Goal: Task Accomplishment & Management: Complete application form

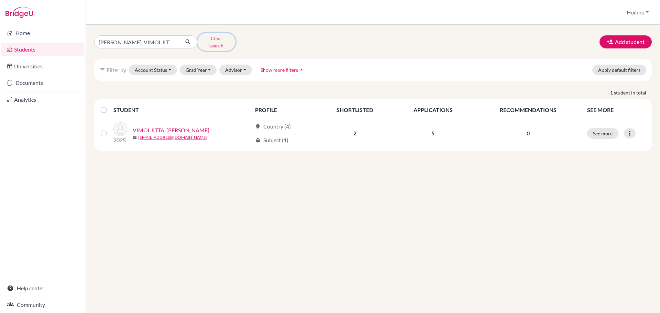
click at [224, 39] on button "Clear search" at bounding box center [216, 42] width 38 height 18
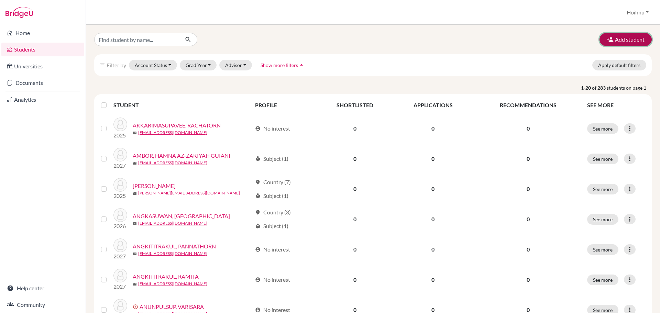
click at [626, 40] on button "Add student" at bounding box center [625, 39] width 52 height 13
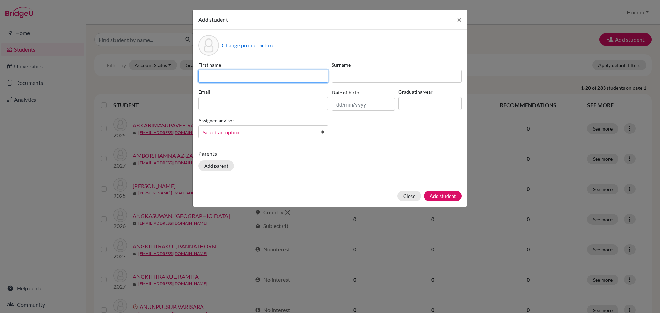
click at [224, 76] on input at bounding box center [263, 76] width 130 height 13
paste input "KANOKKARN JAROONJITPHAIRASH"
drag, startPoint x: 239, startPoint y: 76, endPoint x: 305, endPoint y: 86, distance: 66.4
click at [305, 86] on div "First name [PERSON_NAME] Surname Email Date of birth Graduating year Assigned a…" at bounding box center [330, 102] width 267 height 83
type input "KANOKKARN"
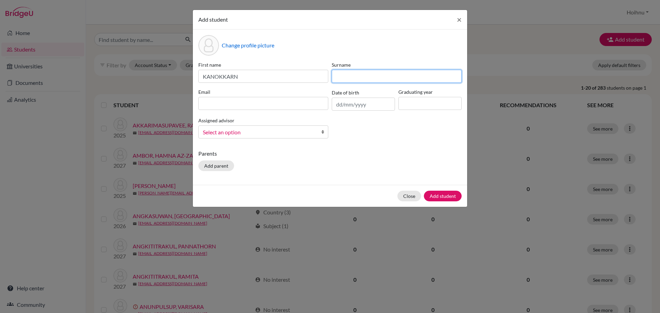
click at [351, 77] on input at bounding box center [397, 76] width 130 height 13
paste input "JAROONJITPHAIRASH"
type input "JAROONJITPHAIRASH"
click at [340, 105] on input "text" at bounding box center [363, 104] width 63 height 13
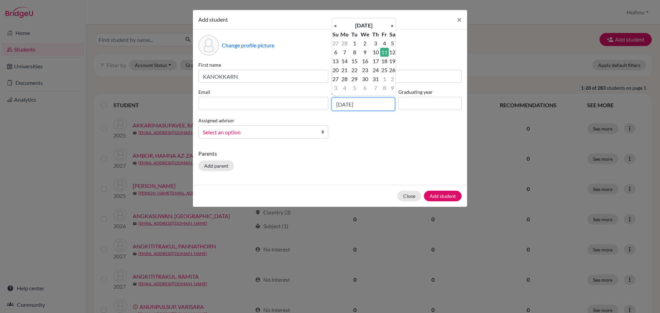
type input "[DATE]"
click at [414, 107] on input at bounding box center [429, 103] width 63 height 13
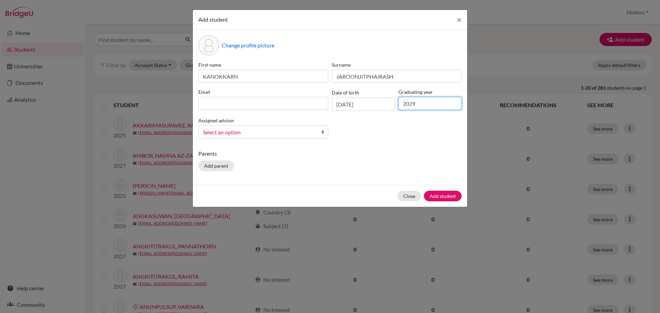
type input "2029"
click at [224, 105] on input at bounding box center [263, 103] width 130 height 13
click at [213, 103] on input at bounding box center [263, 103] width 130 height 13
paste input "[PERSON_NAME] JAROONJITPHAIRASH <[EMAIL_ADDRESS][DOMAIN_NAME]>"
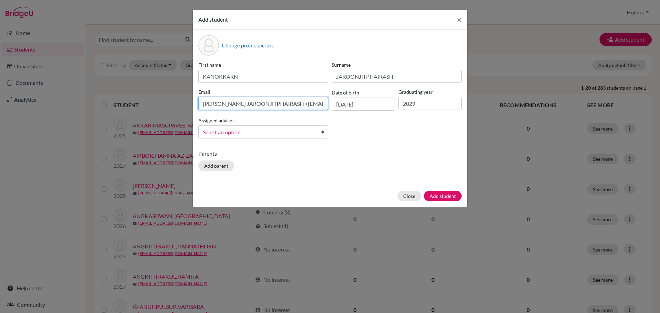
drag, startPoint x: 266, startPoint y: 104, endPoint x: 191, endPoint y: 105, distance: 74.2
click at [191, 105] on div "Add student × Change profile picture First name KANOKKARN Surname JAROONJITPHAI…" at bounding box center [330, 156] width 660 height 313
click at [270, 105] on input "[EMAIL_ADDRESS][DOMAIN_NAME]>" at bounding box center [263, 103] width 130 height 13
type input "[EMAIL_ADDRESS][DOMAIN_NAME]"
click at [322, 133] on b at bounding box center [324, 132] width 7 height 12
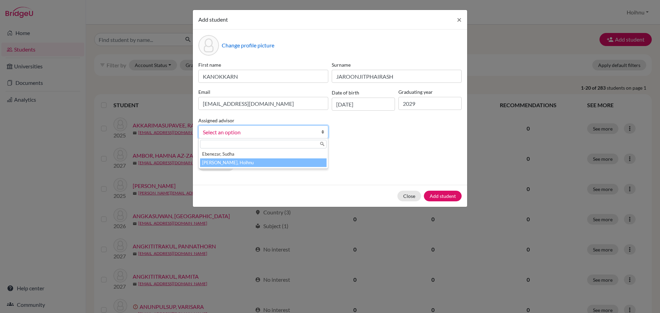
click at [244, 163] on li "[PERSON_NAME], Hoihnu" at bounding box center [263, 162] width 126 height 9
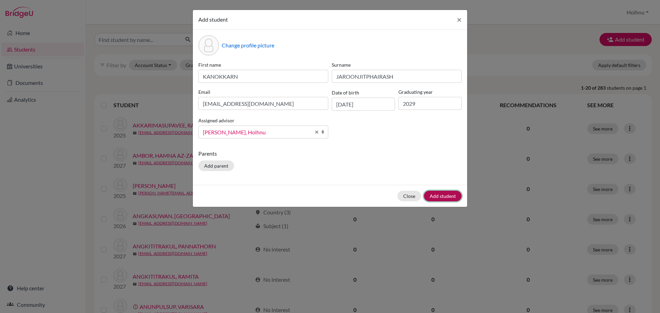
click at [446, 198] on button "Add student" at bounding box center [443, 196] width 38 height 11
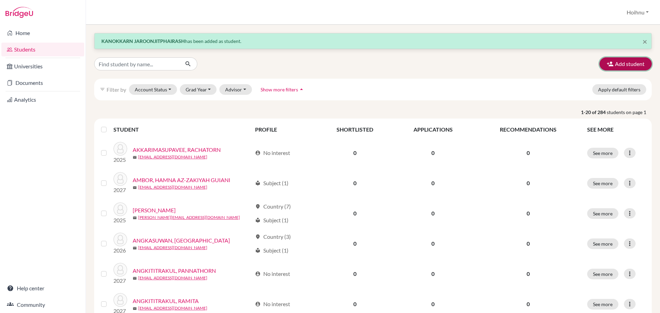
click at [622, 63] on button "Add student" at bounding box center [625, 63] width 52 height 13
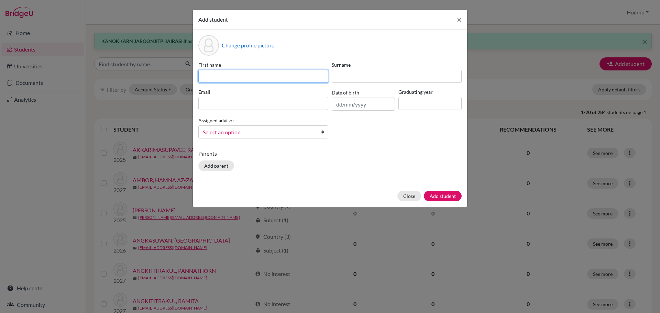
click at [237, 77] on input at bounding box center [263, 76] width 130 height 13
paste input "[PERSON_NAME] [PERSON_NAME] MANDURI"
drag, startPoint x: 227, startPoint y: 76, endPoint x: 290, endPoint y: 82, distance: 62.8
click at [290, 82] on input "[PERSON_NAME] [PERSON_NAME] MANDURI" at bounding box center [263, 76] width 130 height 13
click at [305, 80] on input "[PERSON_NAME] [PERSON_NAME] MANDURI" at bounding box center [263, 76] width 130 height 13
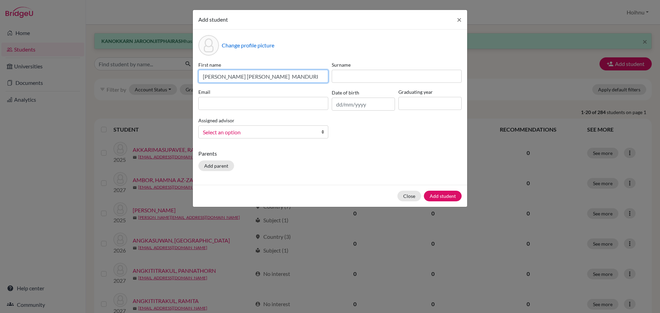
drag, startPoint x: 301, startPoint y: 77, endPoint x: 262, endPoint y: 79, distance: 38.5
click at [262, 79] on input "[PERSON_NAME] [PERSON_NAME] MANDURI" at bounding box center [263, 76] width 130 height 13
type input "[PERSON_NAME] [PERSON_NAME] MANDURI"
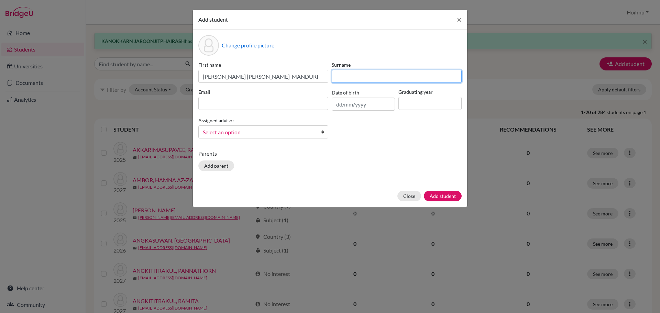
click at [352, 73] on input at bounding box center [397, 76] width 130 height 13
paste input "MANDURI"
type input "MANDURI"
click at [350, 106] on input "text" at bounding box center [363, 104] width 63 height 13
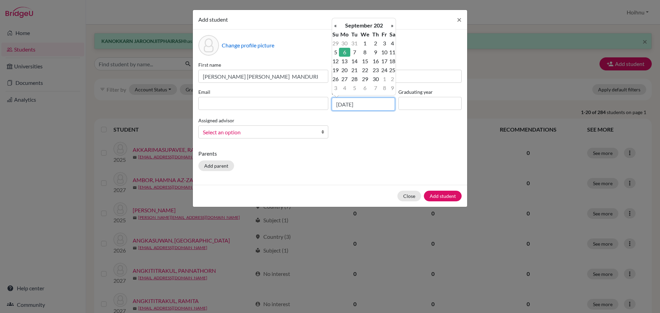
type input "6/09/20211"
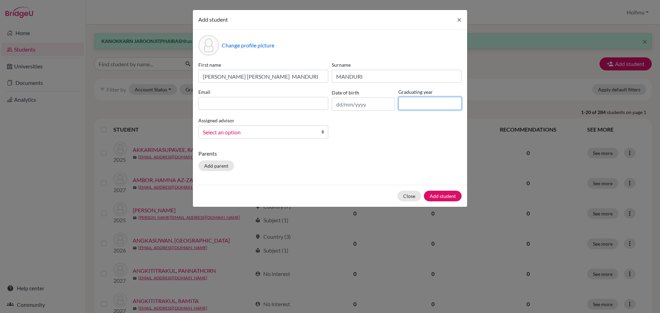
click at [410, 102] on input at bounding box center [429, 103] width 63 height 13
type input "2029"
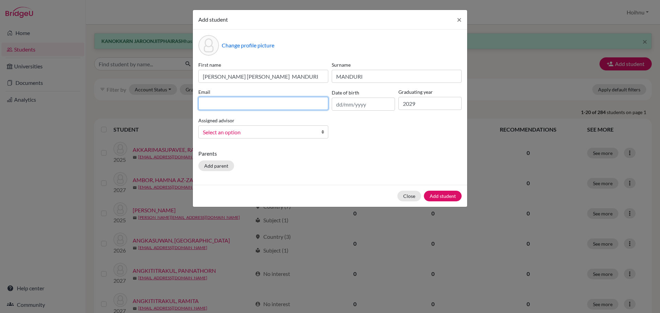
click at [228, 103] on input at bounding box center [263, 103] width 130 height 13
click at [223, 103] on input at bounding box center [263, 103] width 130 height 13
paste input "angel <[EMAIL_ADDRESS][DOMAIN_NAME]>"
drag, startPoint x: 219, startPoint y: 103, endPoint x: 194, endPoint y: 104, distance: 25.1
click at [194, 104] on div "Change profile picture First name [PERSON_NAME] [PERSON_NAME] MANDURI Surname M…" at bounding box center [330, 107] width 274 height 155
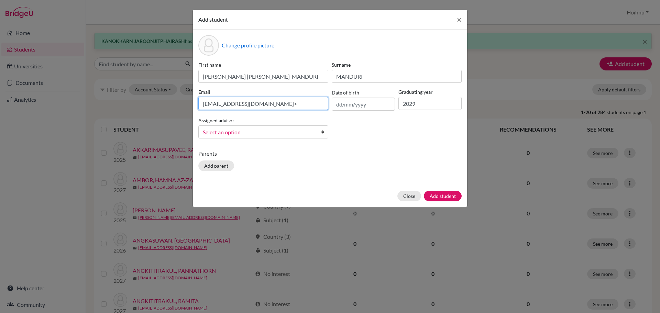
click at [265, 104] on input "[EMAIL_ADDRESS][DOMAIN_NAME]>" at bounding box center [263, 103] width 130 height 13
type input "[EMAIL_ADDRESS][DOMAIN_NAME]"
click at [323, 131] on b at bounding box center [324, 132] width 7 height 12
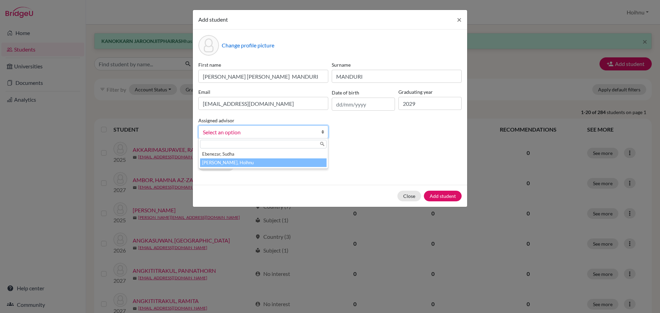
click at [237, 162] on li "[PERSON_NAME], Hoihnu" at bounding box center [263, 162] width 126 height 9
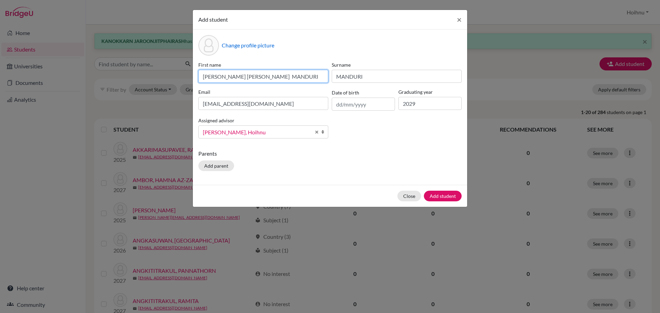
drag, startPoint x: 291, startPoint y: 77, endPoint x: 262, endPoint y: 77, distance: 28.9
click at [262, 77] on input "[PERSON_NAME] [PERSON_NAME] MANDURI" at bounding box center [263, 76] width 130 height 13
type input "[PERSON_NAME] [PERSON_NAME]"
click at [438, 197] on button "Add student" at bounding box center [443, 196] width 38 height 11
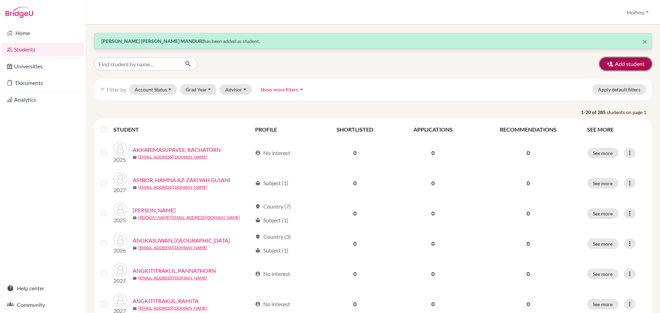
click at [621, 64] on button "Add student" at bounding box center [625, 63] width 52 height 13
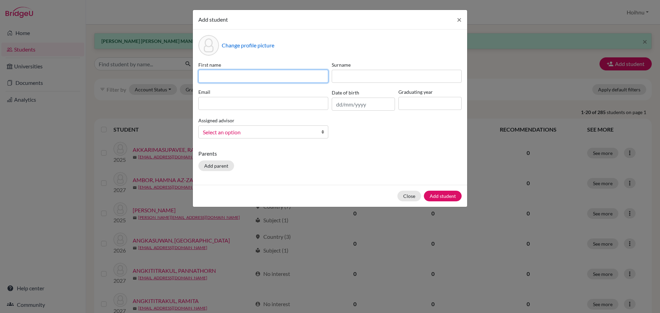
click at [223, 77] on input at bounding box center [263, 76] width 130 height 13
paste input "CHAWISA PHITTAYAVANITCH"
drag, startPoint x: 229, startPoint y: 78, endPoint x: 292, endPoint y: 81, distance: 62.6
click at [292, 81] on input "CHAWISA PHITTAYAVANITCH" at bounding box center [263, 76] width 130 height 13
type input "CHAWISA"
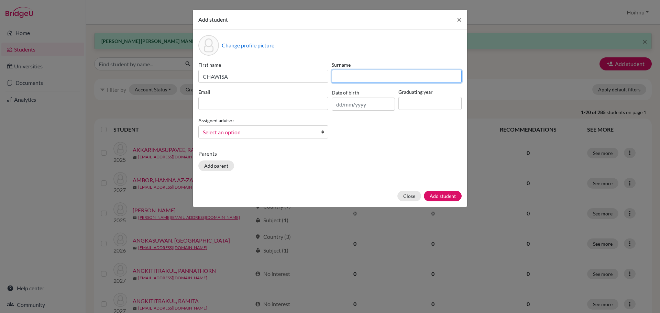
click at [365, 82] on input at bounding box center [397, 76] width 130 height 13
paste input "PHITTAYAVANITCH"
type input "PHITTAYAVANITCH"
click at [321, 132] on b at bounding box center [324, 132] width 7 height 12
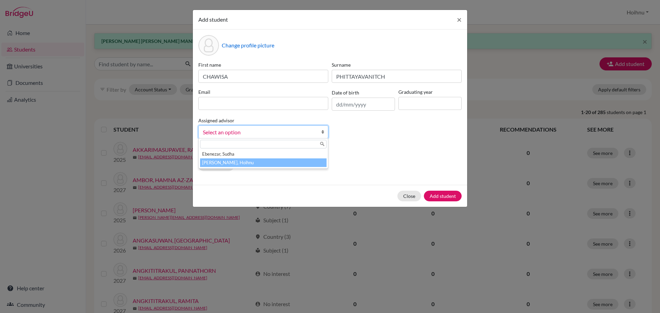
click at [240, 161] on li "[PERSON_NAME], Hoihnu" at bounding box center [263, 162] width 126 height 9
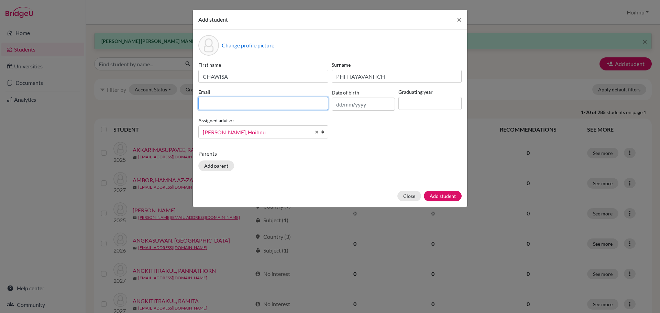
click at [234, 105] on input at bounding box center [263, 103] width 130 height 13
click at [439, 103] on input at bounding box center [429, 103] width 63 height 13
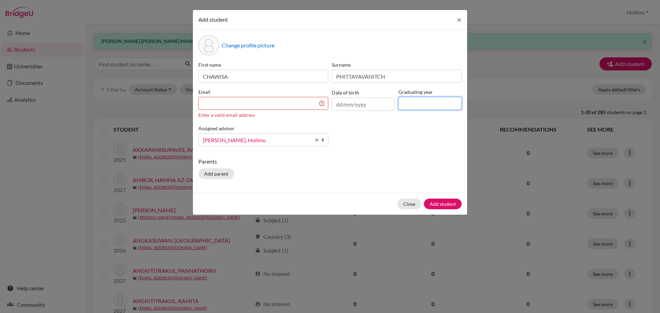
type input "2029"
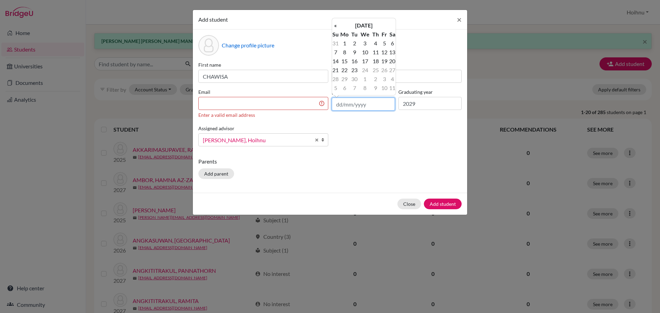
click at [337, 103] on input "text" at bounding box center [363, 104] width 63 height 13
type input "[DATE]"
click at [365, 151] on div "First name CHAWISA Surname [PERSON_NAME] Email Enter a valid email address Date…" at bounding box center [330, 106] width 267 height 91
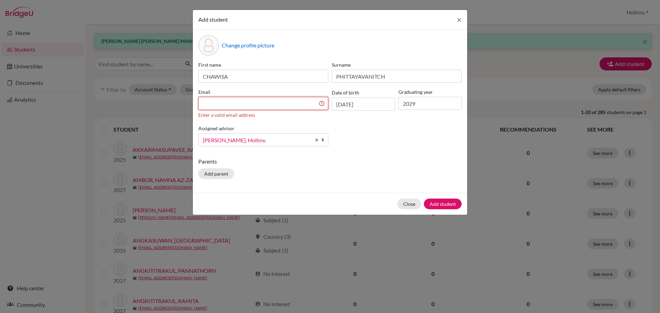
click at [224, 101] on input at bounding box center [263, 103] width 130 height 13
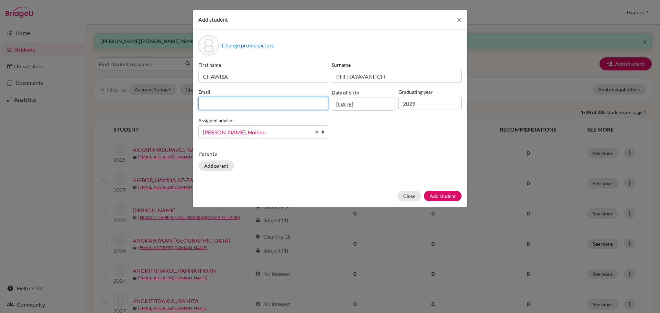
paste input "BB CHAWISA PHITTAYAVANITCH <[EMAIL_ADDRESS][DOMAIN_NAME]>"
drag, startPoint x: 272, startPoint y: 104, endPoint x: 208, endPoint y: 104, distance: 63.6
click at [208, 104] on input "BB CHAWISA PHITTAYAVANITCH <[EMAIL_ADDRESS][DOMAIN_NAME]>" at bounding box center [263, 103] width 130 height 13
click at [266, 105] on input "[EMAIL_ADDRESS][DOMAIN_NAME]>" at bounding box center [263, 103] width 130 height 13
type input "[EMAIL_ADDRESS][DOMAIN_NAME]"
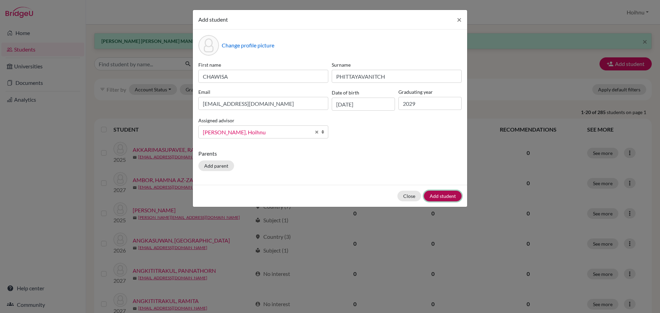
click at [439, 196] on button "Add student" at bounding box center [443, 196] width 38 height 11
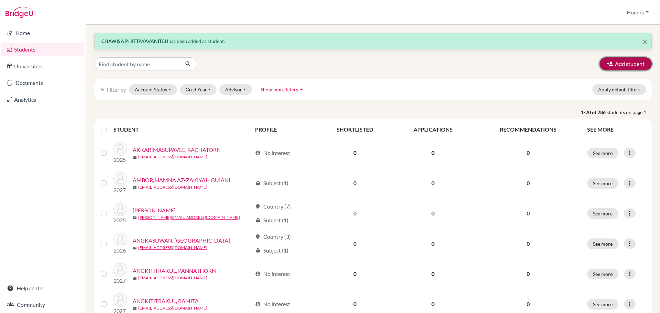
click at [622, 63] on button "Add student" at bounding box center [625, 63] width 52 height 13
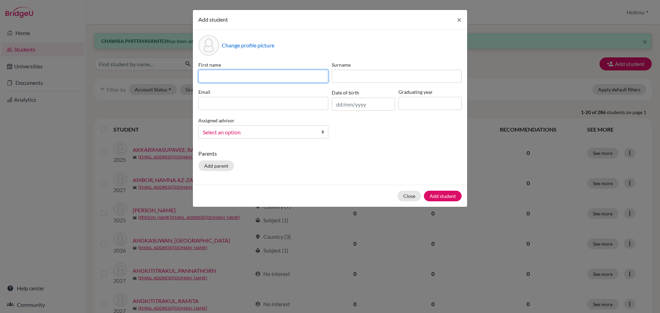
click at [217, 76] on input at bounding box center [263, 76] width 130 height 13
paste input "AERIYA SAELIM"
drag, startPoint x: 225, startPoint y: 76, endPoint x: 255, endPoint y: 78, distance: 30.3
click at [255, 78] on input "AERIYA SAELIM" at bounding box center [263, 76] width 130 height 13
type input "AERIYA"
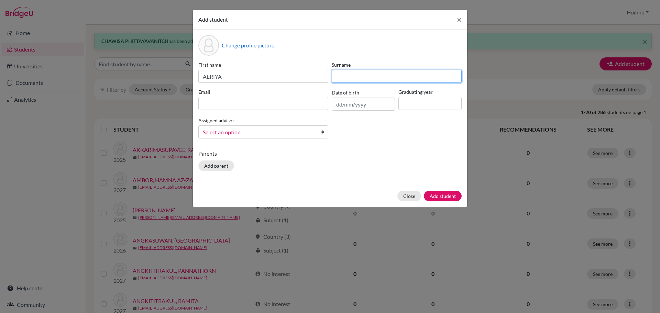
click at [349, 76] on input at bounding box center [397, 76] width 130 height 13
paste input "SAELIM"
type input "SAELIM"
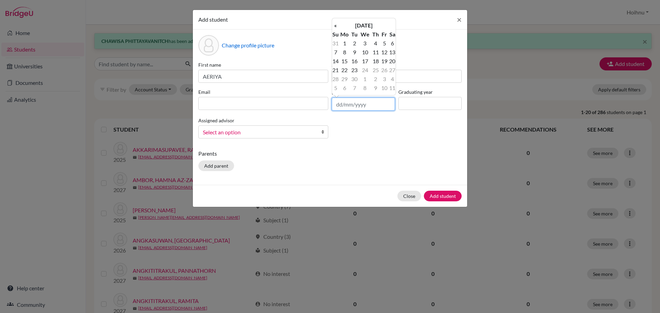
click at [336, 102] on input "text" at bounding box center [363, 104] width 63 height 13
type input "[DATE]"
click at [362, 151] on p "Parents" at bounding box center [329, 153] width 263 height 8
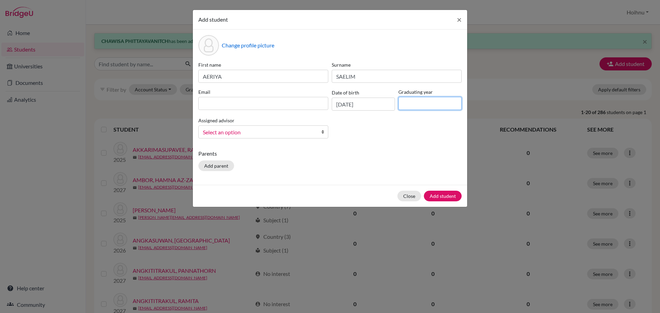
click at [408, 101] on input at bounding box center [429, 103] width 63 height 13
type input "2029"
click at [323, 132] on b at bounding box center [324, 132] width 7 height 12
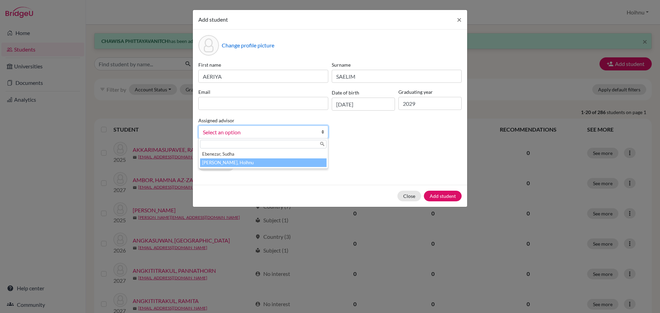
click at [235, 162] on li "[PERSON_NAME], Hoihnu" at bounding box center [263, 162] width 126 height 9
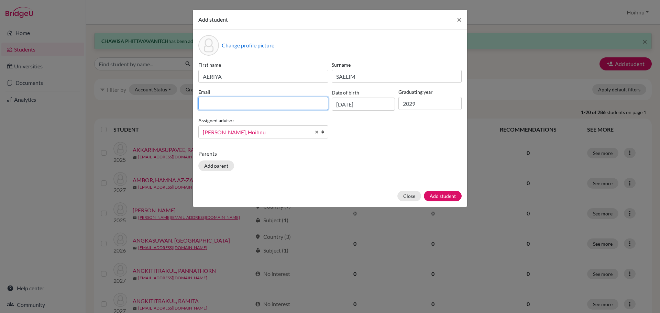
click at [219, 101] on input at bounding box center [263, 103] width 130 height 13
paste input "LinLin [PERSON_NAME] <[EMAIL_ADDRESS][DOMAIN_NAME]>"
drag, startPoint x: 260, startPoint y: 105, endPoint x: 202, endPoint y: 105, distance: 58.1
click at [202, 105] on input "LinLin [PERSON_NAME] <[EMAIL_ADDRESS][DOMAIN_NAME]>" at bounding box center [263, 103] width 130 height 13
click at [271, 103] on input "[EMAIL_ADDRESS][DOMAIN_NAME]>" at bounding box center [263, 103] width 130 height 13
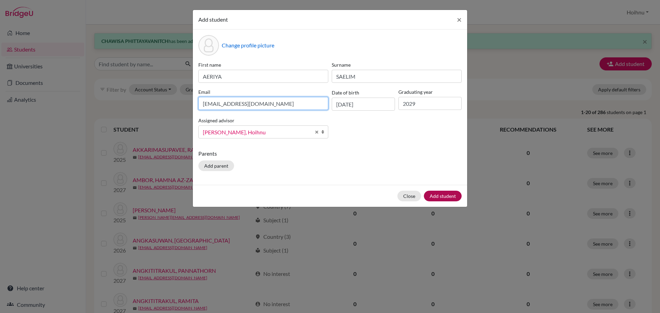
type input "[EMAIL_ADDRESS][DOMAIN_NAME]"
click at [444, 196] on button "Add student" at bounding box center [443, 196] width 38 height 11
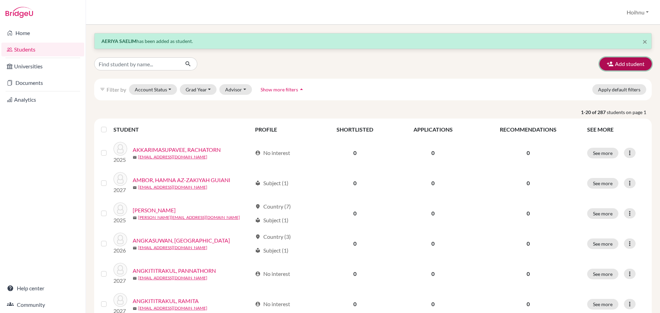
click at [617, 66] on button "Add student" at bounding box center [625, 63] width 52 height 13
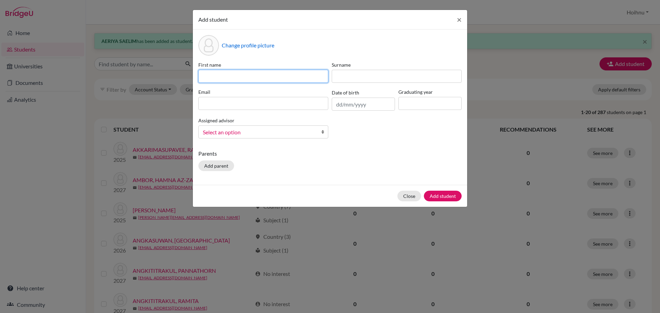
click at [215, 78] on input at bounding box center [263, 76] width 130 height 13
paste input "NAPHATCHAYA NAMDOKMAI"
drag, startPoint x: 245, startPoint y: 79, endPoint x: 298, endPoint y: 79, distance: 52.9
click at [298, 79] on input "NAPHATCHAYA NAMDOKMAI" at bounding box center [263, 76] width 130 height 13
type input "NAPHATCHAYA"
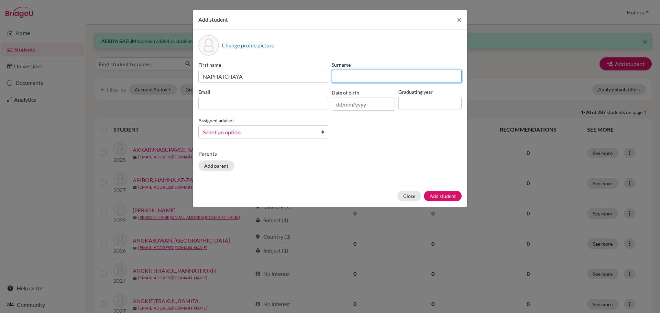
click at [351, 78] on input at bounding box center [397, 76] width 130 height 13
paste input "NAMDOKMAI"
type input "NAMDOKMAI"
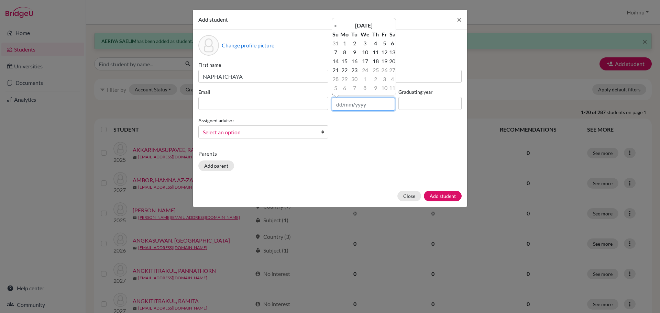
click at [349, 104] on input "text" at bounding box center [363, 104] width 63 height 13
click at [355, 104] on input "7/11/2-10" at bounding box center [363, 104] width 63 height 13
type input "[DATE]"
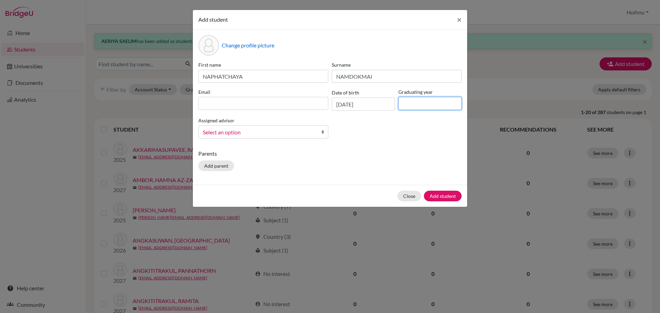
click at [416, 106] on input at bounding box center [429, 103] width 63 height 13
type input "2029"
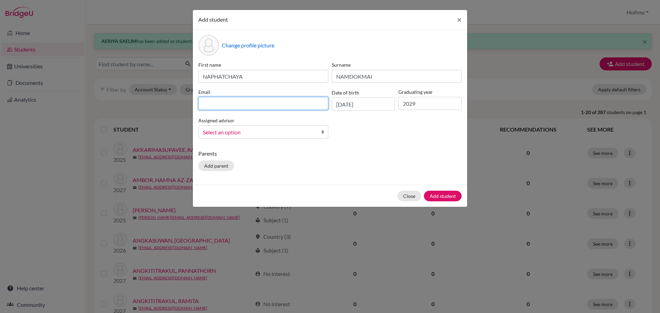
click at [215, 102] on input at bounding box center [263, 103] width 130 height 13
paste input "Panghom NAPHATCHAYA NAMDOKMAI <[EMAIL_ADDRESS][DOMAIN_NAME]>"
drag, startPoint x: 256, startPoint y: 103, endPoint x: 191, endPoint y: 105, distance: 65.0
click at [191, 105] on div "Add student × Change profile picture First name NAPHATCHAYA Surname [PERSON_NAM…" at bounding box center [330, 156] width 660 height 313
click at [275, 103] on input "[EMAIL_ADDRESS][DOMAIN_NAME]>" at bounding box center [263, 103] width 130 height 13
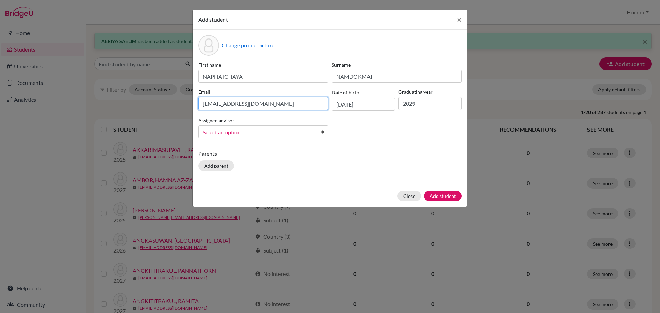
type input "[EMAIL_ADDRESS][DOMAIN_NAME]"
click at [324, 132] on b at bounding box center [324, 132] width 7 height 12
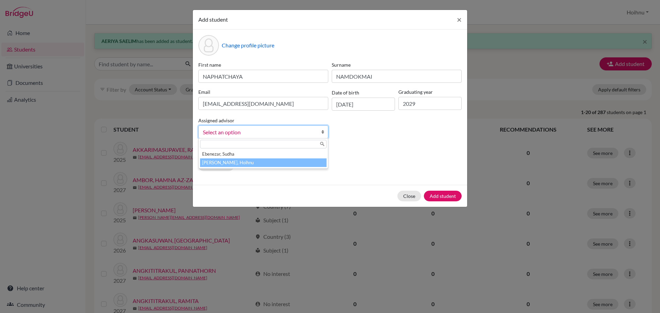
click at [242, 164] on li "[PERSON_NAME], Hoihnu" at bounding box center [263, 162] width 126 height 9
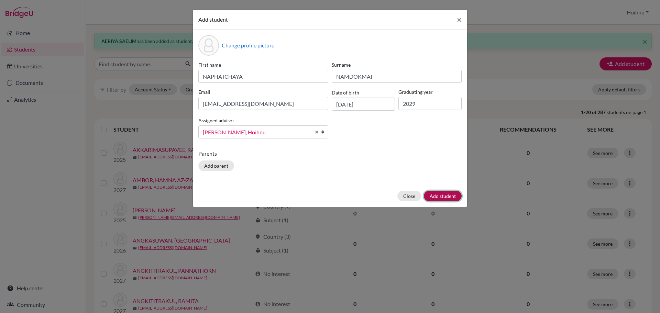
click at [449, 196] on button "Add student" at bounding box center [443, 196] width 38 height 11
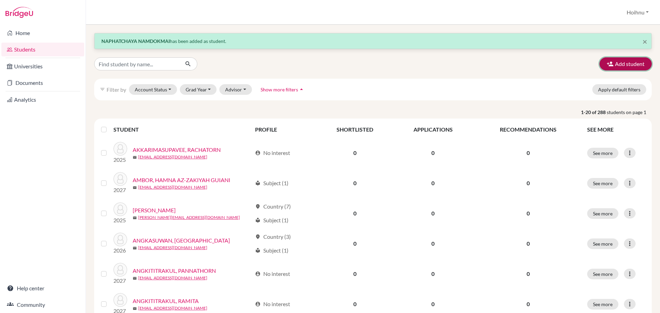
click at [618, 64] on button "Add student" at bounding box center [625, 63] width 52 height 13
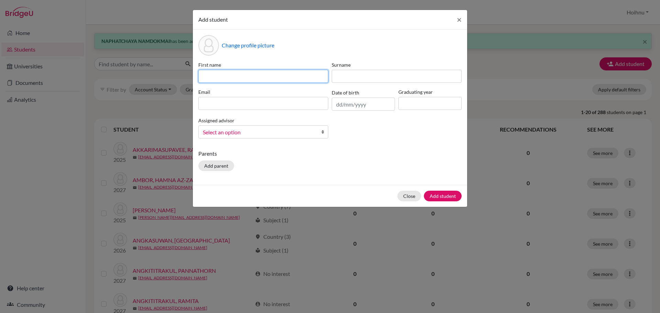
click at [214, 71] on input at bounding box center [263, 76] width 130 height 13
paste input "CHAKRI [PERSON_NAME]"
drag, startPoint x: 225, startPoint y: 76, endPoint x: 268, endPoint y: 81, distance: 42.6
click at [268, 81] on input "CHAKRI [PERSON_NAME]" at bounding box center [263, 76] width 130 height 13
type input "CHAKRI"
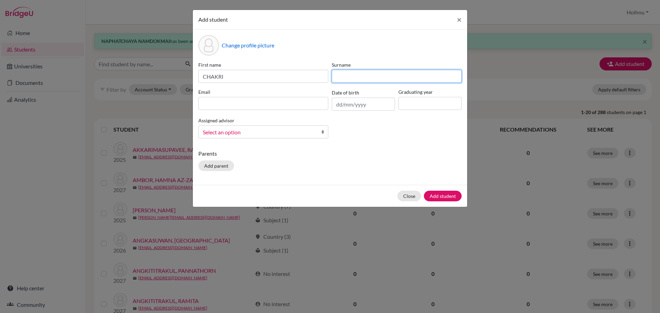
click at [341, 76] on input at bounding box center [397, 76] width 130 height 13
paste input "[PERSON_NAME]"
type input "[PERSON_NAME]"
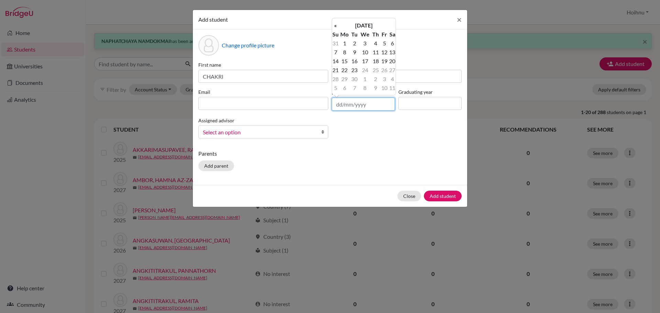
click at [343, 104] on input "text" at bounding box center [363, 104] width 63 height 13
type input "31/10/201"
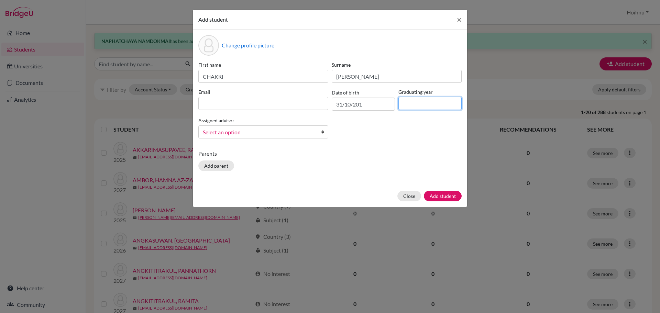
click at [427, 104] on input at bounding box center [429, 103] width 63 height 13
type input "2029"
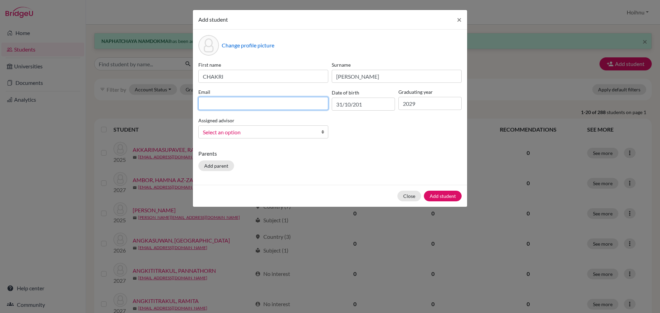
click at [216, 104] on input at bounding box center [263, 103] width 130 height 13
paste input "[PERSON_NAME] <[EMAIL_ADDRESS][DOMAIN_NAME]>"
drag, startPoint x: 219, startPoint y: 105, endPoint x: 195, endPoint y: 104, distance: 24.1
click at [195, 104] on div "Change profile picture First name CHAKRI Surname [PERSON_NAME] Email [PERSON_NA…" at bounding box center [330, 107] width 274 height 155
click at [267, 104] on input "[EMAIL_ADDRESS][DOMAIN_NAME]>" at bounding box center [263, 103] width 130 height 13
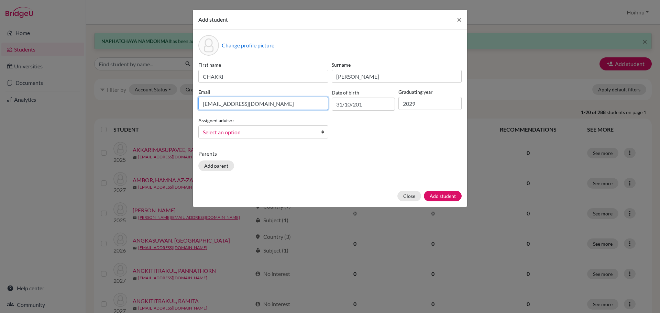
type input "[EMAIL_ADDRESS][DOMAIN_NAME]"
click at [323, 131] on b at bounding box center [324, 132] width 7 height 12
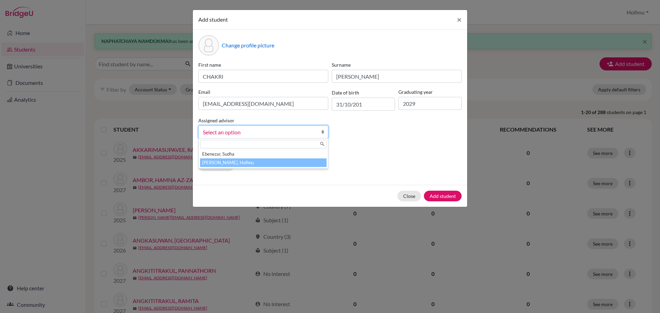
click at [234, 165] on li "[PERSON_NAME], Hoihnu" at bounding box center [263, 162] width 126 height 9
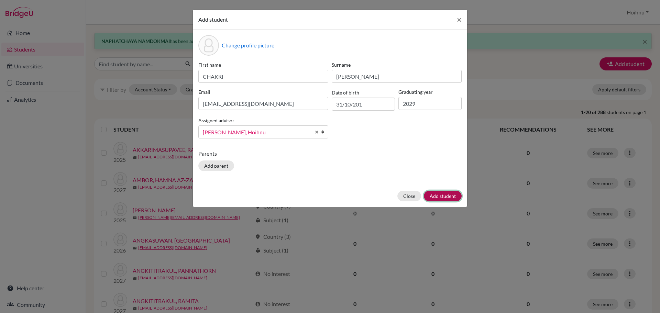
click at [446, 198] on button "Add student" at bounding box center [443, 196] width 38 height 11
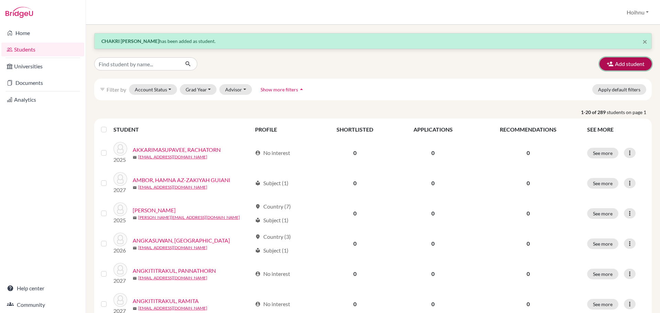
click at [620, 65] on button "Add student" at bounding box center [625, 63] width 52 height 13
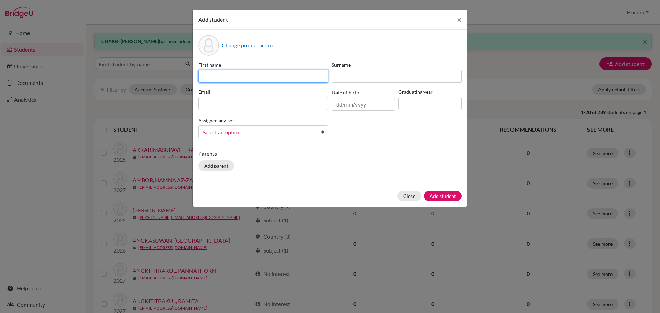
click at [216, 75] on input at bounding box center [263, 76] width 130 height 13
paste input "PAPANGKORN NAKDEE"
drag, startPoint x: 243, startPoint y: 76, endPoint x: 281, endPoint y: 81, distance: 38.9
click at [281, 81] on input "PAPANGKORN NAKDEE" at bounding box center [263, 76] width 130 height 13
type input "PAPANGKORN"
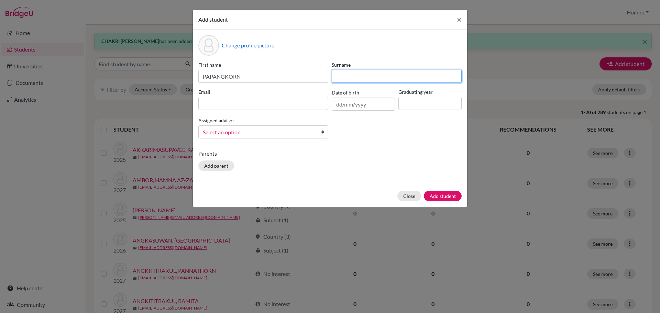
click at [339, 74] on input at bounding box center [397, 76] width 130 height 13
paste input "NAKDEE"
type input "NAKDEE"
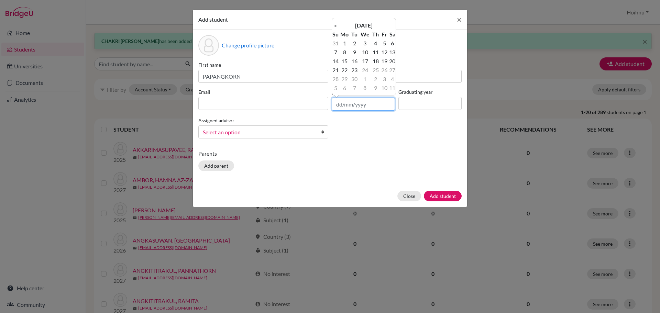
click at [335, 106] on input "text" at bounding box center [363, 104] width 63 height 13
type input "[DATE]"
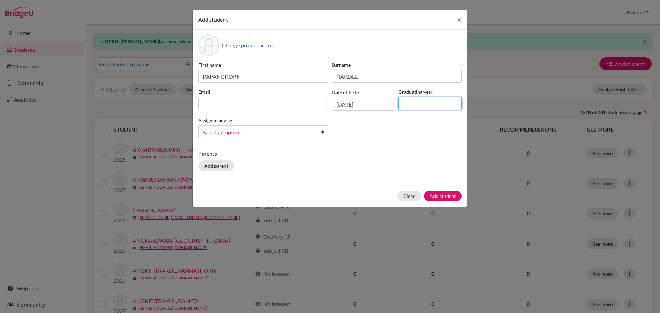
click at [425, 102] on input at bounding box center [429, 103] width 63 height 13
type input "2029"
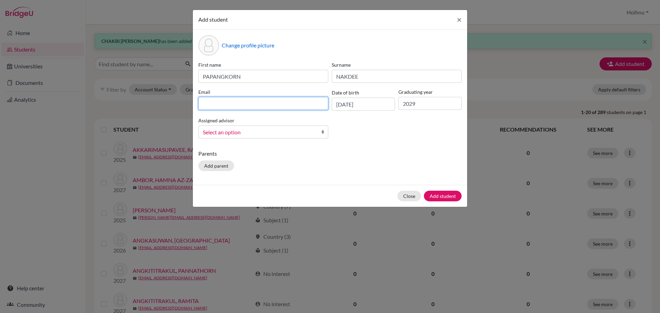
click at [250, 105] on input at bounding box center [263, 103] width 130 height 13
click at [246, 108] on input at bounding box center [263, 103] width 130 height 13
paste input "[PERSON_NAME] NAKDEE <[EMAIL_ADDRESS][DOMAIN_NAME]>"
drag, startPoint x: 267, startPoint y: 104, endPoint x: 195, endPoint y: 104, distance: 71.8
click at [195, 104] on div "Change profile picture First name [PERSON_NAME] Surname NAKDEE Email [PERSON_NA…" at bounding box center [330, 107] width 274 height 155
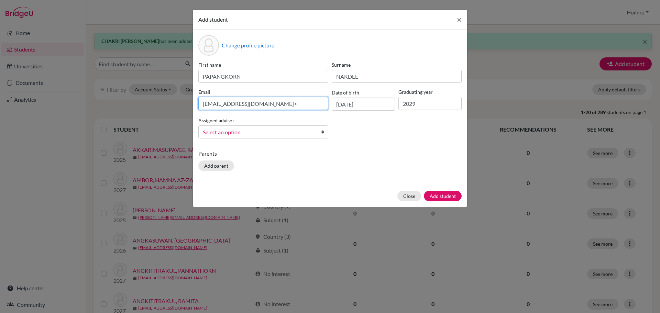
click at [260, 104] on input "[EMAIL_ADDRESS][DOMAIN_NAME]>" at bounding box center [263, 103] width 130 height 13
type input "[EMAIL_ADDRESS][DOMAIN_NAME]"
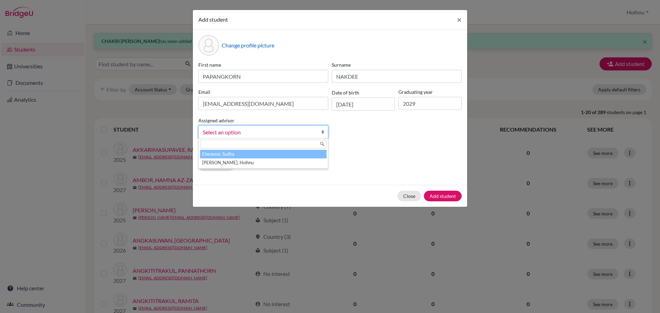
click at [321, 133] on b at bounding box center [324, 132] width 7 height 12
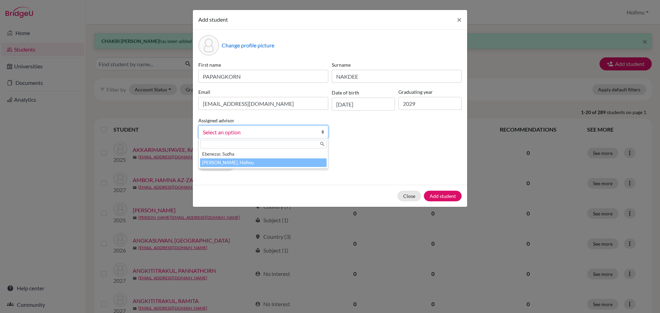
click at [240, 161] on li "[PERSON_NAME], Hoihnu" at bounding box center [263, 162] width 126 height 9
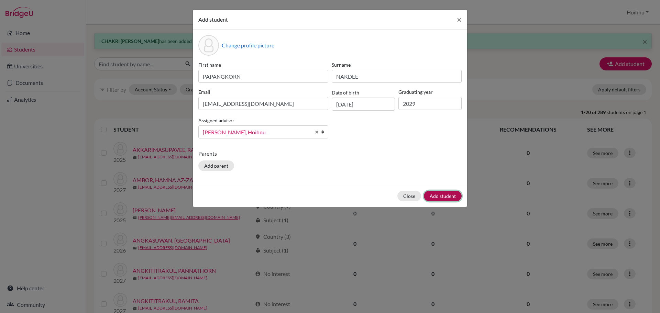
click at [444, 195] on button "Add student" at bounding box center [443, 196] width 38 height 11
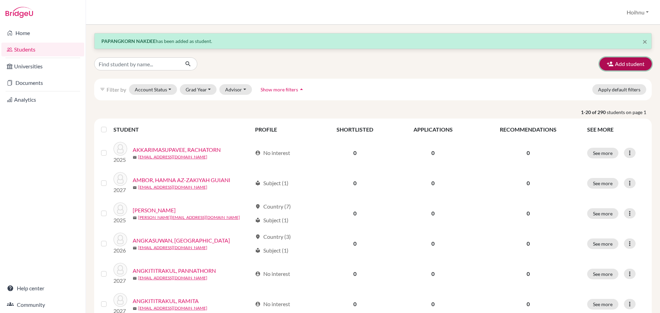
click at [616, 65] on button "Add student" at bounding box center [625, 63] width 52 height 13
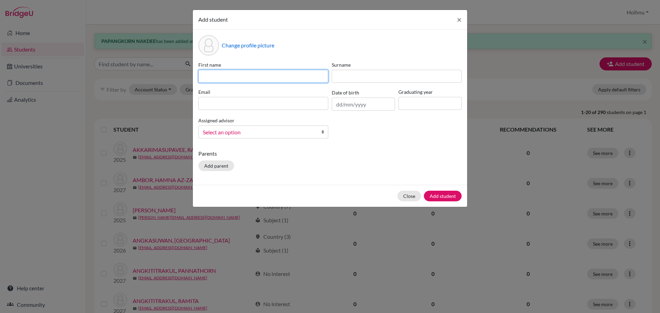
click at [215, 80] on input at bounding box center [263, 76] width 130 height 13
paste input "[PERSON_NAME]"
type input "[PERSON_NAME]"
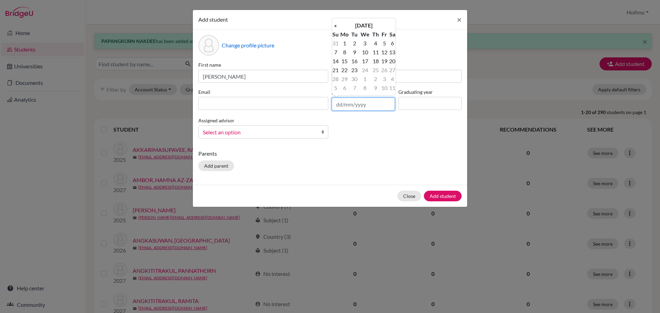
click at [340, 104] on input "text" at bounding box center [363, 104] width 63 height 13
type input "[DATE]"
click at [425, 104] on input at bounding box center [429, 103] width 63 height 13
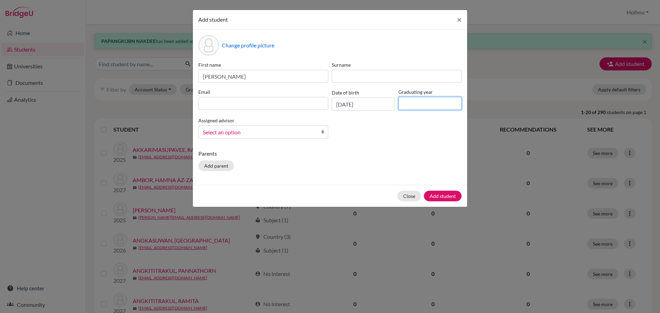
type input "2029"
drag, startPoint x: 246, startPoint y: 77, endPoint x: 226, endPoint y: 78, distance: 20.0
click at [226, 78] on input "[PERSON_NAME]" at bounding box center [263, 76] width 130 height 13
type input "[PERSON_NAME]"
click at [362, 85] on div "First name [PERSON_NAME] Surname Email Date of birth [DEMOGRAPHIC_DATA] Graduat…" at bounding box center [330, 102] width 267 height 83
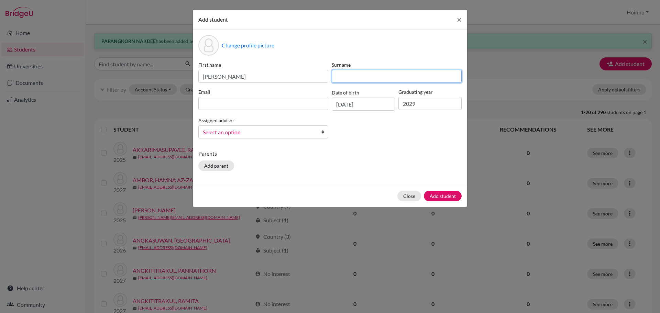
click at [357, 76] on input at bounding box center [397, 76] width 130 height 13
paste input "LONG"
type input "LONG"
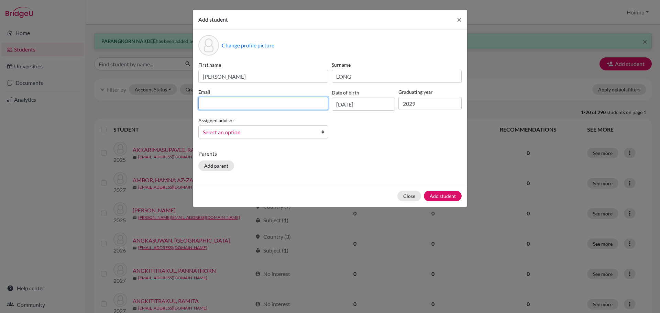
click at [218, 102] on input at bounding box center [263, 103] width 130 height 13
paste input "[PERSON_NAME] “小樱桃” Long <[EMAIL_ADDRESS][DOMAIN_NAME]>"
drag, startPoint x: 256, startPoint y: 103, endPoint x: 189, endPoint y: 106, distance: 66.4
click at [189, 106] on div "Add student × Change profile picture First name [PERSON_NAME] Surname LONG Emai…" at bounding box center [330, 156] width 660 height 313
click at [268, 104] on input "[EMAIL_ADDRESS][DOMAIN_NAME]>" at bounding box center [263, 103] width 130 height 13
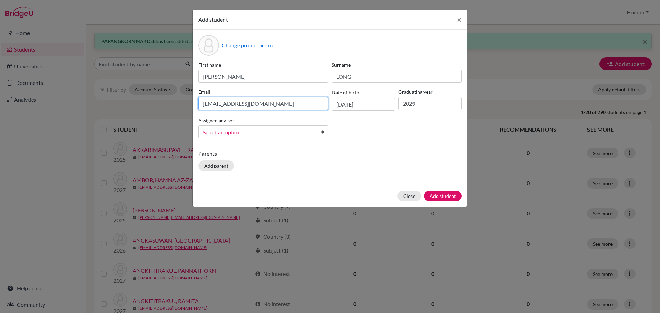
type input "[EMAIL_ADDRESS][DOMAIN_NAME]"
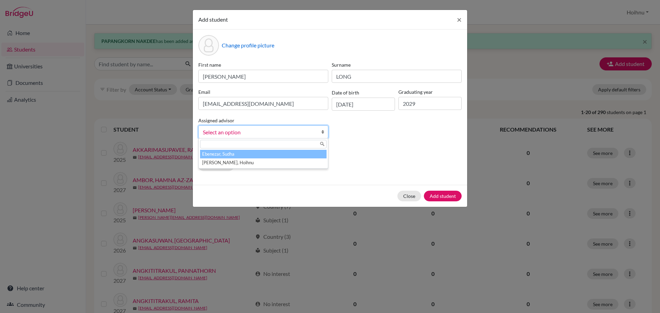
click at [320, 132] on link "Select an option" at bounding box center [263, 131] width 130 height 13
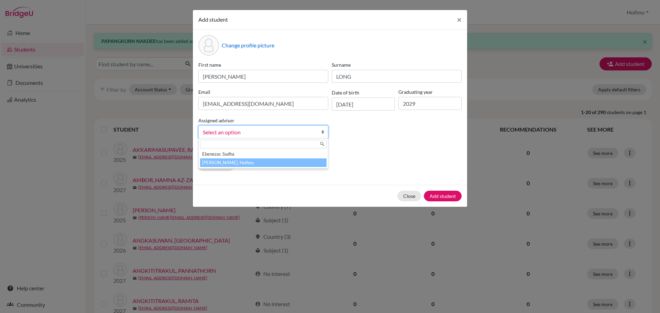
click at [230, 163] on li "[PERSON_NAME], Hoihnu" at bounding box center [263, 162] width 126 height 9
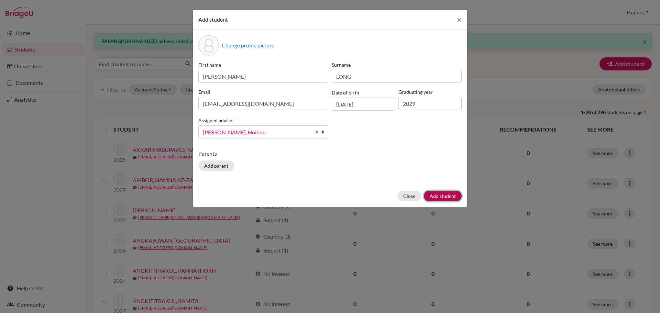
click at [443, 196] on button "Add student" at bounding box center [443, 196] width 38 height 11
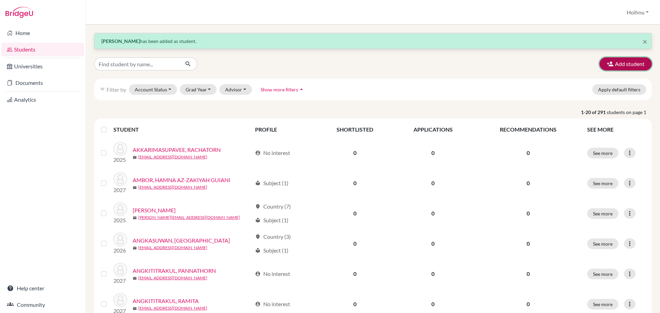
click at [619, 63] on button "Add student" at bounding box center [625, 63] width 52 height 13
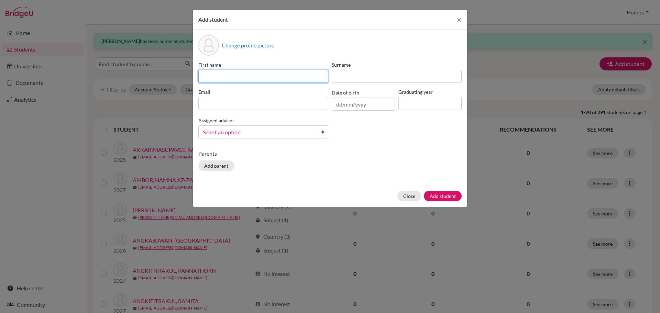
click at [227, 79] on input at bounding box center [263, 76] width 130 height 13
paste input "PIJITRAJIRAPHA [DEMOGRAPHIC_DATA]"
type input "PIJITRAJIRAPHA [DEMOGRAPHIC_DATA]"
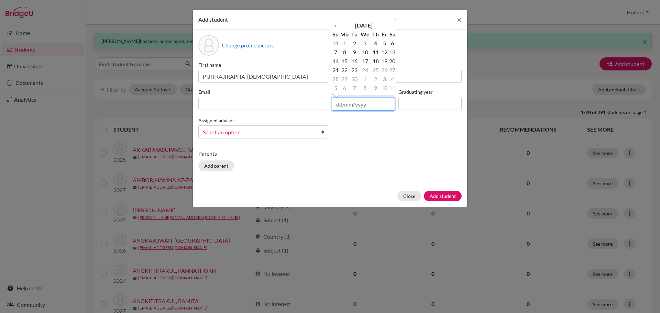
click at [339, 106] on input "text" at bounding box center [363, 104] width 63 height 13
type input "[DATE]"
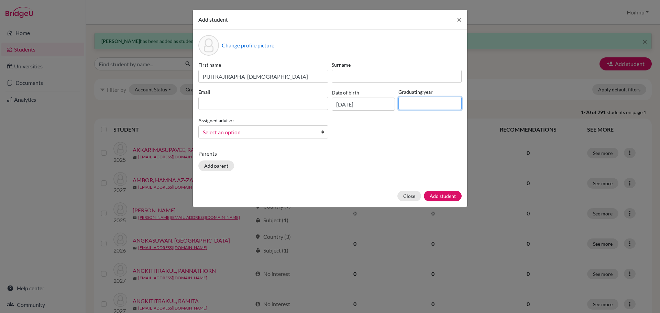
click at [437, 103] on input at bounding box center [429, 103] width 63 height 13
type input "2029"
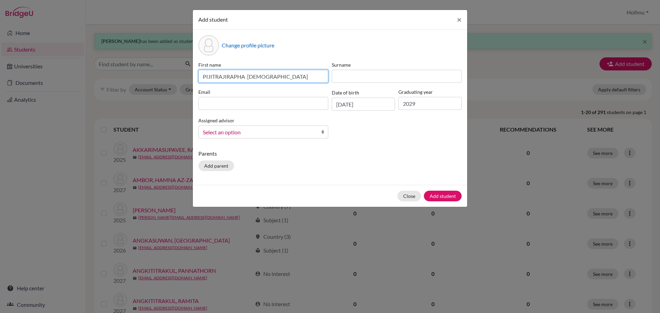
drag, startPoint x: 292, startPoint y: 77, endPoint x: 249, endPoint y: 81, distance: 43.1
click at [249, 81] on input "PIJITRAJIRAPHA [DEMOGRAPHIC_DATA]" at bounding box center [263, 76] width 130 height 13
type input "PIJITRAJIRAPHA"
click at [371, 83] on div "First name PIJITRAJIRAPHA Surname Email Date of birth [DEMOGRAPHIC_DATA] Gradua…" at bounding box center [330, 102] width 267 height 83
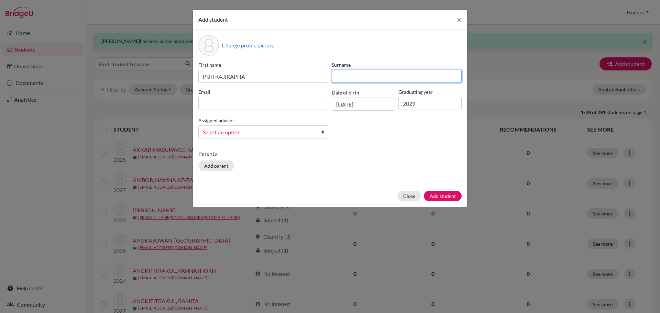
click at [367, 76] on input at bounding box center [397, 76] width 130 height 13
paste input "[DEMOGRAPHIC_DATA]"
type input "[DEMOGRAPHIC_DATA]"
click at [321, 132] on b at bounding box center [324, 132] width 7 height 12
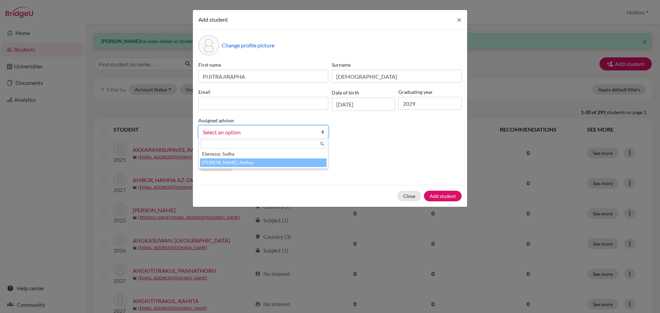
click at [238, 163] on li "[PERSON_NAME], Hoihnu" at bounding box center [263, 162] width 126 height 9
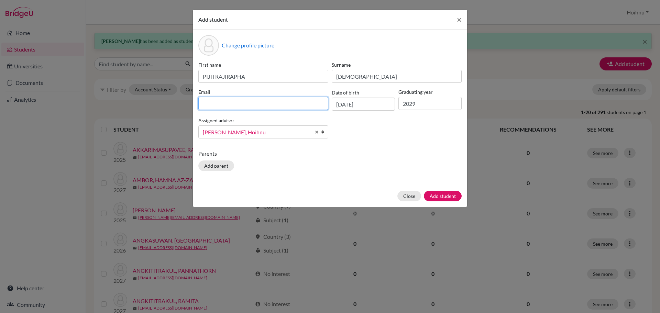
click at [212, 98] on input at bounding box center [263, 103] width 130 height 13
paste input "[PERSON_NAME] MAHAKEETA <[EMAIL_ADDRESS][DOMAIN_NAME]>"
drag, startPoint x: 266, startPoint y: 103, endPoint x: 190, endPoint y: 103, distance: 75.2
click at [190, 103] on div "Add student × Change profile picture First name [PERSON_NAME] Surname MAHAKEETA…" at bounding box center [330, 156] width 660 height 313
click at [269, 107] on input "[EMAIL_ADDRESS][DOMAIN_NAME]>" at bounding box center [263, 103] width 130 height 13
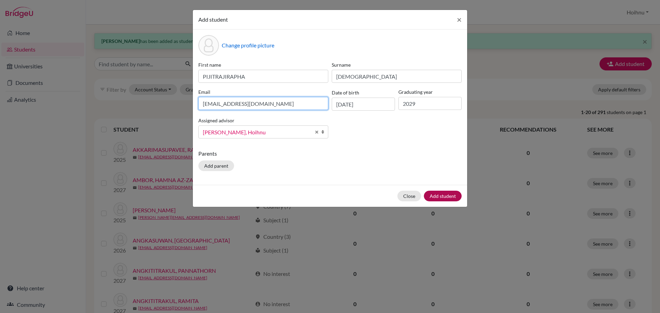
type input "[EMAIL_ADDRESS][DOMAIN_NAME]"
click at [449, 198] on button "Add student" at bounding box center [443, 196] width 38 height 11
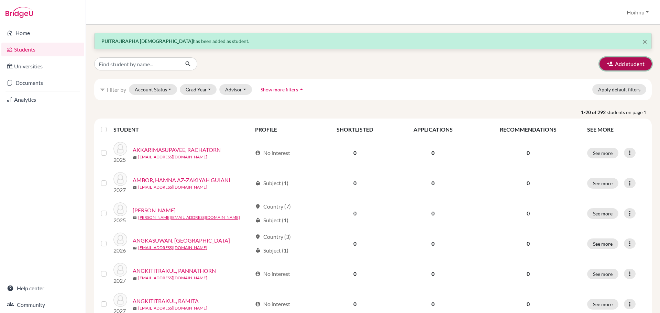
click at [616, 65] on button "Add student" at bounding box center [625, 63] width 52 height 13
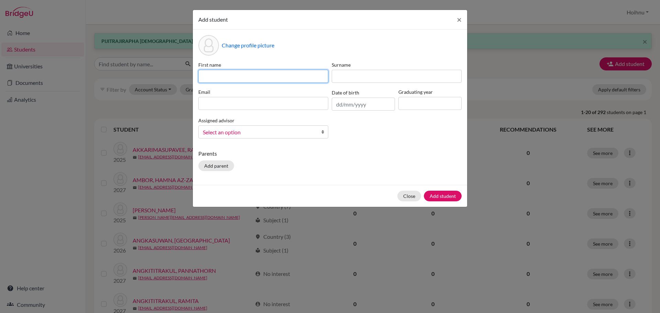
click at [227, 73] on input at bounding box center [263, 76] width 130 height 13
paste input "PHOO [PERSON_NAME] [PERSON_NAME]"
drag, startPoint x: 246, startPoint y: 77, endPoint x: 265, endPoint y: 77, distance: 19.2
click at [265, 77] on input "PHOO [PERSON_NAME] [PERSON_NAME]" at bounding box center [263, 76] width 130 height 13
type input "[PERSON_NAME]"
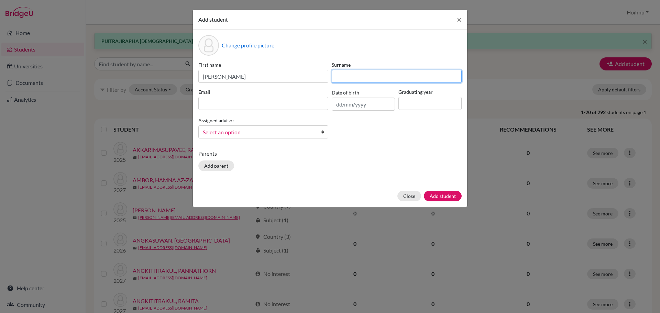
click at [340, 75] on input at bounding box center [397, 76] width 130 height 13
paste input "HNIN"
type input "HNIN"
click at [413, 106] on input at bounding box center [429, 103] width 63 height 13
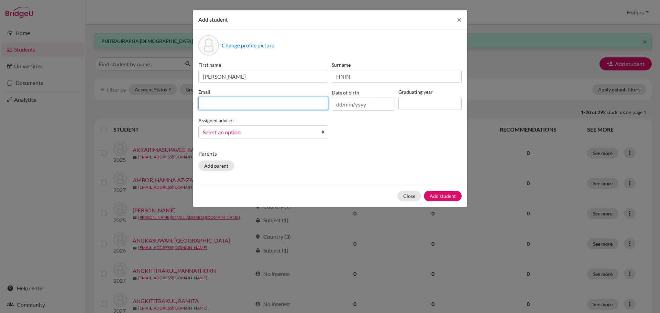
click at [241, 105] on input at bounding box center [263, 103] width 130 height 13
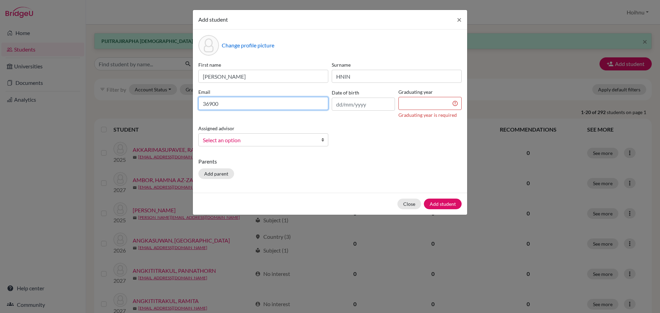
type input "36900"
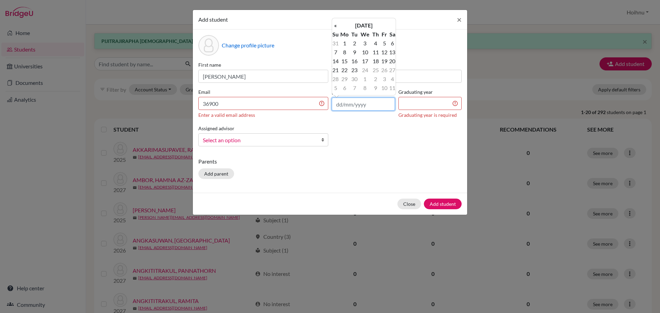
click at [340, 105] on input "text" at bounding box center [363, 104] width 63 height 13
type input "[DATE]"
click at [422, 103] on input at bounding box center [429, 103] width 63 height 13
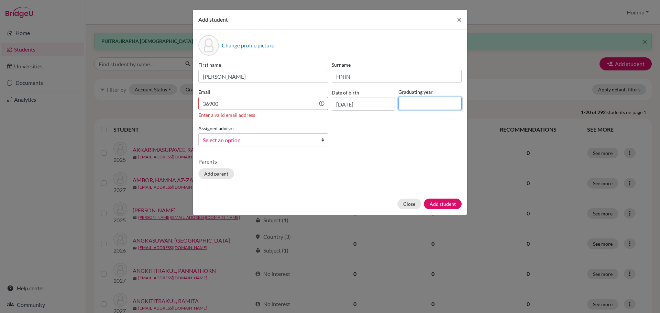
type input "2029"
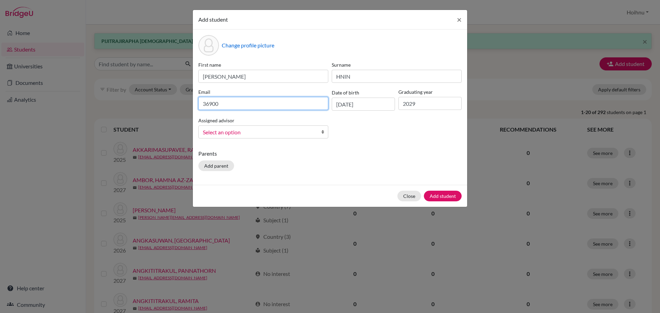
click at [275, 107] on input "36900" at bounding box center [263, 103] width 130 height 13
type input "3"
paste input "Phoo PHOO [PERSON_NAME] [PERSON_NAME] <[EMAIL_ADDRESS][DOMAIN_NAME]>"
drag, startPoint x: 255, startPoint y: 105, endPoint x: 186, endPoint y: 107, distance: 68.4
click at [186, 107] on div "Add student × Change profile picture First name [PERSON_NAME] Surname [PERSON_N…" at bounding box center [330, 156] width 660 height 313
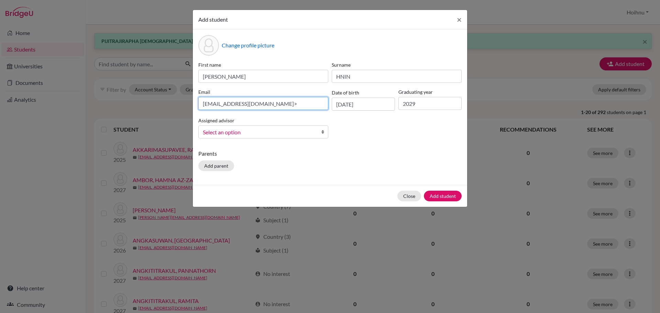
click at [284, 105] on input "[EMAIL_ADDRESS][DOMAIN_NAME]>" at bounding box center [263, 103] width 130 height 13
type input "[EMAIL_ADDRESS][DOMAIN_NAME]"
click at [322, 132] on b at bounding box center [324, 132] width 7 height 12
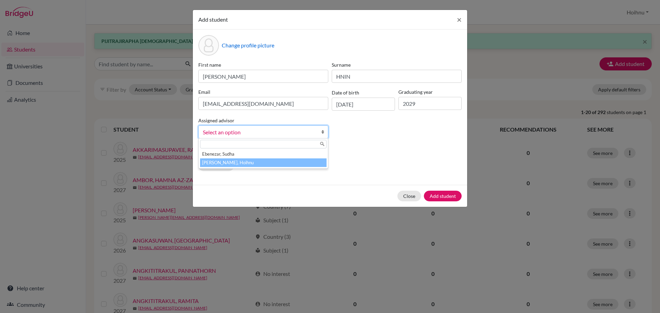
click at [246, 163] on li "[PERSON_NAME], Hoihnu" at bounding box center [263, 162] width 126 height 9
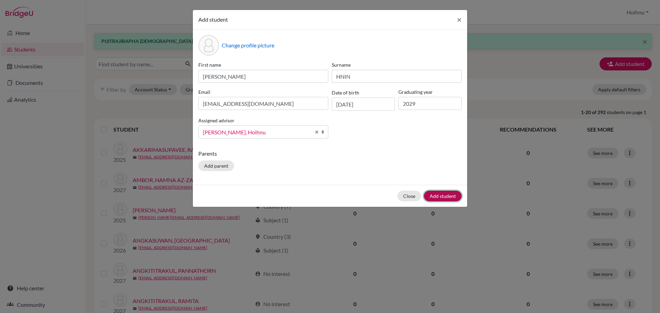
click at [443, 197] on button "Add student" at bounding box center [443, 196] width 38 height 11
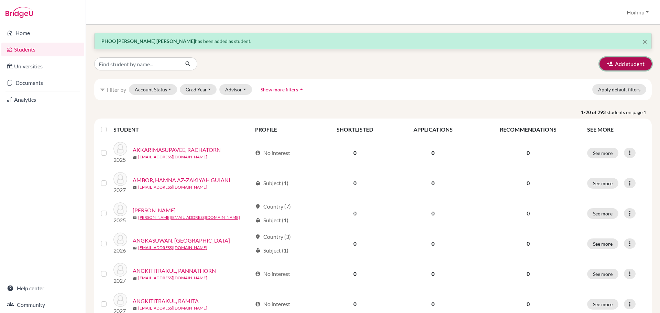
click at [620, 66] on button "Add student" at bounding box center [625, 63] width 52 height 13
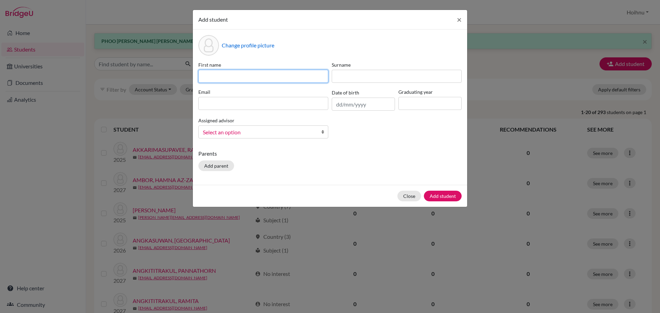
click at [217, 75] on input at bounding box center [263, 76] width 130 height 13
paste input "PHAKHIN KAEWKHAM"
drag, startPoint x: 230, startPoint y: 78, endPoint x: 280, endPoint y: 80, distance: 50.2
click at [280, 80] on input "PHAKHIN KAEWKHAM" at bounding box center [263, 76] width 130 height 13
type input "PHAKHIN"
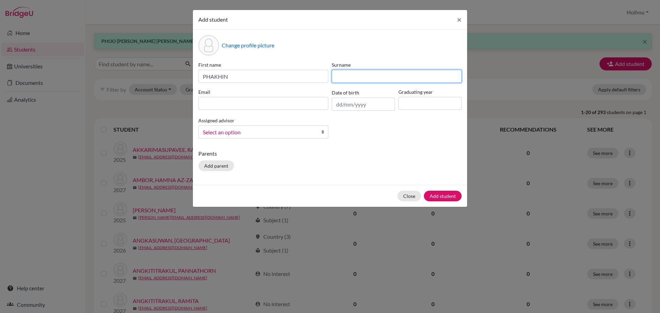
click at [343, 77] on input at bounding box center [397, 76] width 130 height 13
paste input "KAEWKHAM"
type input "KAEWKHAM"
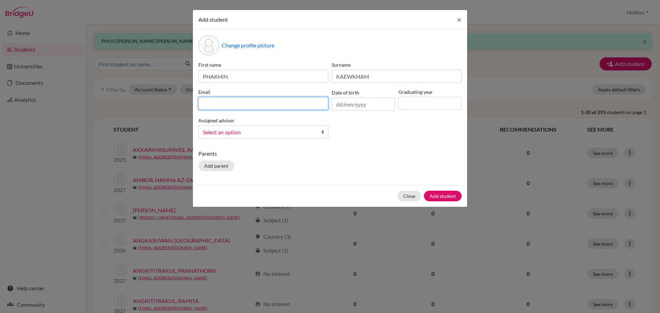
click at [256, 105] on input at bounding box center [263, 103] width 130 height 13
type input "3782"
click at [350, 105] on input "text" at bounding box center [363, 104] width 63 height 13
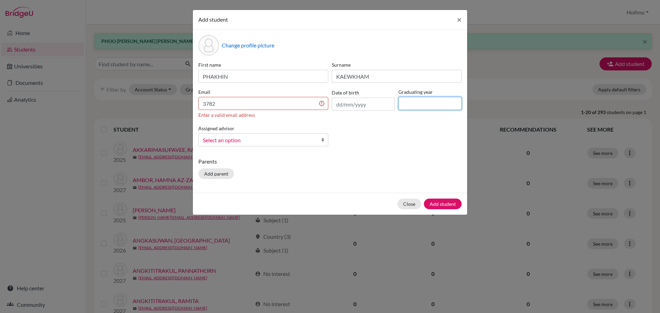
click at [425, 102] on input at bounding box center [429, 103] width 63 height 13
type input "2029"
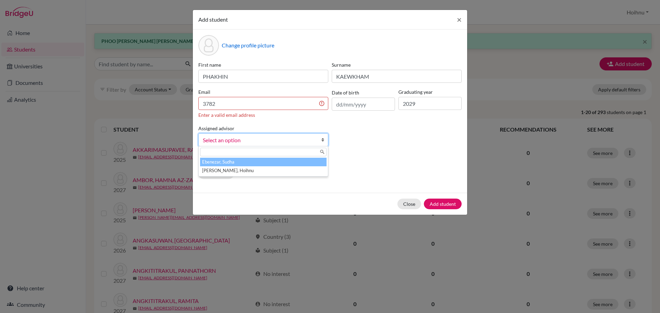
click at [323, 139] on b at bounding box center [324, 140] width 7 height 12
click at [249, 171] on li "[PERSON_NAME], Hoihnu" at bounding box center [263, 170] width 126 height 9
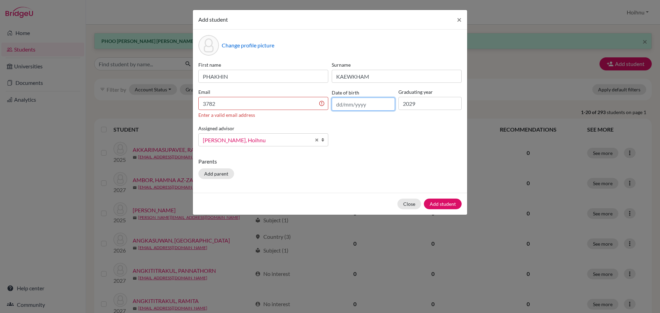
click at [336, 107] on input "text" at bounding box center [363, 104] width 63 height 13
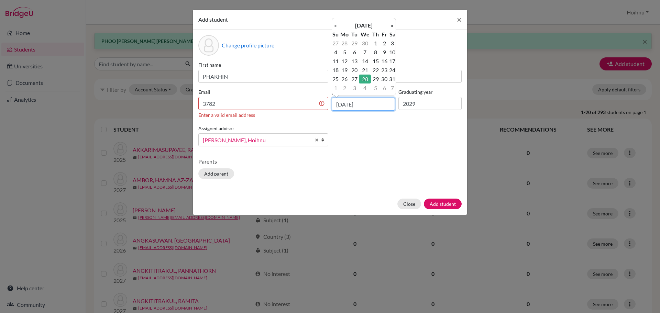
type input "[DATE]"
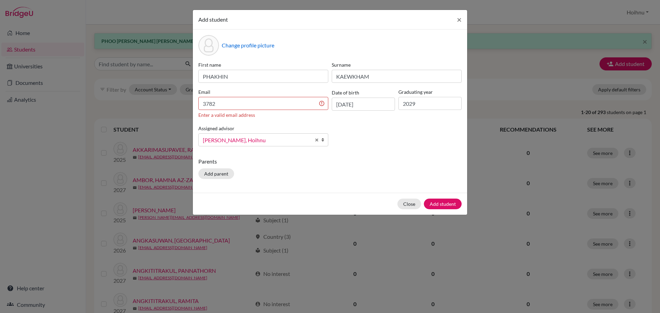
click at [382, 145] on div "First name PHAKHIN Surname [PERSON_NAME] Email 3782 Enter a valid email address…" at bounding box center [330, 106] width 267 height 91
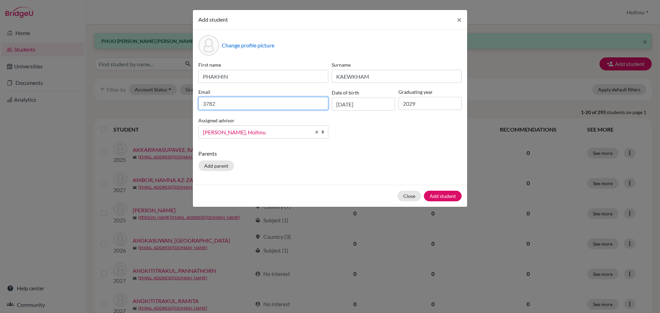
drag, startPoint x: 217, startPoint y: 100, endPoint x: 199, endPoint y: 103, distance: 18.8
click at [199, 103] on input "3782" at bounding box center [263, 103] width 130 height 13
paste input "Tono PHAKHIN KAEWKHAM <[EMAIL_ADDRESS][DOMAIN_NAME]>"
drag, startPoint x: 268, startPoint y: 103, endPoint x: 191, endPoint y: 103, distance: 76.6
click at [191, 103] on div "Add student × Change profile picture First name PHAKHIN Surname KAEWKHAM Email …" at bounding box center [330, 156] width 660 height 313
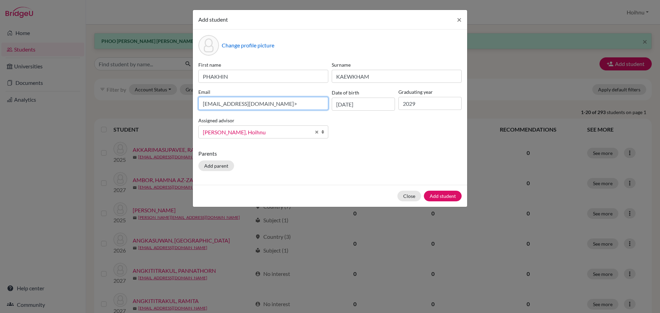
click at [269, 106] on input "[EMAIL_ADDRESS][DOMAIN_NAME]>" at bounding box center [263, 103] width 130 height 13
type input "[EMAIL_ADDRESS][DOMAIN_NAME]"
click at [444, 198] on button "Add student" at bounding box center [443, 196] width 38 height 11
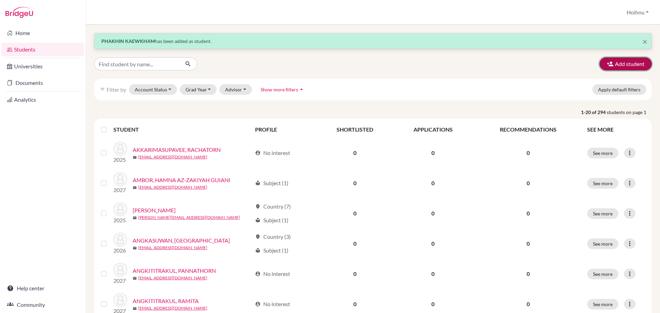
click at [620, 63] on button "Add student" at bounding box center [625, 63] width 52 height 13
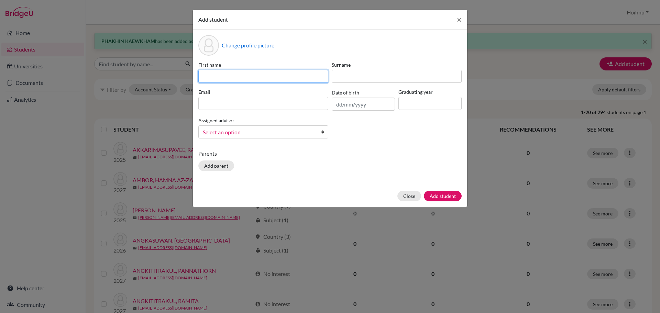
click at [231, 75] on input at bounding box center [263, 76] width 130 height 13
paste input "NAY CIN [PERSON_NAME]"
drag, startPoint x: 240, startPoint y: 76, endPoint x: 269, endPoint y: 82, distance: 29.9
click at [269, 82] on input "NAY CIN [PERSON_NAME]" at bounding box center [263, 76] width 130 height 13
type input "NAY CIN KHIN"
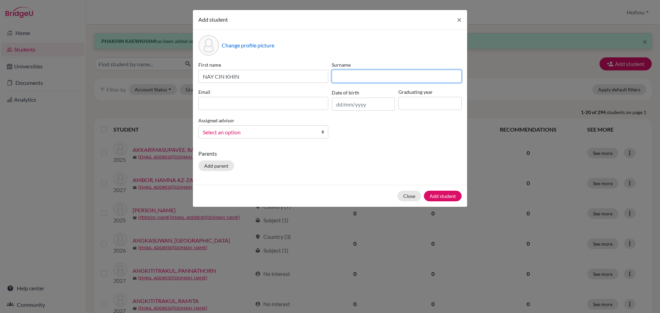
click at [341, 76] on input at bounding box center [397, 76] width 130 height 13
paste input "ZAW"
type input "ZAW"
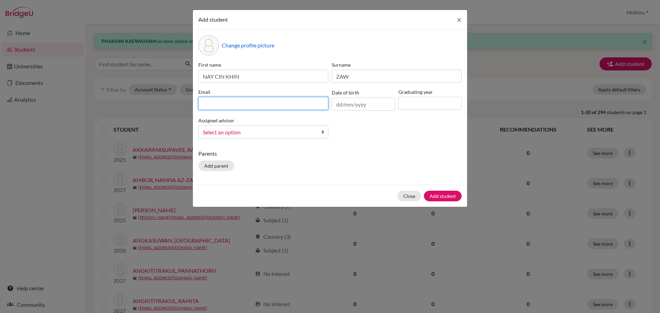
click at [270, 104] on input at bounding box center [263, 103] width 130 height 13
type input "3817"
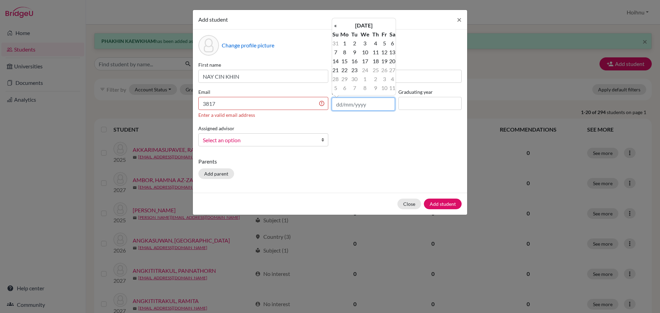
click at [337, 103] on input "text" at bounding box center [363, 104] width 63 height 13
type input "[DATE]"
click at [388, 169] on div "Parents Add parent" at bounding box center [329, 169] width 263 height 24
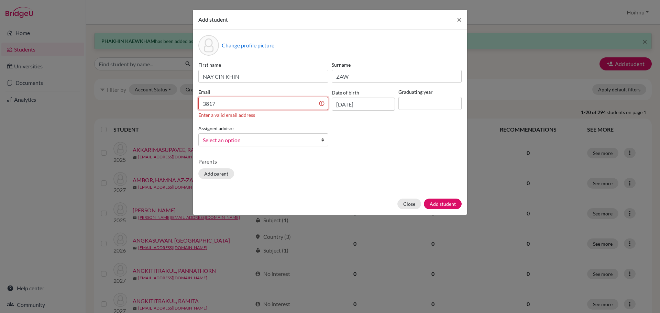
click at [226, 104] on input "3817" at bounding box center [263, 103] width 130 height 13
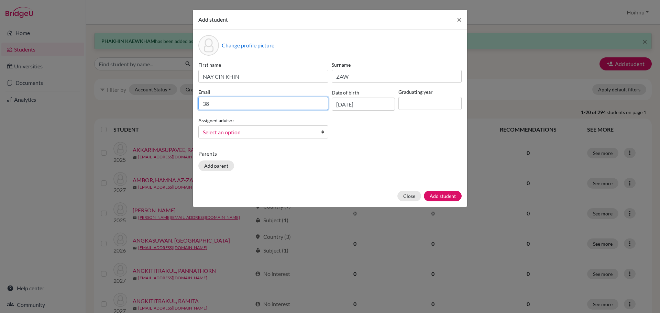
type input "3"
paste input "Nay Cin NAY CIN [PERSON_NAME] <[EMAIL_ADDRESS][DOMAIN_NAME]>"
drag, startPoint x: 263, startPoint y: 105, endPoint x: 187, endPoint y: 104, distance: 76.3
click at [187, 104] on div "Add student × Change profile picture First name NAY CIN [PERSON_NAME] Surname […" at bounding box center [330, 156] width 660 height 313
click at [289, 105] on input "[EMAIL_ADDRESS][DOMAIN_NAME]>" at bounding box center [263, 103] width 130 height 13
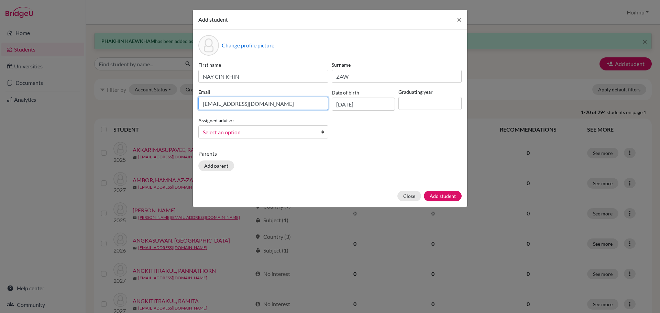
type input "[EMAIL_ADDRESS][DOMAIN_NAME]"
click at [304, 144] on div "First name NAY CIN [PERSON_NAME] Surname [PERSON_NAME] Email [EMAIL_ADDRESS][DO…" at bounding box center [330, 102] width 267 height 83
click at [324, 130] on b at bounding box center [324, 132] width 7 height 12
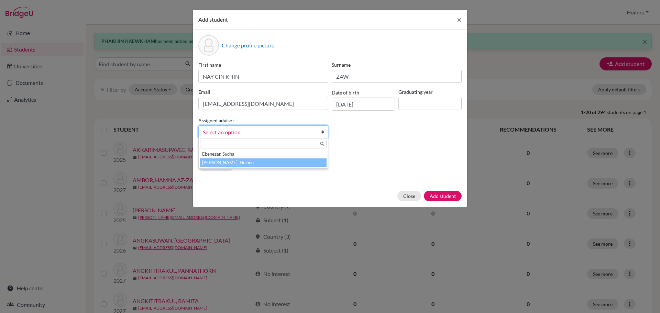
click at [244, 161] on li "[PERSON_NAME], Hoihnu" at bounding box center [263, 162] width 126 height 9
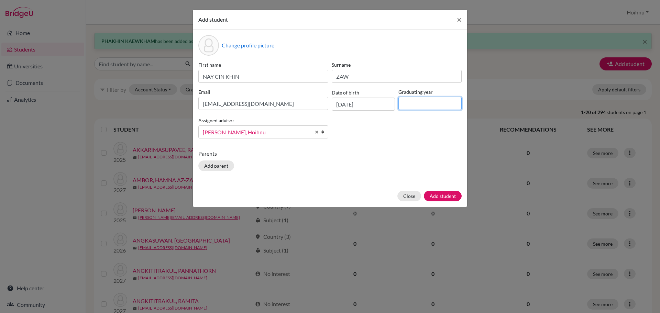
click at [429, 103] on input at bounding box center [429, 103] width 63 height 13
type input "2029"
click at [446, 193] on button "Add student" at bounding box center [443, 196] width 38 height 11
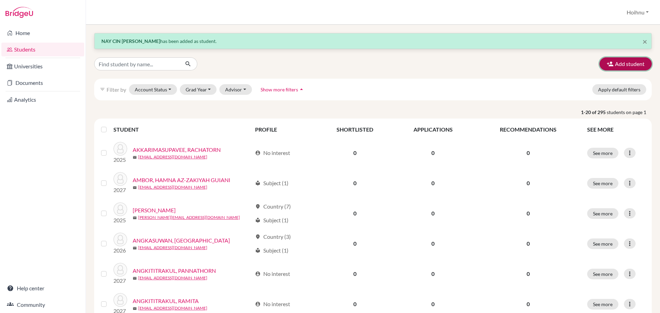
click at [621, 63] on button "Add student" at bounding box center [625, 63] width 52 height 13
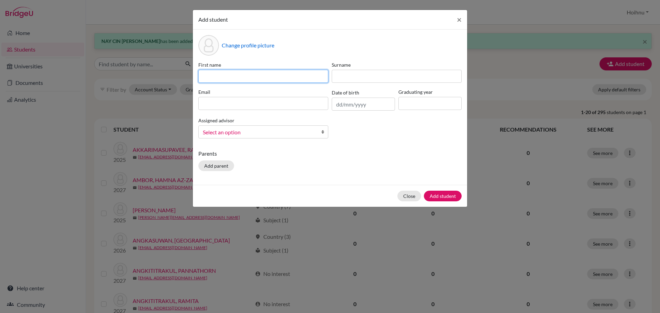
click at [216, 74] on input at bounding box center [263, 76] width 130 height 13
paste input "[PERSON_NAME]"
type input "[PERSON_NAME]"
click at [335, 107] on input "text" at bounding box center [363, 104] width 63 height 13
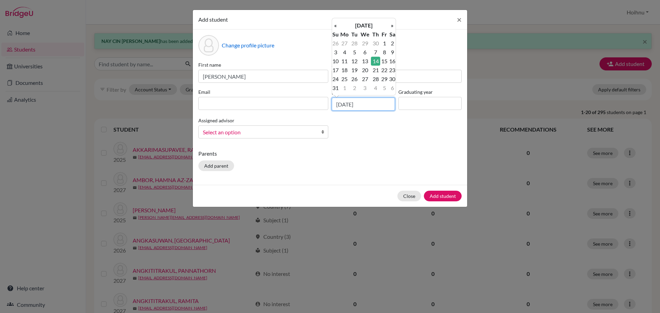
type input "[DATE]"
click at [416, 104] on input at bounding box center [429, 103] width 63 height 13
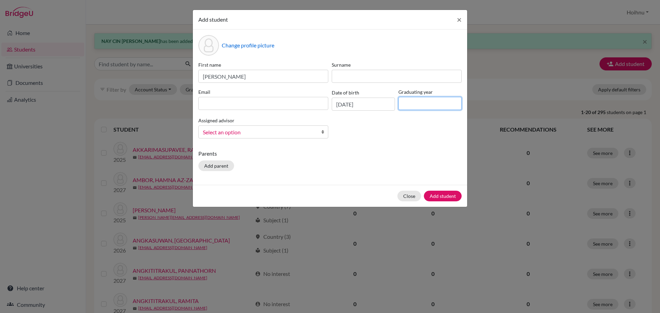
type input "2026"
drag, startPoint x: 234, startPoint y: 76, endPoint x: 283, endPoint y: 79, distance: 49.2
click at [283, 79] on input "[PERSON_NAME]" at bounding box center [263, 76] width 130 height 13
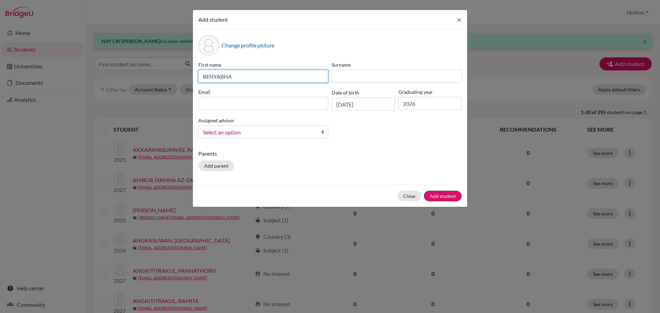
type input "BENYABHA"
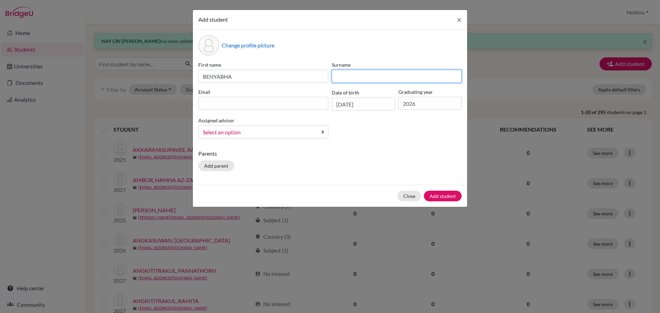
click at [343, 77] on input at bounding box center [397, 76] width 130 height 13
paste input "PRATHANADEE"
type input "PRATHANADEE"
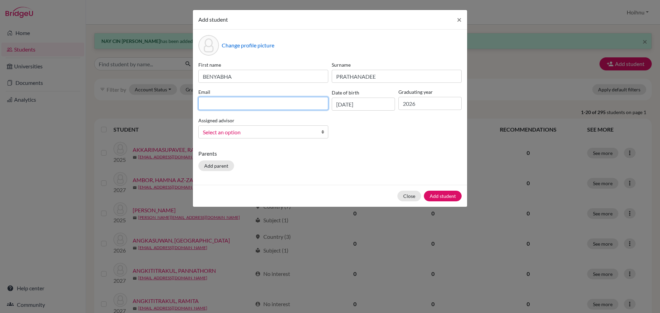
click at [225, 100] on input at bounding box center [263, 103] width 130 height 13
paste input "[PERSON_NAME] PRATHANADEE <[EMAIL_ADDRESS][DOMAIN_NAME]>"
drag, startPoint x: 267, startPoint y: 104, endPoint x: 192, endPoint y: 108, distance: 75.3
click at [192, 108] on div "Add student × Change profile picture First name [PERSON_NAME] Surname PRATHANAD…" at bounding box center [330, 156] width 660 height 313
click at [266, 105] on input "[EMAIL_ADDRESS][DOMAIN_NAME]>" at bounding box center [263, 103] width 130 height 13
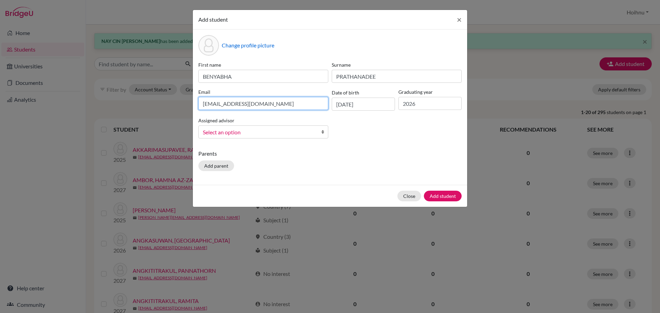
type input "[EMAIL_ADDRESS][DOMAIN_NAME]"
click at [320, 132] on link "Select an option" at bounding box center [263, 131] width 130 height 13
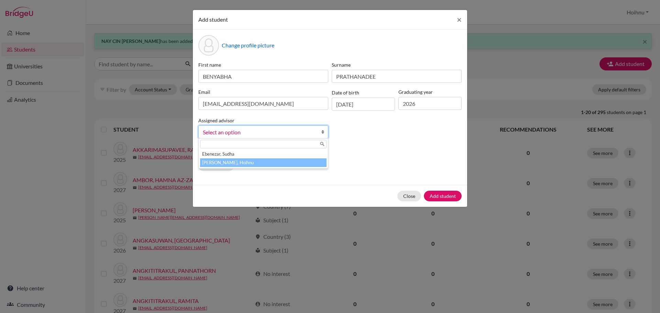
click at [255, 162] on li "[PERSON_NAME], Hoihnu" at bounding box center [263, 162] width 126 height 9
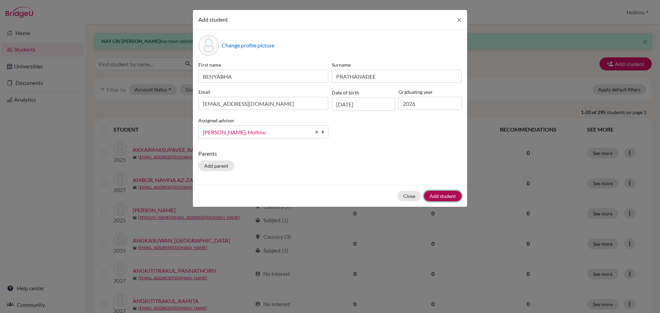
click at [443, 193] on button "Add student" at bounding box center [443, 196] width 38 height 11
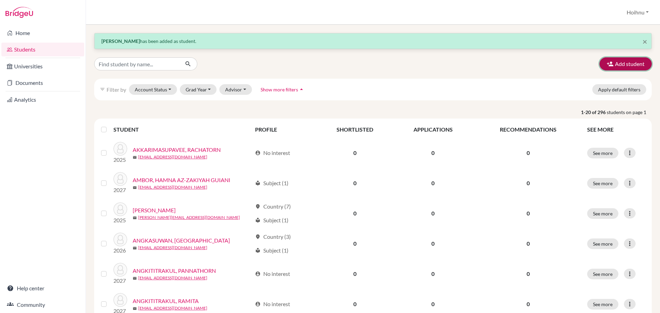
click at [623, 66] on button "Add student" at bounding box center [625, 63] width 52 height 13
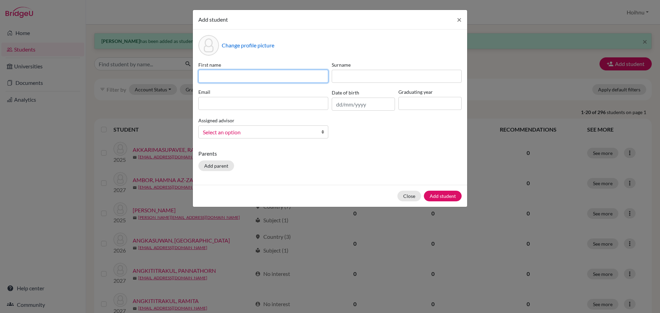
click at [238, 74] on input at bounding box center [263, 76] width 130 height 13
paste input "POONUTDA BURINTHKUL"
type input "POONUTDA BURINTHKUL"
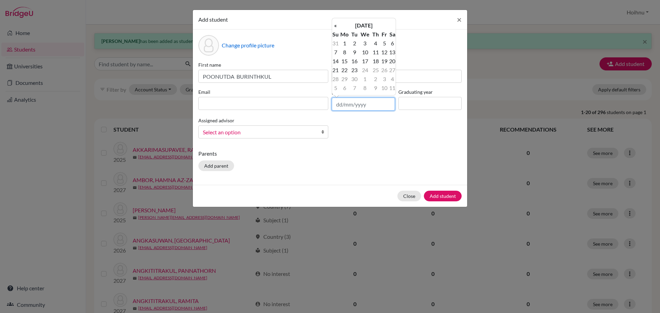
click at [337, 105] on input "text" at bounding box center [363, 104] width 63 height 13
type input "[DATE]"
click at [419, 106] on input at bounding box center [429, 103] width 63 height 13
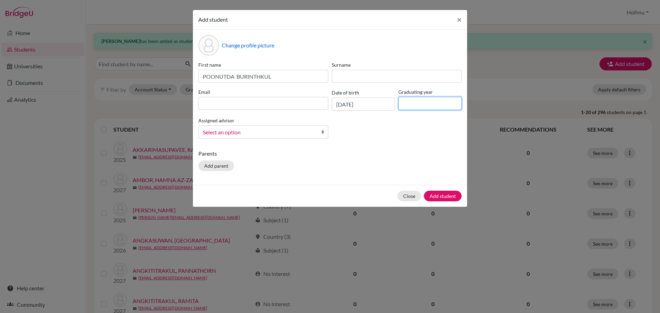
type input "2029"
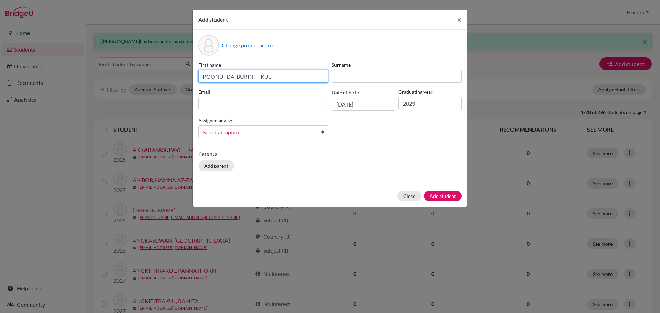
drag, startPoint x: 275, startPoint y: 78, endPoint x: 237, endPoint y: 78, distance: 38.5
click at [237, 78] on input "POONUTDA BURINTHKUL" at bounding box center [263, 76] width 130 height 13
type input "POONUTDA"
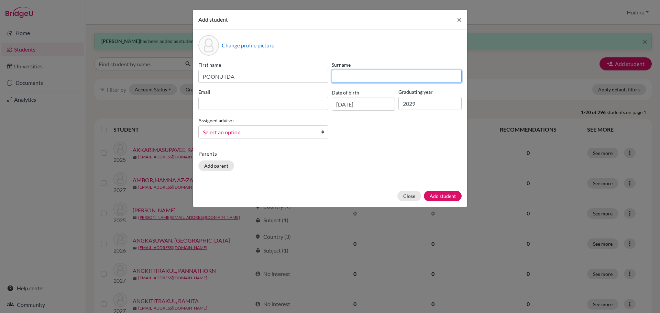
click at [345, 78] on input at bounding box center [397, 76] width 130 height 13
paste input "BURINTHKUL"
type input "BURINTHKUL"
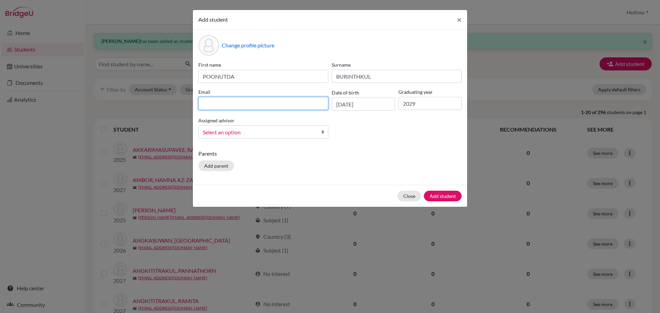
click at [213, 105] on input at bounding box center [263, 103] width 130 height 13
paste input "Nayya POONUTDA BURINTHKUL <[EMAIL_ADDRESS][DOMAIN_NAME]>"
drag, startPoint x: 264, startPoint y: 105, endPoint x: 160, endPoint y: 106, distance: 103.4
click at [160, 106] on div "Add student × Change profile picture First name POONUTDA Surname [PERSON_NAME] …" at bounding box center [330, 156] width 660 height 313
click at [275, 105] on input "[EMAIL_ADDRESS][DOMAIN_NAME]>" at bounding box center [263, 103] width 130 height 13
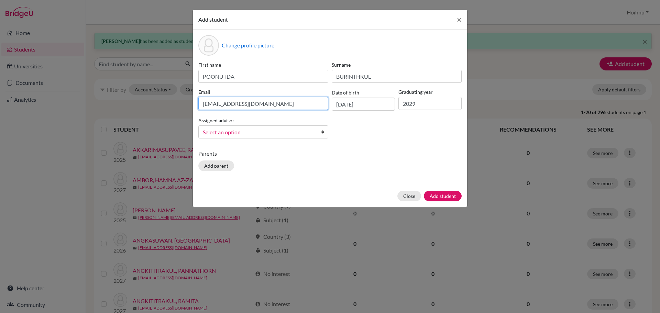
type input "[EMAIL_ADDRESS][DOMAIN_NAME]"
click at [323, 133] on b at bounding box center [324, 132] width 7 height 12
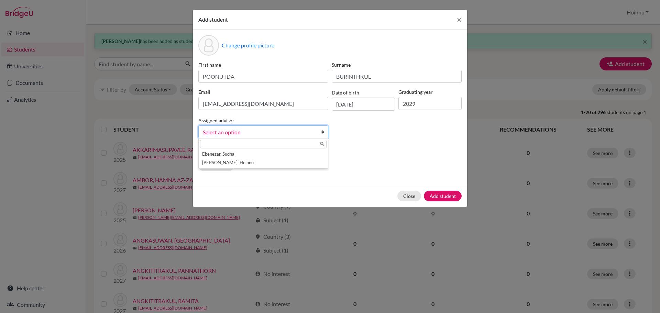
click at [240, 167] on div "[PERSON_NAME], Hoihnu" at bounding box center [263, 153] width 130 height 31
click at [239, 166] on li "[PERSON_NAME], Hoihnu" at bounding box center [263, 162] width 126 height 9
click at [443, 192] on button "Add student" at bounding box center [443, 196] width 38 height 11
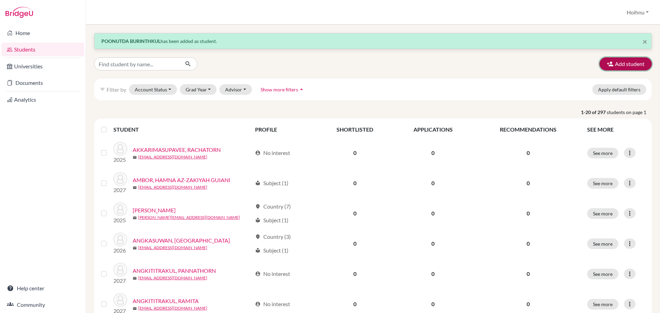
click at [629, 62] on button "Add student" at bounding box center [625, 63] width 52 height 13
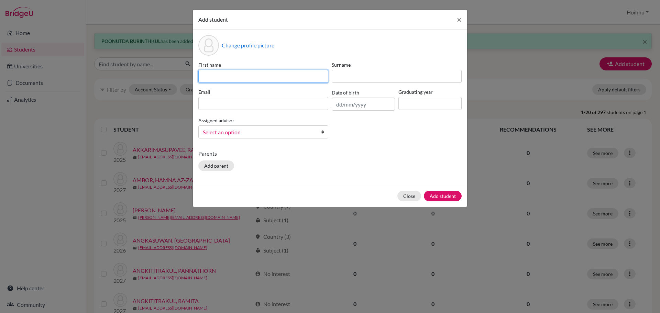
click at [212, 79] on input at bounding box center [263, 76] width 130 height 13
paste input "[PERSON_NAME]"
type input "[PERSON_NAME]"
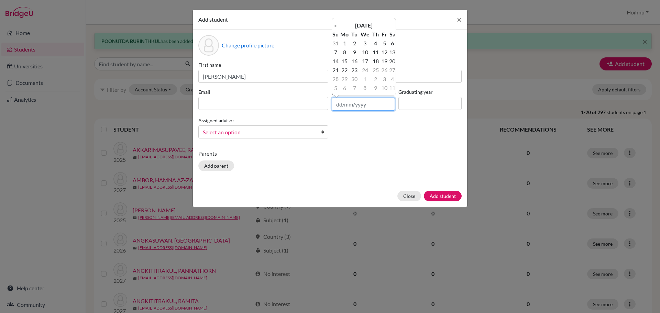
click at [337, 105] on input "text" at bounding box center [363, 104] width 63 height 13
type input "[DATE]"
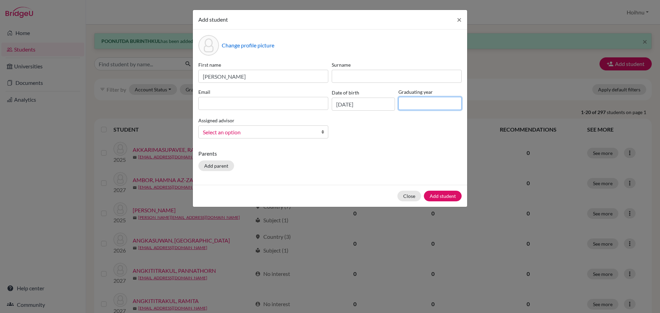
click at [412, 103] on input at bounding box center [429, 103] width 63 height 13
type input "2029"
drag, startPoint x: 253, startPoint y: 77, endPoint x: 224, endPoint y: 80, distance: 29.4
click at [224, 80] on input "[PERSON_NAME]" at bounding box center [263, 76] width 130 height 13
type input "[PERSON_NAME]"
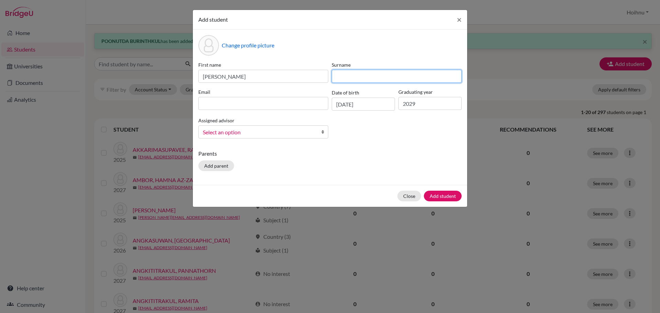
click at [339, 81] on input at bounding box center [397, 76] width 130 height 13
paste input "JITSUWAN"
type input "JITSUWAN"
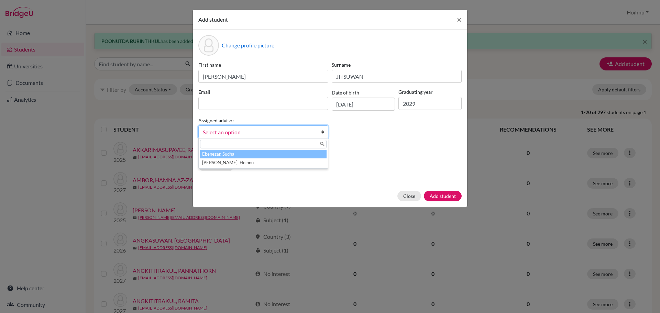
click at [325, 132] on b at bounding box center [324, 132] width 7 height 12
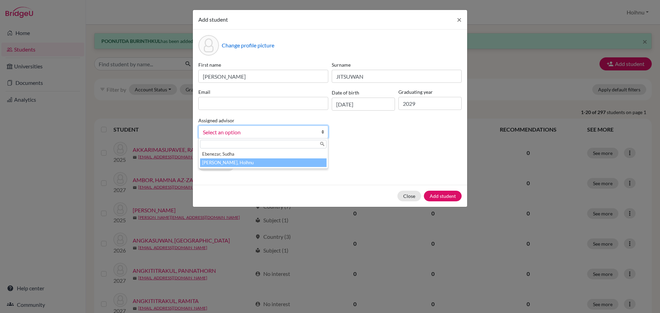
click at [221, 164] on li "[PERSON_NAME], Hoihnu" at bounding box center [263, 162] width 126 height 9
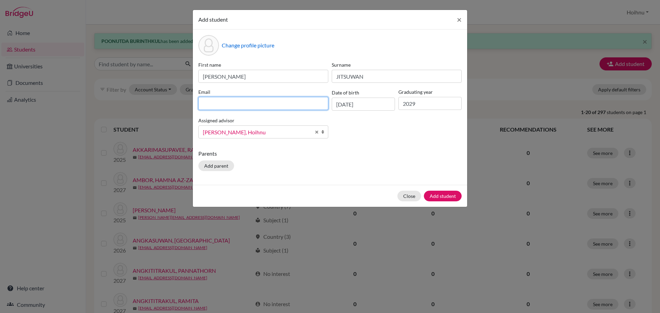
click at [233, 104] on input at bounding box center [263, 103] width 130 height 13
paste input "Em [PERSON_NAME] <[EMAIL_ADDRESS][DOMAIN_NAME]>"
drag, startPoint x: 260, startPoint y: 104, endPoint x: 184, endPoint y: 106, distance: 76.6
click at [184, 106] on div "Add student × Change profile picture First name [PERSON_NAME] [PERSON_NAME] Em …" at bounding box center [330, 156] width 660 height 313
click at [260, 105] on input "[EMAIL_ADDRESS][DOMAIN_NAME]>" at bounding box center [263, 103] width 130 height 13
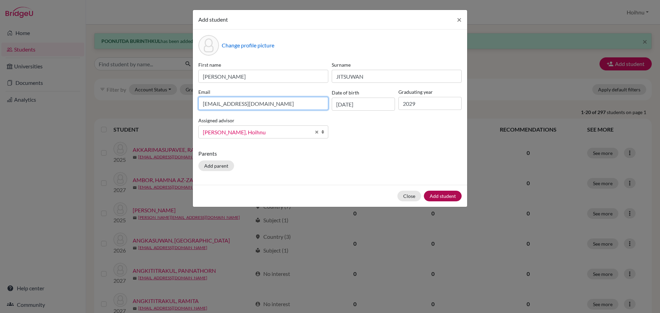
type input "[EMAIL_ADDRESS][DOMAIN_NAME]"
click at [440, 195] on button "Add student" at bounding box center [443, 196] width 38 height 11
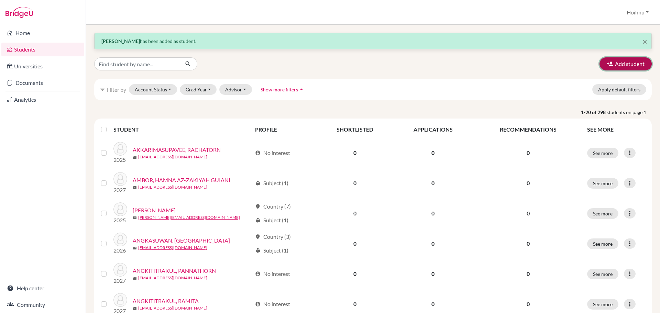
click at [616, 65] on button "Add student" at bounding box center [625, 63] width 52 height 13
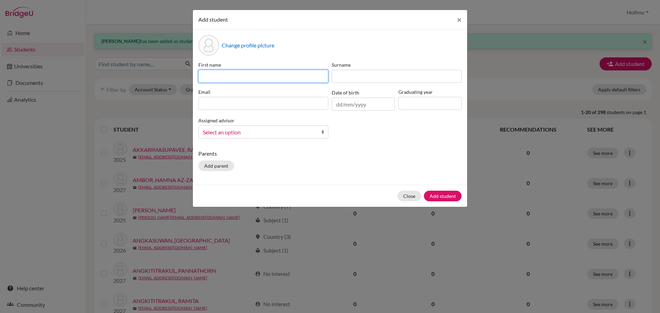
click at [217, 76] on input at bounding box center [263, 76] width 130 height 13
paste input "[PERSON_NAME]"
type input "[PERSON_NAME]"
click at [338, 105] on input "text" at bounding box center [363, 104] width 63 height 13
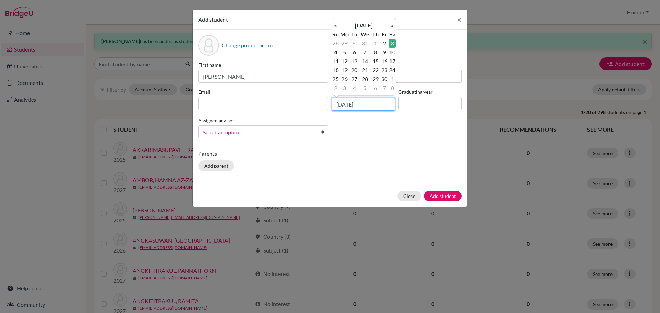
type input "[DATE]"
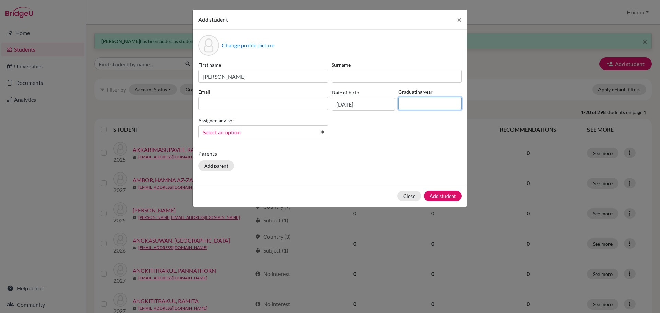
click at [418, 104] on input at bounding box center [429, 103] width 63 height 13
type input "2029"
drag, startPoint x: 270, startPoint y: 78, endPoint x: 232, endPoint y: 75, distance: 38.6
click at [232, 75] on input "[PERSON_NAME]" at bounding box center [263, 76] width 130 height 13
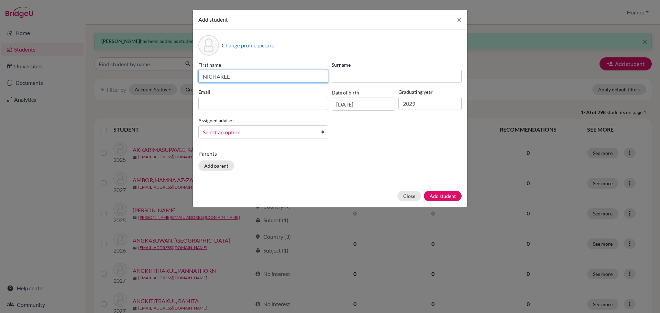
type input "NICHAREE"
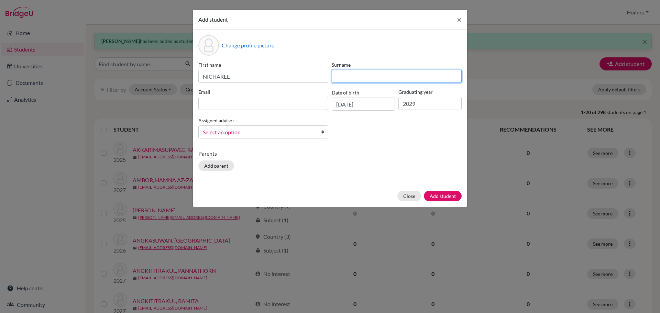
click at [344, 79] on input at bounding box center [397, 76] width 130 height 13
paste input "WONGKAM"
type input "WONGKAM"
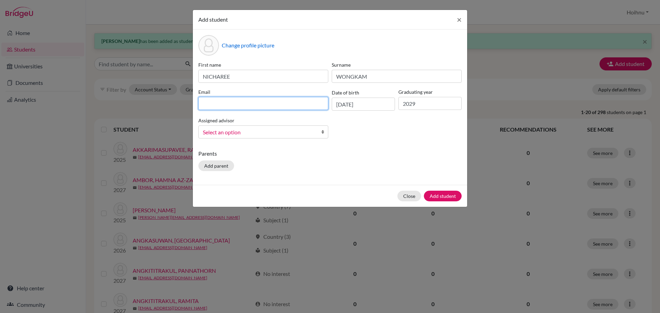
click at [225, 105] on input at bounding box center [263, 103] width 130 height 13
paste input "[PERSON_NAME] <[EMAIL_ADDRESS][DOMAIN_NAME]>"
drag, startPoint x: 257, startPoint y: 104, endPoint x: 200, endPoint y: 108, distance: 57.2
click at [200, 108] on input "[PERSON_NAME] <[EMAIL_ADDRESS][DOMAIN_NAME]>" at bounding box center [263, 103] width 130 height 13
click at [282, 107] on input "<[EMAIL_ADDRESS][DOMAIN_NAME]>" at bounding box center [263, 103] width 130 height 13
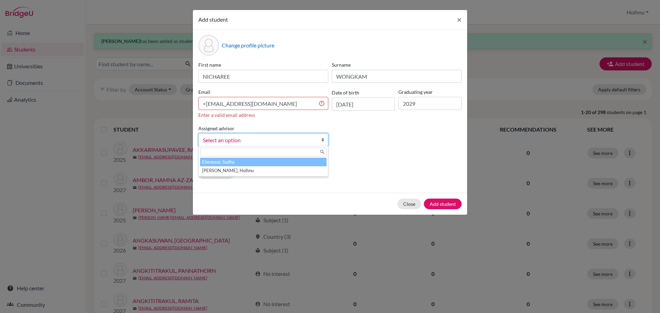
click at [323, 132] on div "Assigned advisor [PERSON_NAME], Hoihnu Select an option [PERSON_NAME][GEOGRAPHI…" at bounding box center [263, 135] width 133 height 22
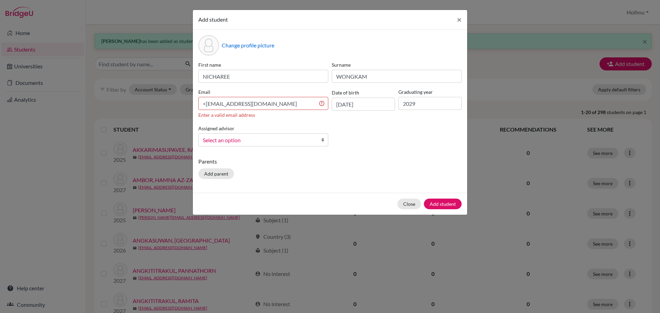
click at [324, 138] on b at bounding box center [324, 140] width 7 height 12
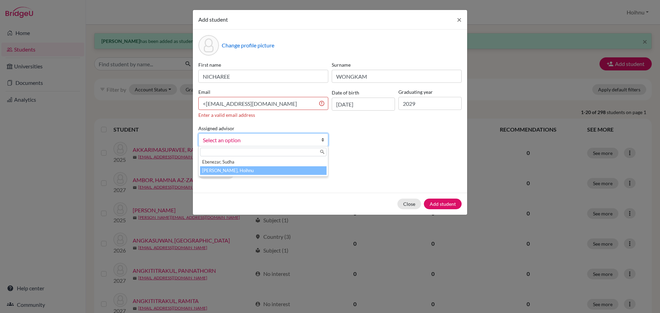
click at [237, 170] on li "[PERSON_NAME], Hoihnu" at bounding box center [263, 170] width 126 height 9
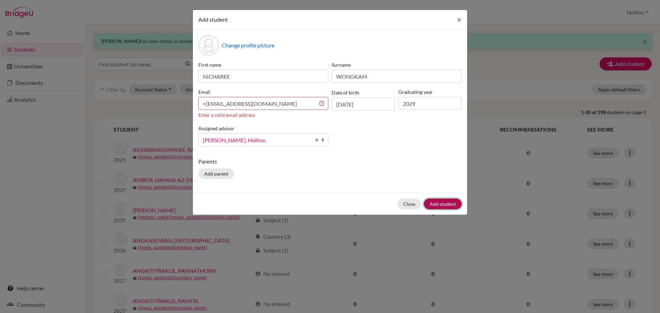
click at [443, 204] on button "Add student" at bounding box center [443, 204] width 38 height 11
click at [439, 205] on button "Add student" at bounding box center [443, 204] width 38 height 11
click at [206, 103] on input "<[EMAIL_ADDRESS][DOMAIN_NAME]" at bounding box center [263, 103] width 130 height 13
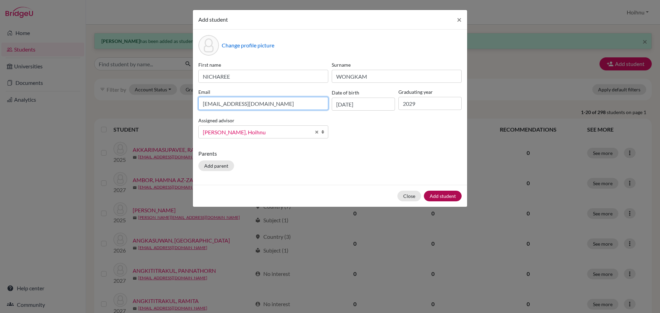
type input "[EMAIL_ADDRESS][DOMAIN_NAME]"
click at [442, 197] on button "Add student" at bounding box center [443, 196] width 38 height 11
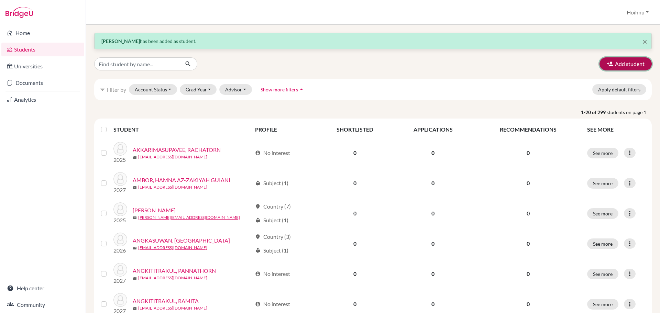
click at [617, 63] on button "Add student" at bounding box center [625, 63] width 52 height 13
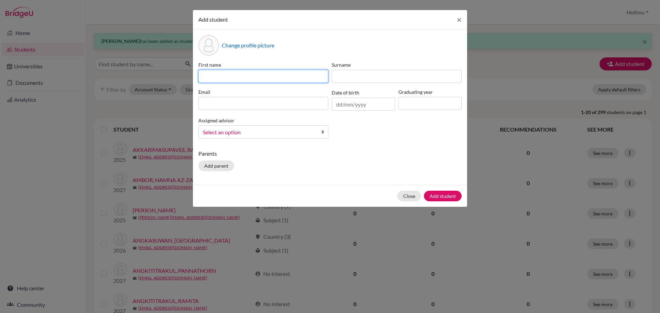
click at [231, 72] on input at bounding box center [263, 76] width 130 height 13
paste input "[PERSON_NAME]"
drag, startPoint x: 221, startPoint y: 76, endPoint x: 260, endPoint y: 77, distance: 38.8
click at [260, 77] on input "[PERSON_NAME]" at bounding box center [263, 76] width 130 height 13
drag, startPoint x: 219, startPoint y: 79, endPoint x: 188, endPoint y: 78, distance: 30.9
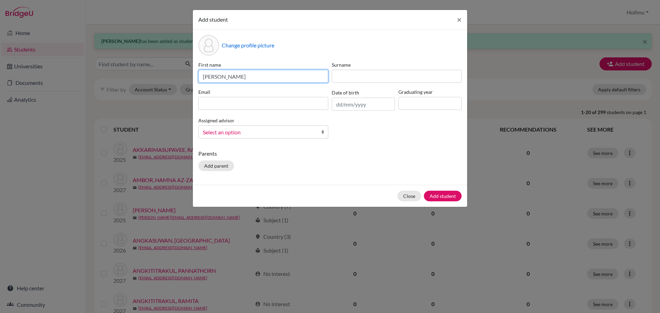
click at [188, 78] on div "Add student × Change profile picture First name [PERSON_NAME] Surname Email Dat…" at bounding box center [330, 156] width 660 height 313
type input "PENGYU"
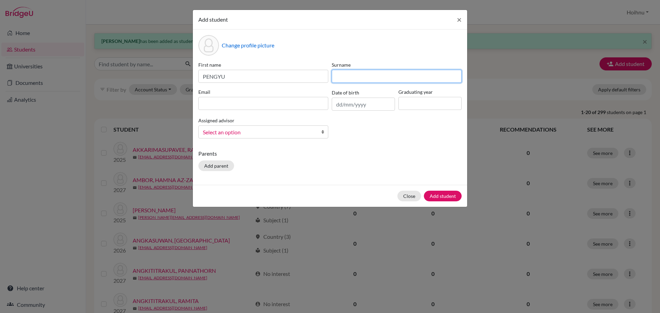
click at [350, 80] on input at bounding box center [397, 76] width 130 height 13
paste input "YANG,"
type input "YANG"
click at [337, 107] on input "text" at bounding box center [363, 104] width 63 height 13
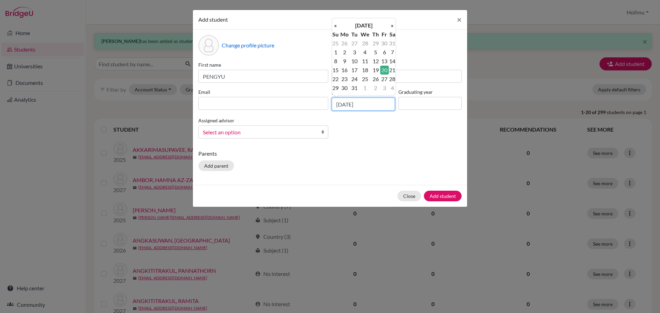
type input "[DATE]"
click at [422, 101] on input at bounding box center [429, 103] width 63 height 13
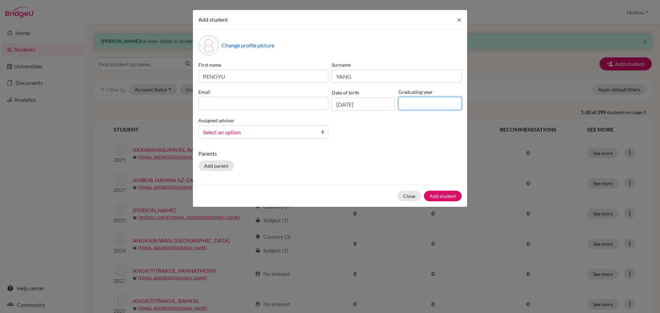
type input "2029"
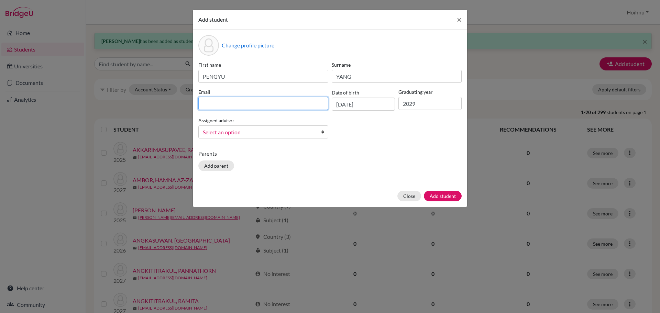
click at [251, 107] on input at bounding box center [263, 103] width 130 height 13
paste input ""[PERSON_NAME], PENGYU" <[EMAIL_ADDRESS][DOMAIN_NAME]>"
drag, startPoint x: 261, startPoint y: 104, endPoint x: 177, endPoint y: 104, distance: 84.2
click at [177, 104] on div "Add student × Change profile picture First name PENGYU Surname [PERSON_NAME] Em…" at bounding box center [330, 156] width 660 height 313
click at [266, 104] on input "[EMAIL_ADDRESS][DOMAIN_NAME]>" at bounding box center [263, 103] width 130 height 13
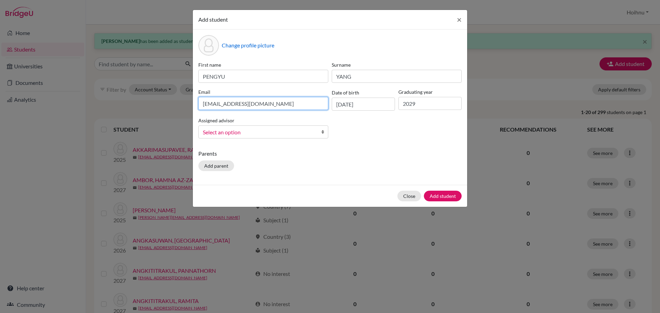
type input "[EMAIL_ADDRESS][DOMAIN_NAME]"
click at [324, 132] on b at bounding box center [324, 132] width 7 height 12
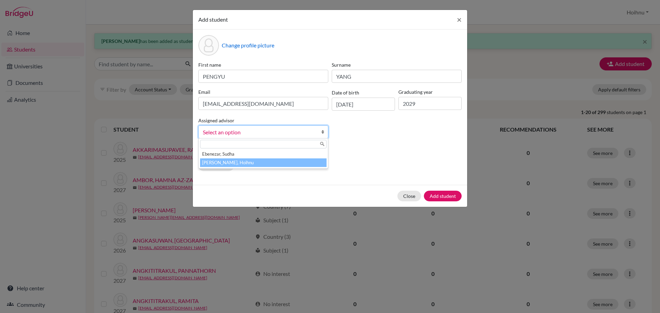
click at [251, 161] on li "[PERSON_NAME], Hoihnu" at bounding box center [263, 162] width 126 height 9
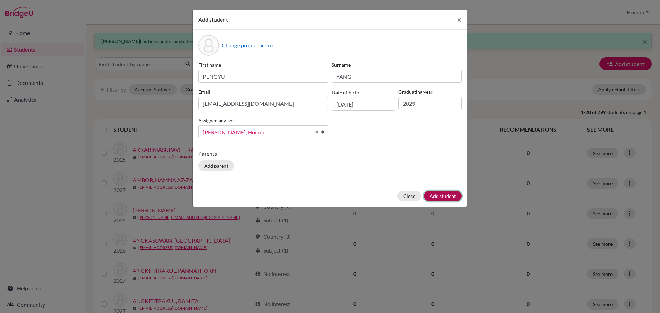
click at [437, 196] on button "Add student" at bounding box center [443, 196] width 38 height 11
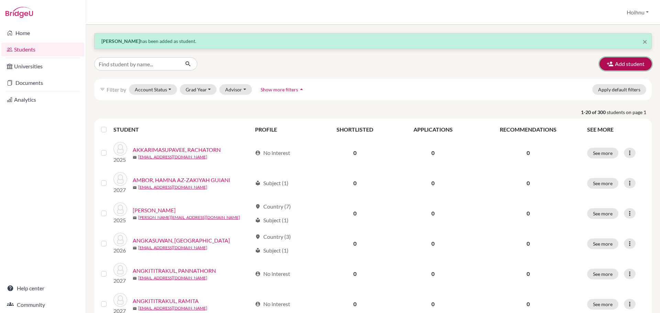
click at [620, 67] on button "Add student" at bounding box center [625, 63] width 52 height 13
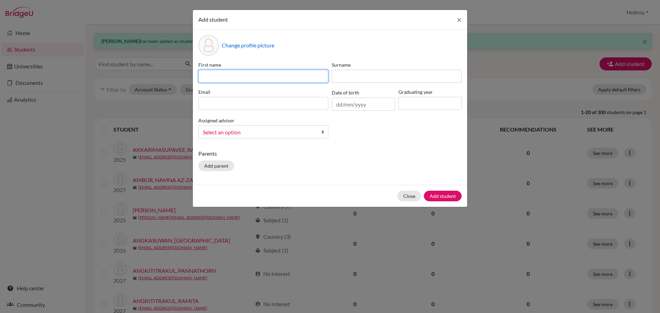
click at [219, 78] on input at bounding box center [263, 76] width 130 height 13
paste input "[PERSON_NAME]"
type input "[PERSON_NAME]"
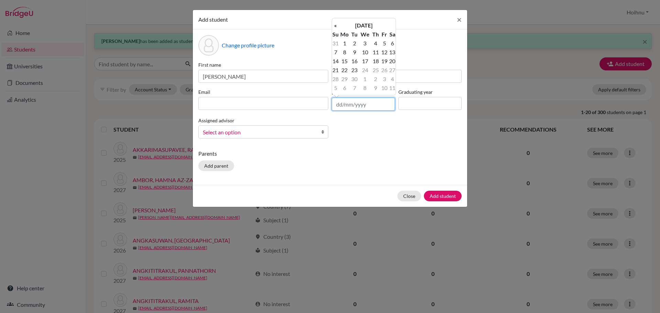
click at [336, 101] on input "text" at bounding box center [363, 104] width 63 height 13
type input "[DATE]"
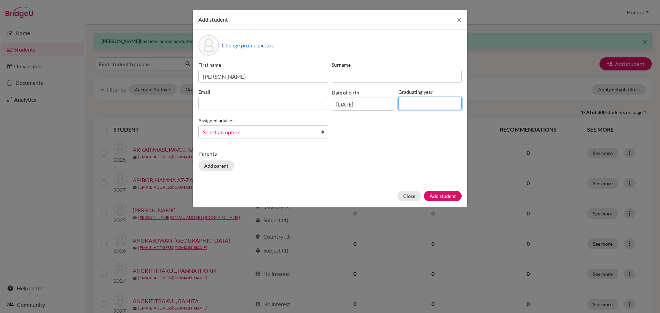
click at [419, 105] on input at bounding box center [429, 103] width 63 height 13
type input "2029"
drag, startPoint x: 243, startPoint y: 76, endPoint x: 223, endPoint y: 78, distance: 20.0
click at [223, 78] on input "[PERSON_NAME]" at bounding box center [263, 76] width 130 height 13
type input "HYOJU"
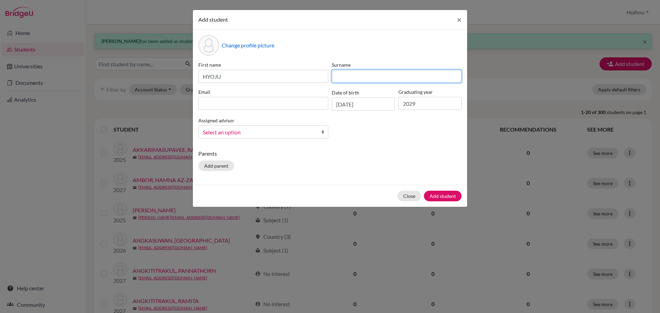
click at [354, 79] on input at bounding box center [397, 76] width 130 height 13
paste input "[PERSON_NAME]"
type input "[PERSON_NAME]"
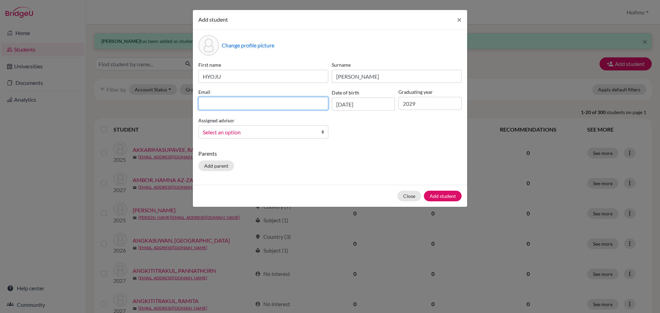
click at [233, 102] on input at bounding box center [263, 103] width 130 height 13
paste input "[PERSON_NAME] [PERSON_NAME] <[EMAIL_ADDRESS][DOMAIN_NAME]>"
drag, startPoint x: 247, startPoint y: 105, endPoint x: 186, endPoint y: 105, distance: 61.2
click at [186, 105] on div "Add student × Change profile picture First name HYOJU Surname [PERSON_NAME] [PE…" at bounding box center [330, 156] width 660 height 313
click at [259, 104] on input "[EMAIL_ADDRESS][DOMAIN_NAME]>" at bounding box center [263, 103] width 130 height 13
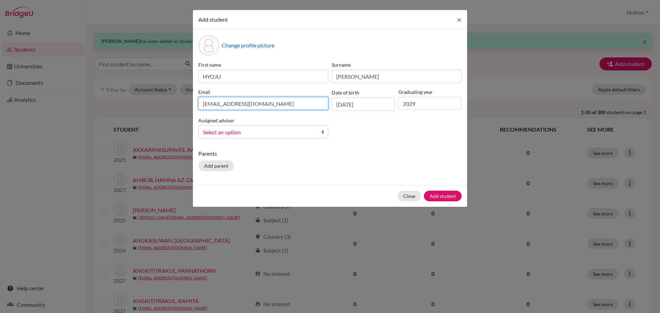
type input "[EMAIL_ADDRESS][DOMAIN_NAME]"
click at [322, 131] on b at bounding box center [324, 132] width 7 height 12
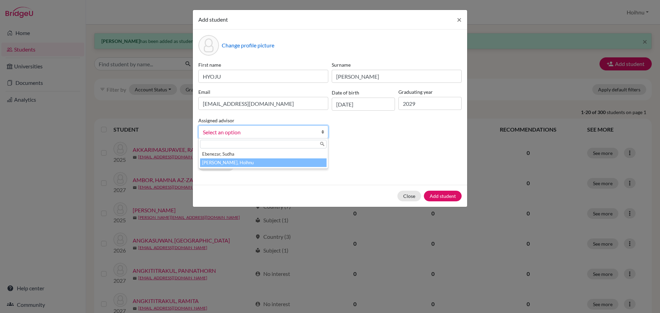
click at [217, 161] on li "[PERSON_NAME], Hoihnu" at bounding box center [263, 162] width 126 height 9
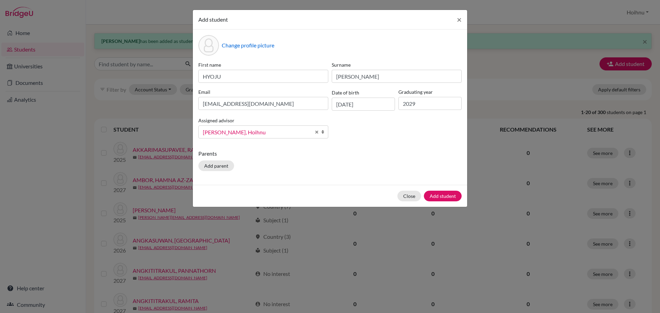
drag, startPoint x: 285, startPoint y: 176, endPoint x: 285, endPoint y: 171, distance: 4.8
click at [285, 172] on div "Change profile picture First name HYOJU Surname [PERSON_NAME] Email [EMAIL_ADDR…" at bounding box center [330, 107] width 274 height 155
click at [445, 197] on button "Add student" at bounding box center [443, 196] width 38 height 11
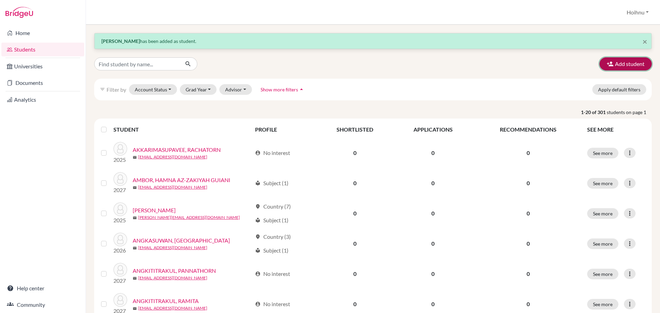
click at [624, 65] on button "Add student" at bounding box center [625, 63] width 52 height 13
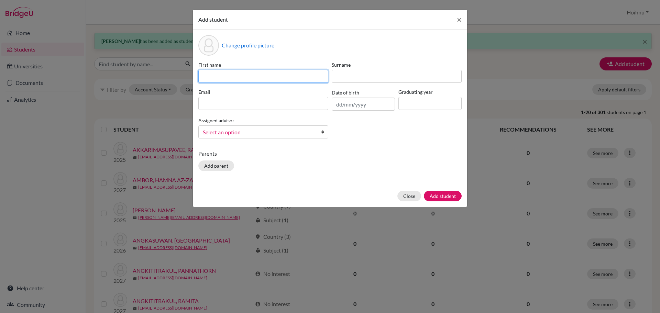
click at [209, 78] on input at bounding box center [263, 76] width 130 height 13
paste input "HAN MIN SATT"
type input "HAN MIN SATT"
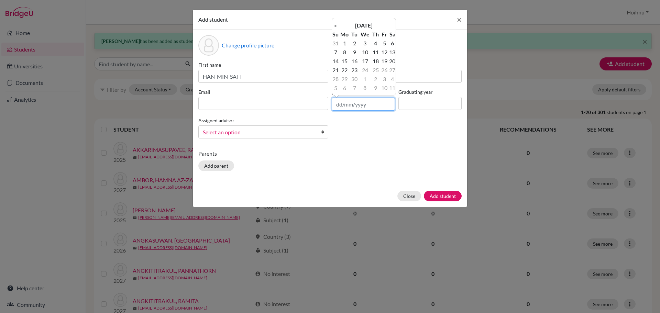
click at [347, 104] on input "text" at bounding box center [363, 104] width 63 height 13
type input "[DATE]"
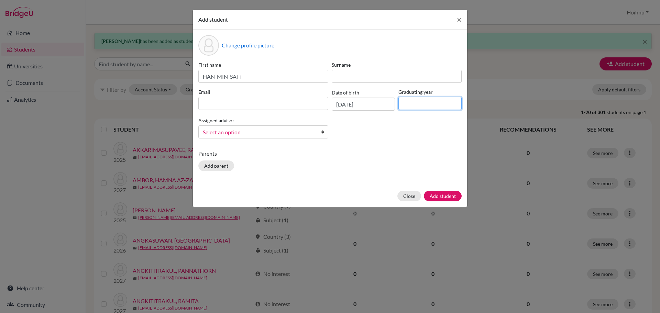
click at [433, 102] on input at bounding box center [429, 103] width 63 height 13
type input "2029"
drag, startPoint x: 256, startPoint y: 80, endPoint x: 230, endPoint y: 78, distance: 26.1
click at [230, 78] on input "HAN MIN SATT" at bounding box center [263, 76] width 130 height 13
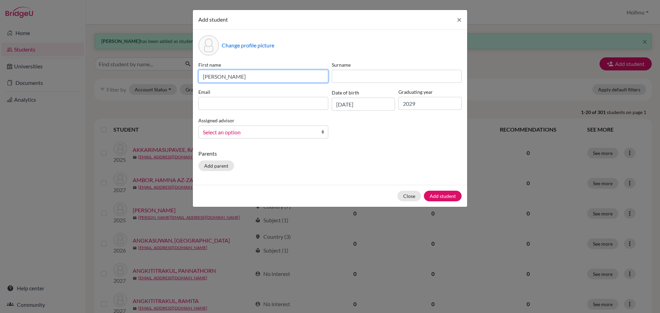
type input "[PERSON_NAME]"
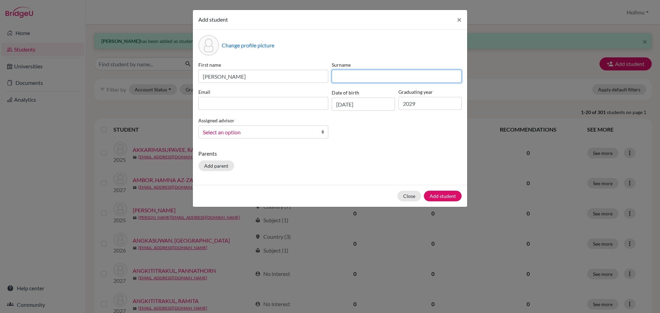
click at [346, 79] on input at bounding box center [397, 76] width 130 height 13
paste input "SATT"
type input "SATT"
click at [322, 133] on b at bounding box center [324, 132] width 7 height 12
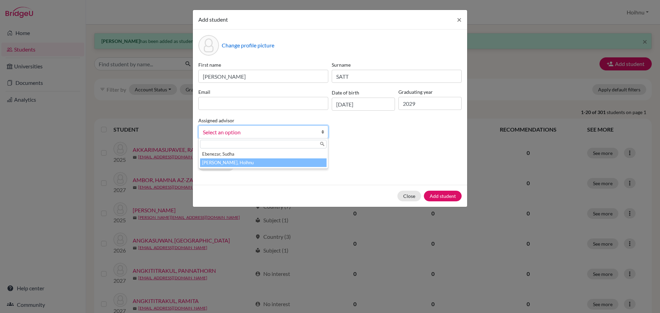
click at [232, 161] on li "[PERSON_NAME], Hoihnu" at bounding box center [263, 162] width 126 height 9
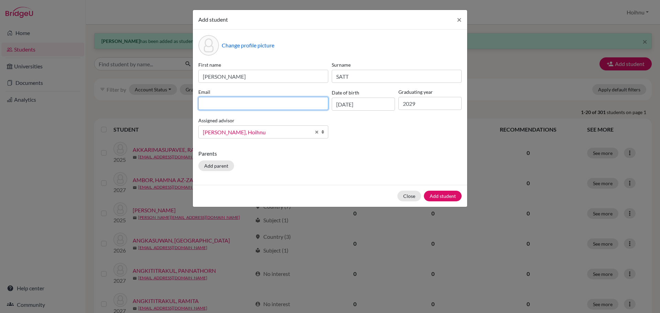
click at [231, 97] on input at bounding box center [263, 103] width 130 height 13
paste input "[PERSON_NAME] <[EMAIL_ADDRESS][DOMAIN_NAME]>"
drag, startPoint x: 259, startPoint y: 106, endPoint x: 199, endPoint y: 106, distance: 60.1
click at [199, 106] on input "[PERSON_NAME] <[EMAIL_ADDRESS][DOMAIN_NAME]>" at bounding box center [263, 103] width 130 height 13
click at [274, 104] on input "[EMAIL_ADDRESS][DOMAIN_NAME]>" at bounding box center [263, 103] width 130 height 13
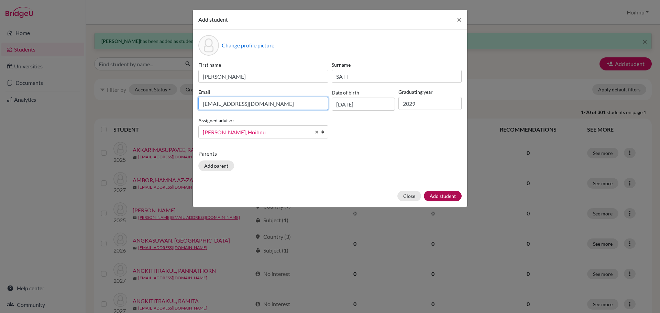
type input "[EMAIL_ADDRESS][DOMAIN_NAME]"
click at [436, 195] on button "Add student" at bounding box center [443, 196] width 38 height 11
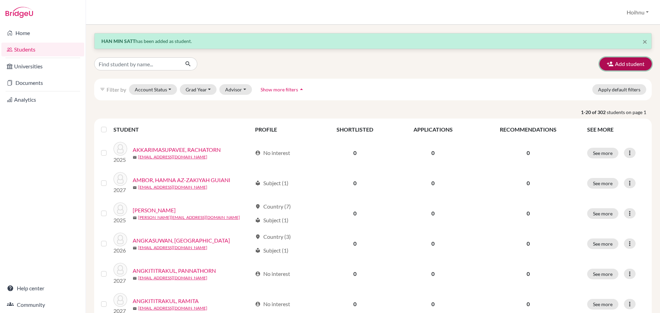
click at [618, 66] on button "Add student" at bounding box center [625, 63] width 52 height 13
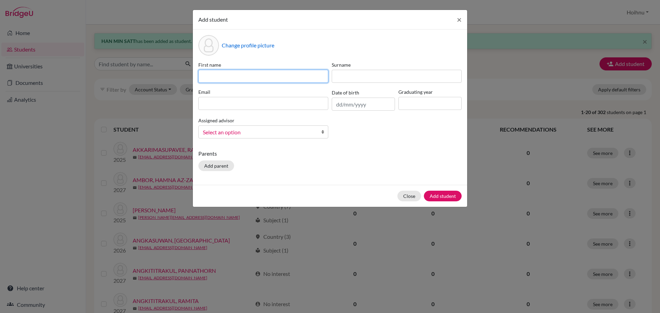
click at [219, 73] on input at bounding box center [263, 76] width 130 height 13
paste input "MA, LIJIU"
type input "MA, LIJIU"
click at [340, 105] on input "text" at bounding box center [363, 104] width 63 height 13
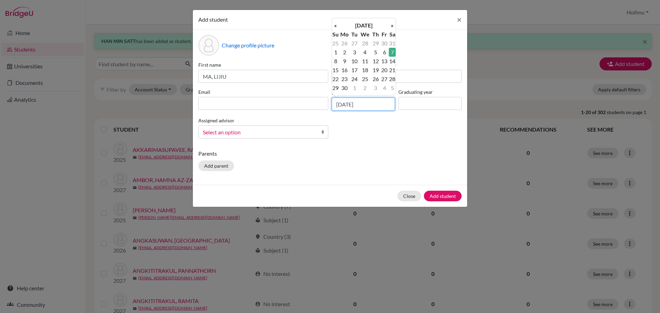
type input "[DATE]"
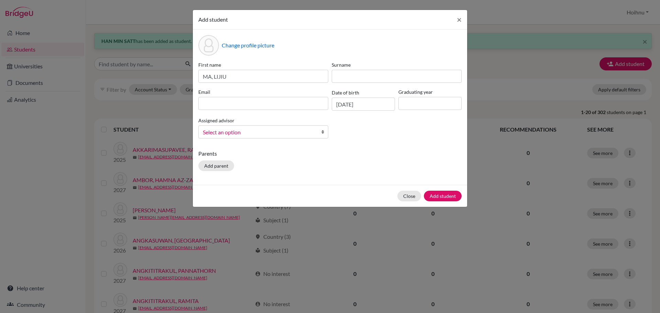
click at [413, 96] on div "Graduating year" at bounding box center [429, 99] width 67 height 22
click at [411, 108] on input at bounding box center [429, 103] width 63 height 13
type input "2029"
click at [238, 76] on input "MA, LIJIU" at bounding box center [263, 76] width 130 height 13
drag, startPoint x: 211, startPoint y: 78, endPoint x: 197, endPoint y: 78, distance: 14.8
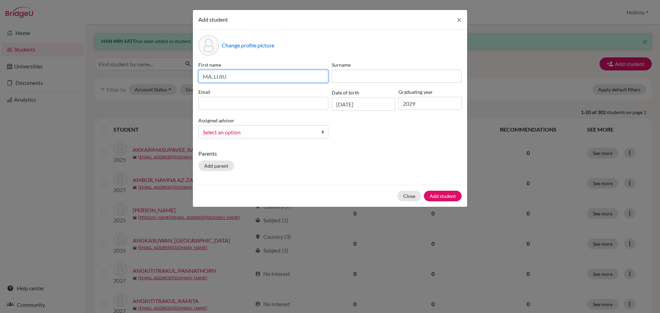
click at [197, 78] on div "First name MA, [PERSON_NAME]" at bounding box center [263, 72] width 133 height 22
type input ", LIJIU"
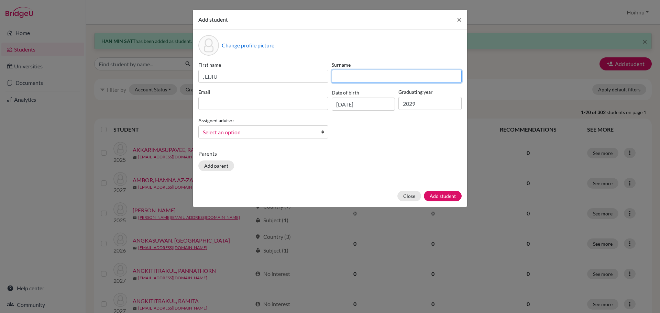
click at [344, 77] on input at bounding box center [397, 76] width 130 height 13
paste input "MA"
type input "MA"
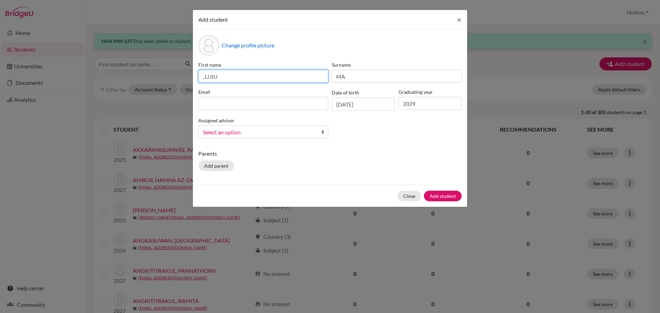
click at [205, 79] on input ", LIJIU" at bounding box center [263, 76] width 130 height 13
type input "LIJIU"
click at [322, 133] on b at bounding box center [324, 132] width 7 height 12
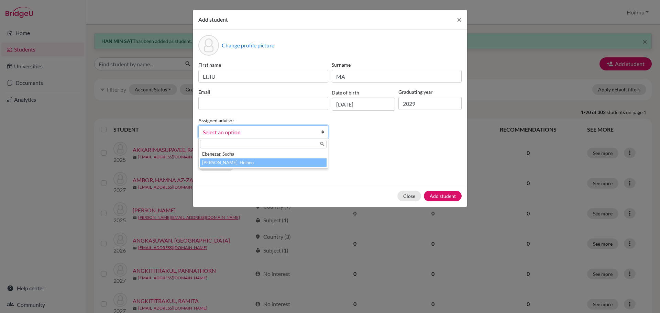
click at [225, 161] on li "[PERSON_NAME], Hoihnu" at bounding box center [263, 162] width 126 height 9
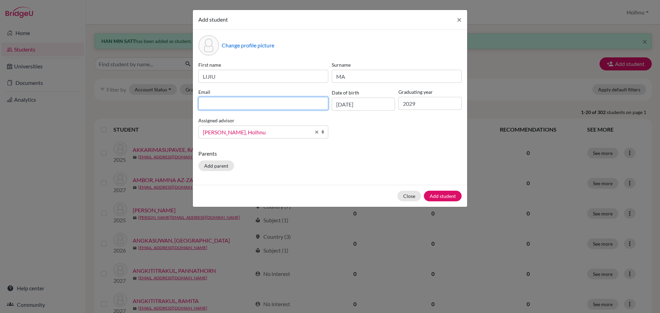
click at [213, 103] on input at bounding box center [263, 103] width 130 height 13
click at [247, 99] on input at bounding box center [263, 103] width 130 height 13
paste input ""[PERSON_NAME], LIJIU" <[EMAIL_ADDRESS][DOMAIN_NAME]>"
drag, startPoint x: 252, startPoint y: 105, endPoint x: 194, endPoint y: 105, distance: 58.1
click at [194, 105] on div "Change profile picture First name LIJIU Surname MA Email "[PERSON_NAME], LIJIU"…" at bounding box center [330, 107] width 274 height 155
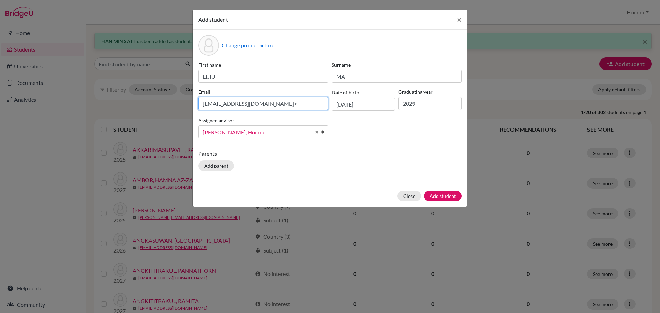
click at [271, 103] on input "[EMAIL_ADDRESS][DOMAIN_NAME]>" at bounding box center [263, 103] width 130 height 13
type input "[EMAIL_ADDRESS][DOMAIN_NAME]"
click at [441, 195] on button "Add student" at bounding box center [443, 196] width 38 height 11
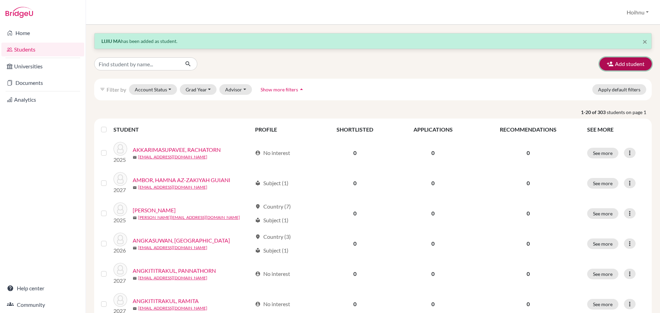
click at [612, 65] on button "Add student" at bounding box center [625, 63] width 52 height 13
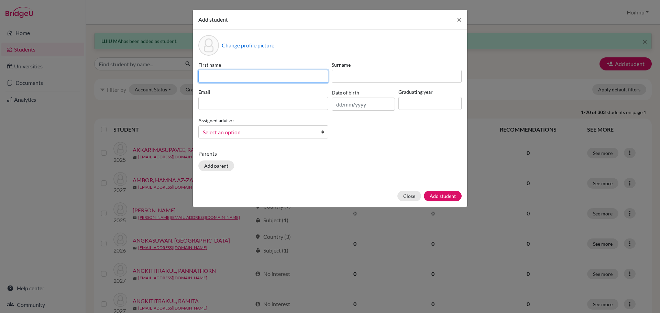
click at [231, 76] on input at bounding box center [263, 76] width 130 height 13
paste input "[PERSON_NAME] [PERSON_NAME]"
type input "[PERSON_NAME] [PERSON_NAME]"
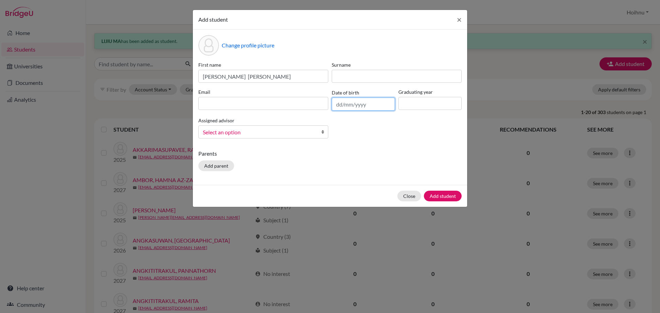
click at [339, 105] on input "text" at bounding box center [363, 104] width 63 height 13
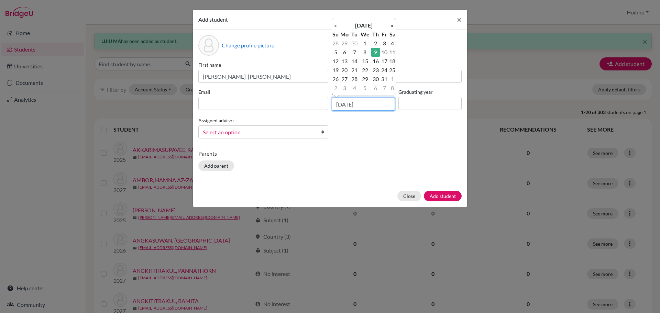
type input "[DATE]"
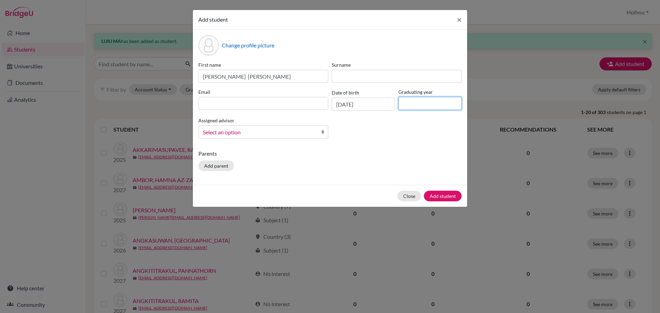
click at [412, 105] on input at bounding box center [429, 103] width 63 height 13
type input "2029"
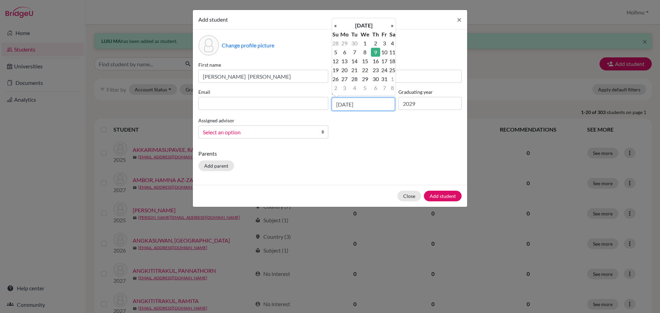
click at [347, 109] on input "[DATE]" at bounding box center [363, 104] width 63 height 13
click at [324, 132] on b at bounding box center [324, 132] width 7 height 12
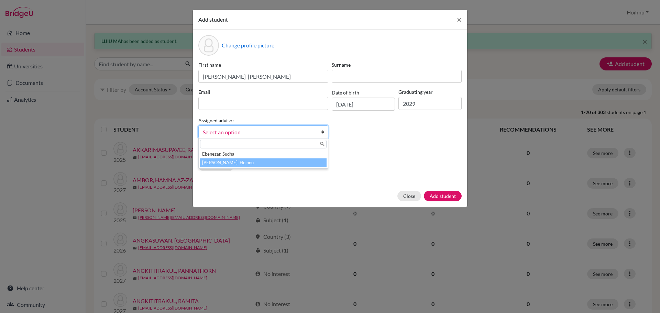
click at [233, 161] on li "[PERSON_NAME], Hoihnu" at bounding box center [263, 162] width 126 height 9
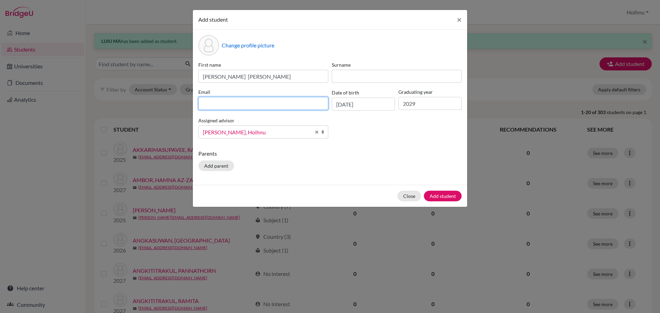
click at [215, 105] on input at bounding box center [263, 103] width 130 height 13
click at [225, 104] on input at bounding box center [263, 103] width 130 height 13
paste input "[PERSON_NAME] [PERSON_NAME] [PERSON_NAME] <[EMAIL_ADDRESS][DOMAIN_NAME]>"
drag, startPoint x: 266, startPoint y: 104, endPoint x: 179, endPoint y: 104, distance: 86.6
click at [179, 104] on div "Add student × Change profile picture First name [PERSON_NAME] [PERSON_NAME] Sur…" at bounding box center [330, 156] width 660 height 313
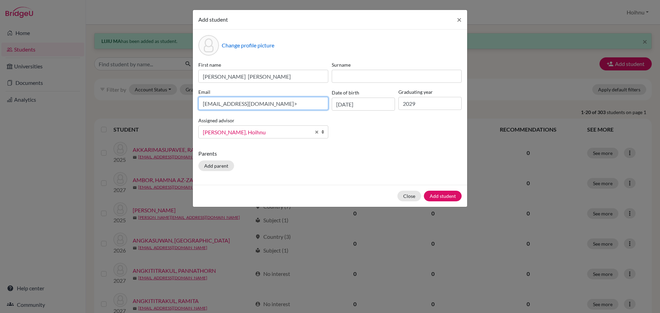
click at [267, 105] on input "[EMAIL_ADDRESS][DOMAIN_NAME]>" at bounding box center [263, 103] width 130 height 13
type input "[EMAIL_ADDRESS][DOMAIN_NAME]"
click at [434, 195] on button "Add student" at bounding box center [443, 196] width 38 height 11
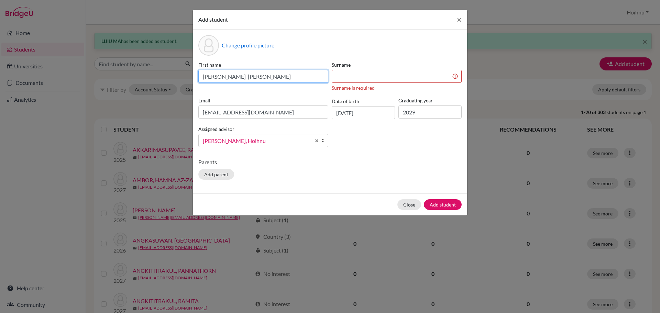
drag, startPoint x: 303, startPoint y: 78, endPoint x: 275, endPoint y: 79, distance: 28.5
click at [275, 79] on input "[PERSON_NAME] [PERSON_NAME]" at bounding box center [263, 76] width 130 height 13
type input "[PERSON_NAME]"
click at [366, 76] on input at bounding box center [397, 76] width 130 height 13
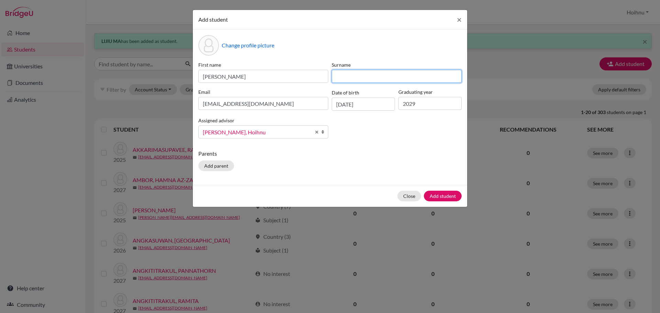
paste input "[PERSON_NAME]"
type input "[PERSON_NAME]"
click at [448, 194] on button "Add student" at bounding box center [443, 196] width 38 height 11
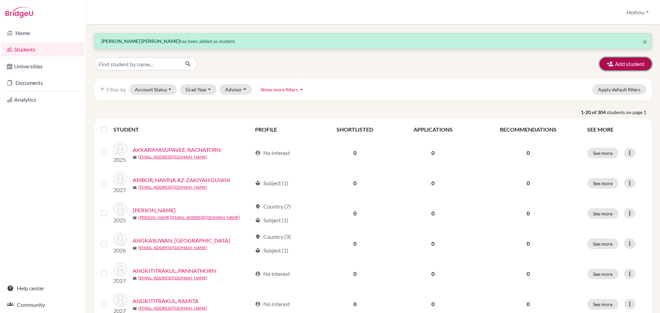
click at [625, 66] on button "Add student" at bounding box center [625, 63] width 52 height 13
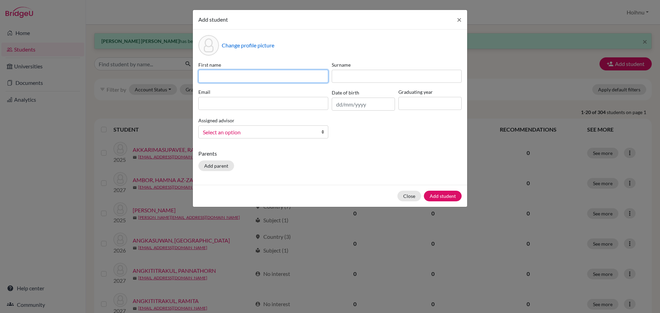
click at [231, 78] on input at bounding box center [263, 76] width 130 height 13
paste input "PANNATAD SOWANNA"
type input "PANNATAD SOWANNA"
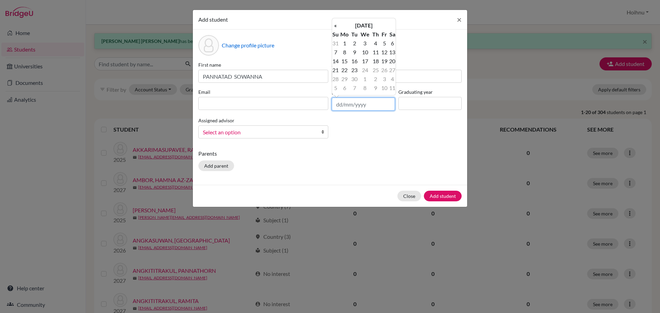
click at [338, 106] on input "text" at bounding box center [363, 104] width 63 height 13
type input "[DATE]"
click at [410, 104] on input at bounding box center [429, 103] width 63 height 13
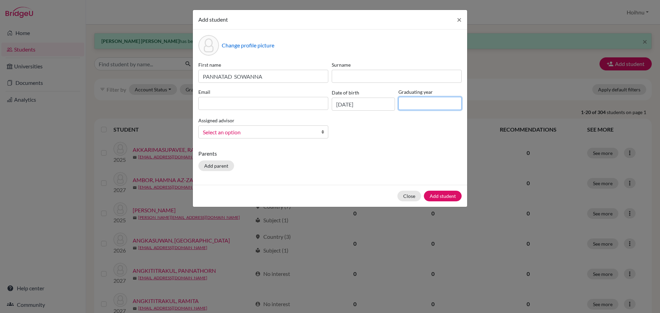
type input "2029"
drag, startPoint x: 269, startPoint y: 78, endPoint x: 234, endPoint y: 79, distance: 34.7
click at [234, 79] on input "PANNATAD SOWANNA" at bounding box center [263, 76] width 130 height 13
type input "PANNATAD"
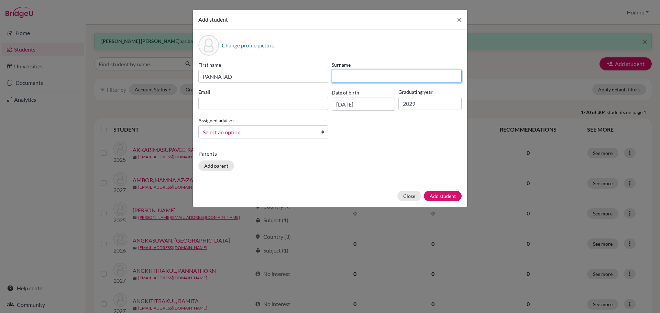
click at [352, 76] on input at bounding box center [397, 76] width 130 height 13
paste input "SOWANNA"
type input "SOWANNA"
click at [323, 133] on b at bounding box center [324, 132] width 7 height 12
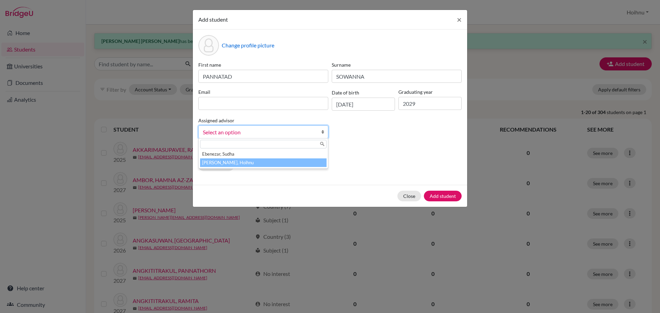
click at [255, 161] on li "[PERSON_NAME], Hoihnu" at bounding box center [263, 162] width 126 height 9
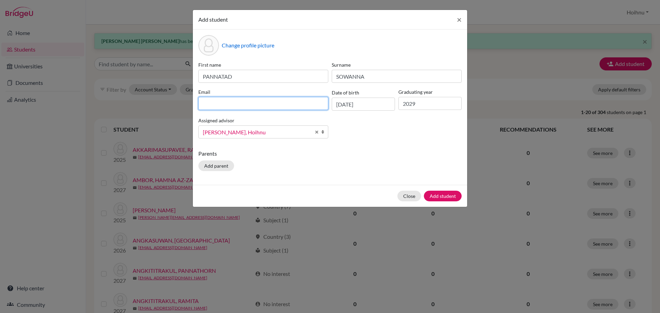
click at [206, 102] on input at bounding box center [263, 103] width 130 height 13
paste input "Gun PANNATAD SOWANNA <[EMAIL_ADDRESS][DOMAIN_NAME]>"
drag, startPoint x: 269, startPoint y: 104, endPoint x: 167, endPoint y: 103, distance: 101.4
click at [167, 103] on div "Add student × Change profile picture First name PANNATAD Surname SOWANNA Email …" at bounding box center [330, 156] width 660 height 313
click at [257, 103] on input "[EMAIL_ADDRESS][DOMAIN_NAME]>" at bounding box center [263, 103] width 130 height 13
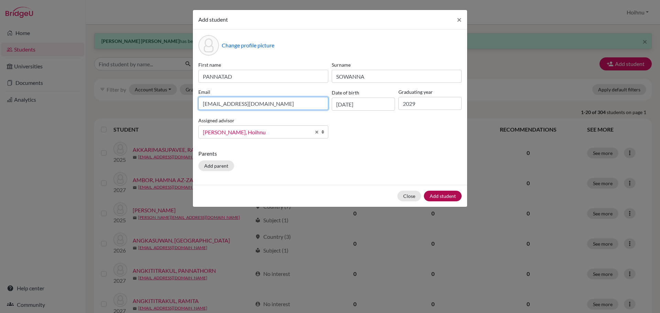
type input "[EMAIL_ADDRESS][DOMAIN_NAME]"
click at [447, 196] on button "Add student" at bounding box center [443, 196] width 38 height 11
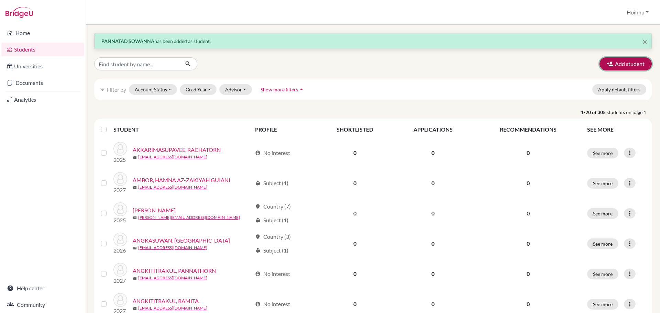
click at [627, 64] on button "Add student" at bounding box center [625, 63] width 52 height 13
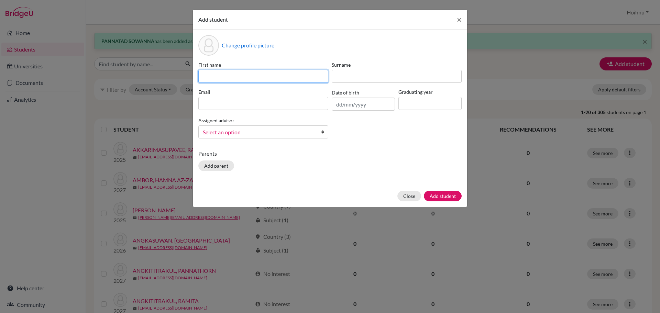
click at [212, 77] on input at bounding box center [263, 76] width 130 height 13
paste input "[PERSON_NAME]"
type input "[PERSON_NAME]"
click at [350, 105] on input "text" at bounding box center [363, 104] width 63 height 13
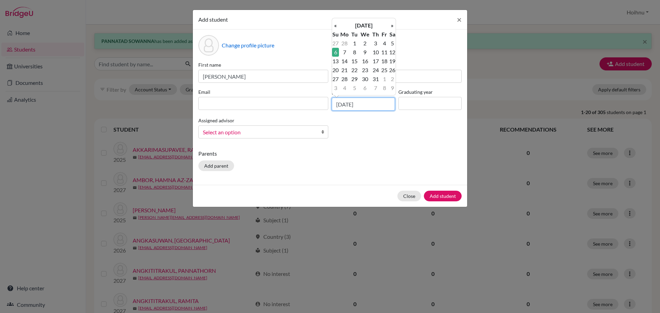
type input "[DATE]"
click at [416, 105] on input at bounding box center [429, 103] width 63 height 13
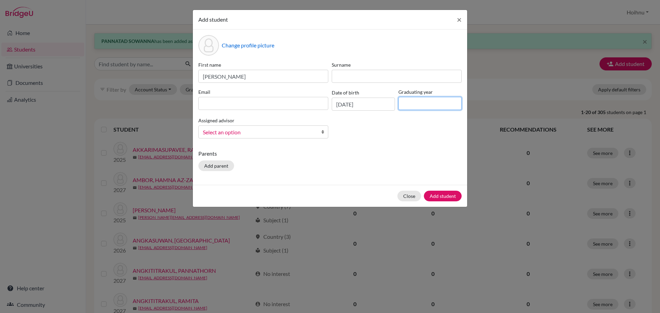
type input "2029"
drag, startPoint x: 267, startPoint y: 78, endPoint x: 225, endPoint y: 77, distance: 41.9
click at [225, 77] on input "[PERSON_NAME]" at bounding box center [263, 76] width 130 height 13
type input "AREEV"
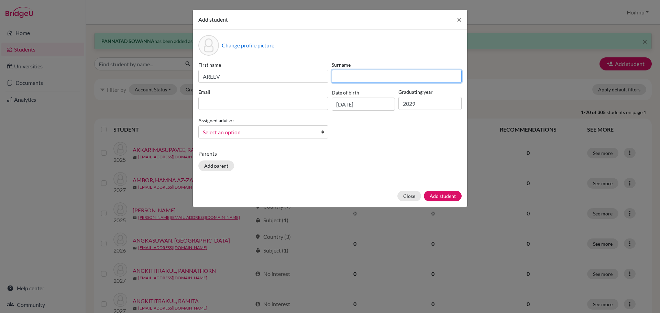
click at [341, 79] on input at bounding box center [397, 76] width 130 height 13
paste input "MOHANTY"
type input "MOHANTY"
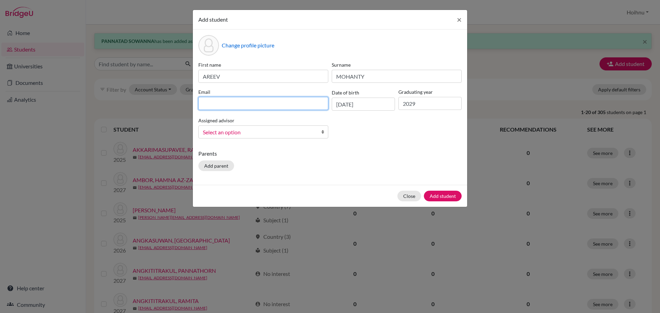
click at [222, 105] on input at bounding box center [263, 103] width 130 height 13
paste input "[PERSON_NAME] <[EMAIL_ADDRESS][DOMAIN_NAME]>"
drag, startPoint x: 243, startPoint y: 104, endPoint x: 185, endPoint y: 104, distance: 58.1
click at [185, 104] on div "Add student × Change profile picture First name AREEV Surname [PERSON_NAME] <[E…" at bounding box center [330, 156] width 660 height 313
click at [264, 104] on input "[EMAIL_ADDRESS][DOMAIN_NAME]>" at bounding box center [263, 103] width 130 height 13
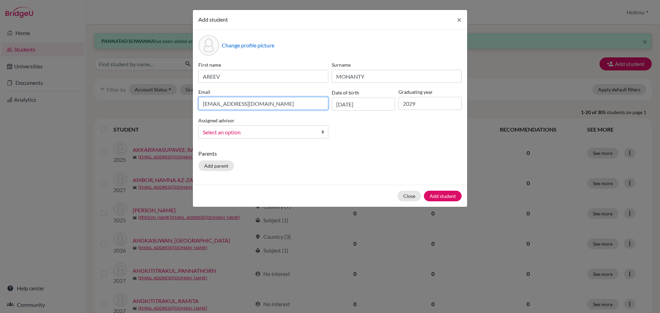
type input "[EMAIL_ADDRESS][DOMAIN_NAME]"
click at [324, 131] on b at bounding box center [324, 132] width 7 height 12
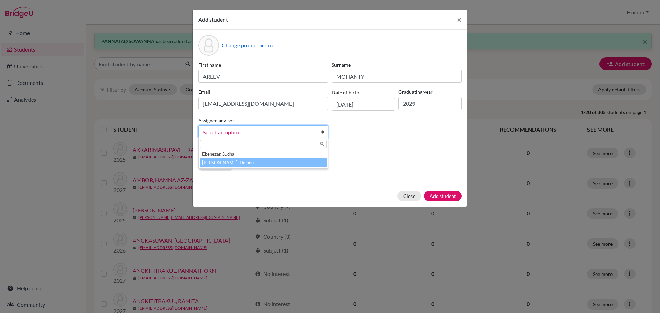
click at [249, 160] on li "[PERSON_NAME], Hoihnu" at bounding box center [263, 162] width 126 height 9
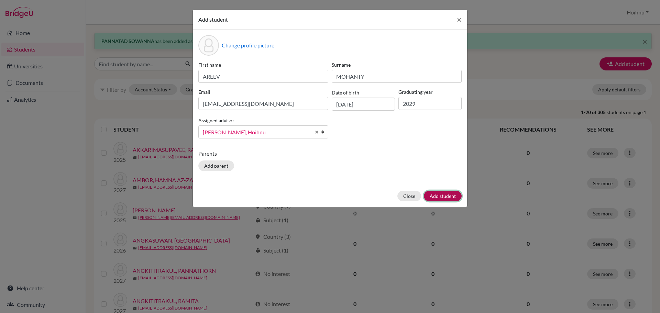
click at [443, 197] on button "Add student" at bounding box center [443, 196] width 38 height 11
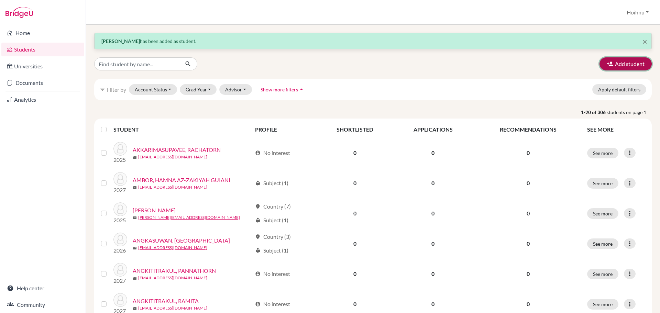
click at [613, 65] on button "Add student" at bounding box center [625, 63] width 52 height 13
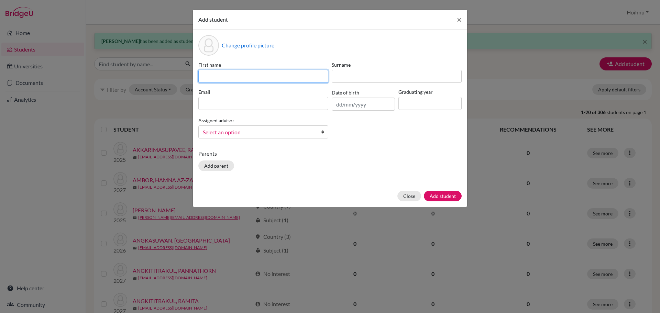
click at [237, 71] on input at bounding box center [263, 76] width 130 height 13
paste input "[PERSON_NAME]"
type input "[PERSON_NAME]"
click at [334, 104] on input "text" at bounding box center [363, 104] width 63 height 13
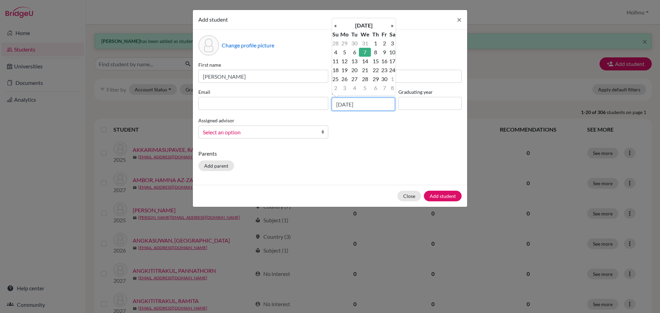
type input "[DATE]"
click at [431, 102] on input at bounding box center [429, 103] width 63 height 13
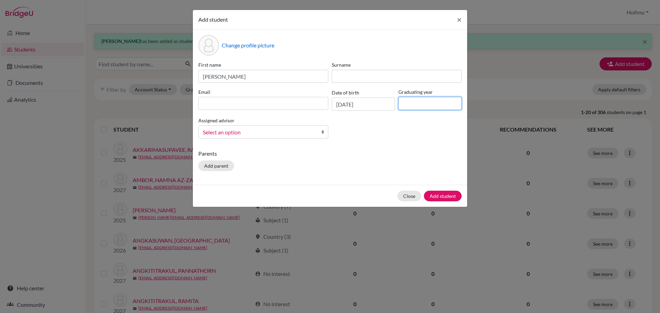
type input "2029"
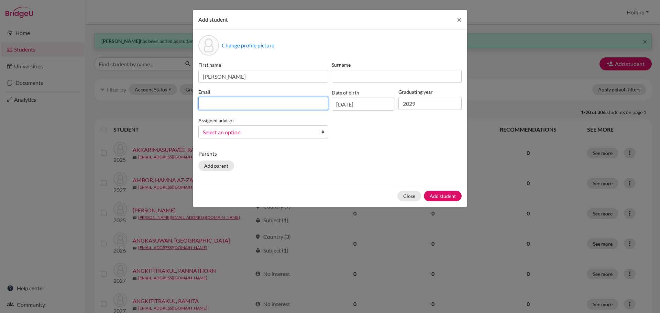
click at [249, 103] on input at bounding box center [263, 103] width 130 height 13
paste input "pimmy <[EMAIL_ADDRESS][DOMAIN_NAME]>"
drag, startPoint x: 223, startPoint y: 104, endPoint x: 163, endPoint y: 101, distance: 60.2
click at [163, 101] on div "Add student × Change profile picture First name [PERSON_NAME] Surname Email pim…" at bounding box center [330, 156] width 660 height 313
click at [266, 103] on input "[EMAIL_ADDRESS][DOMAIN_NAME]>" at bounding box center [263, 103] width 130 height 13
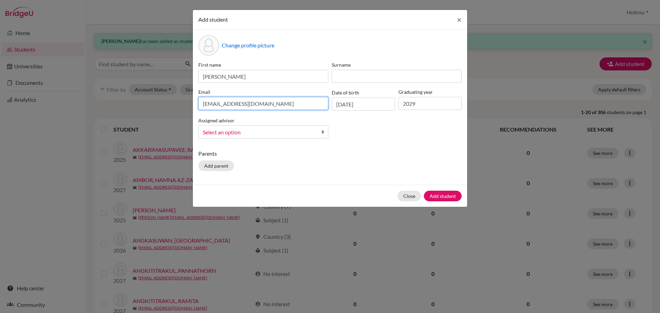
type input "[EMAIL_ADDRESS][DOMAIN_NAME]"
click at [323, 132] on b at bounding box center [324, 132] width 7 height 12
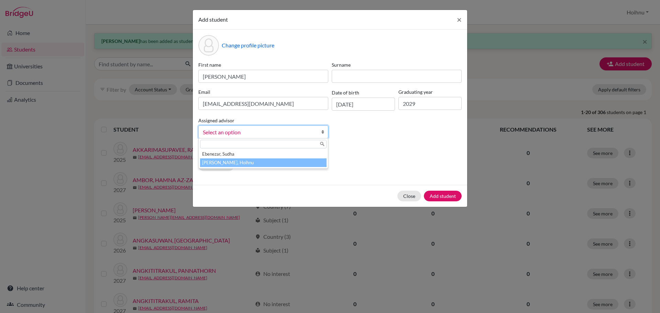
click at [246, 165] on li "[PERSON_NAME], Hoihnu" at bounding box center [263, 162] width 126 height 9
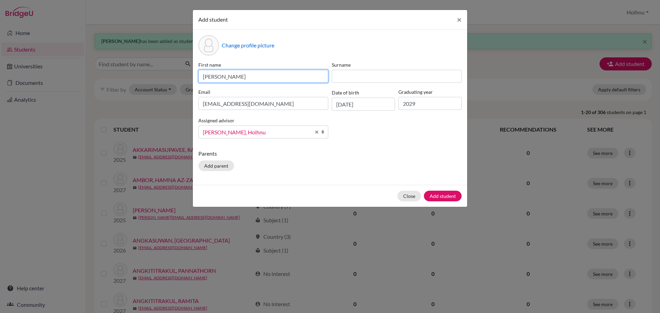
drag, startPoint x: 263, startPoint y: 79, endPoint x: 221, endPoint y: 75, distance: 42.2
click at [221, 75] on input "[PERSON_NAME]" at bounding box center [263, 76] width 130 height 13
type input "YADA"
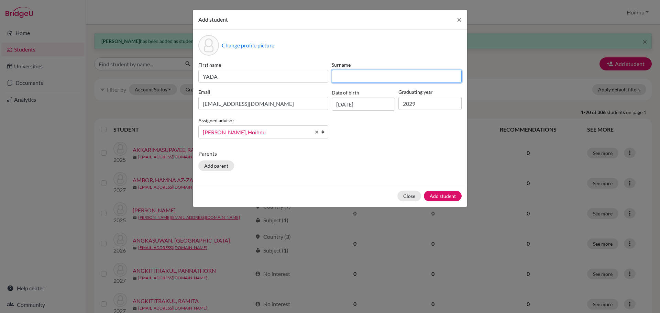
click at [337, 75] on input at bounding box center [397, 76] width 130 height 13
paste input "CHAUHOR"
type input "CHAUHOR"
click at [435, 197] on button "Add student" at bounding box center [443, 196] width 38 height 11
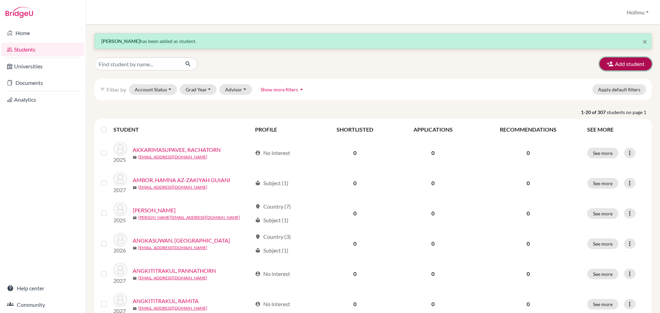
click at [621, 67] on button "Add student" at bounding box center [625, 63] width 52 height 13
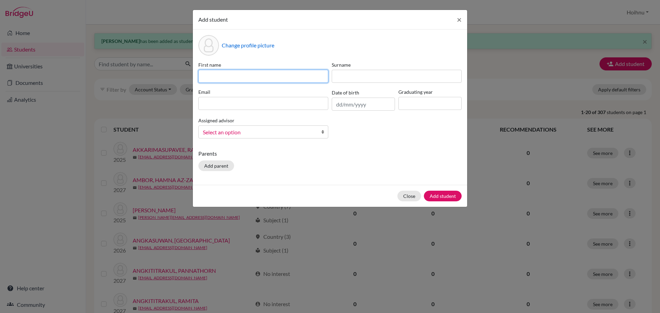
click at [214, 79] on input at bounding box center [263, 76] width 130 height 13
paste input "NATHAKRICH [PERSON_NAME]"
drag, startPoint x: 300, startPoint y: 78, endPoint x: 259, endPoint y: 80, distance: 41.7
click at [259, 80] on input "NATHAKRICH [PERSON_NAME]" at bounding box center [263, 76] width 130 height 13
type input "[PERSON_NAME]"
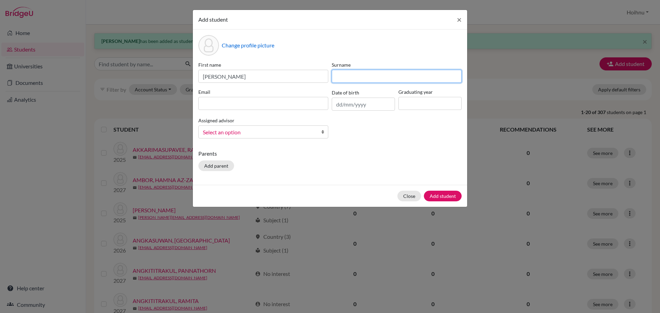
click at [337, 77] on input at bounding box center [397, 76] width 130 height 13
paste input "SETHTHAOPAS"
type input "SETHTHAOPAS"
click at [343, 104] on input "text" at bounding box center [363, 104] width 63 height 13
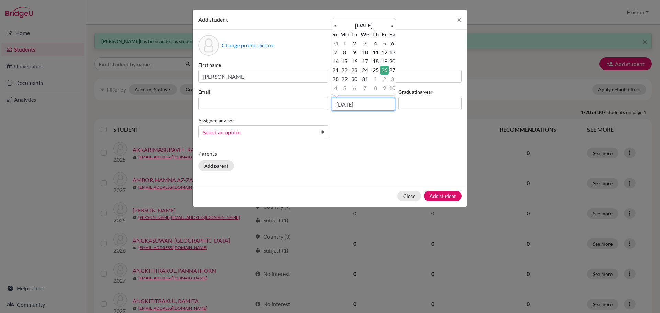
type input "[DATE]"
click at [423, 108] on input at bounding box center [429, 103] width 63 height 13
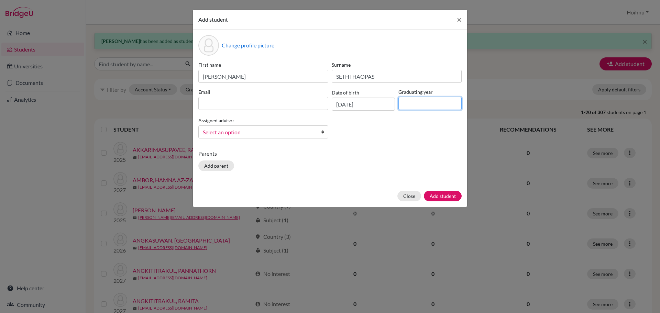
type input "2029"
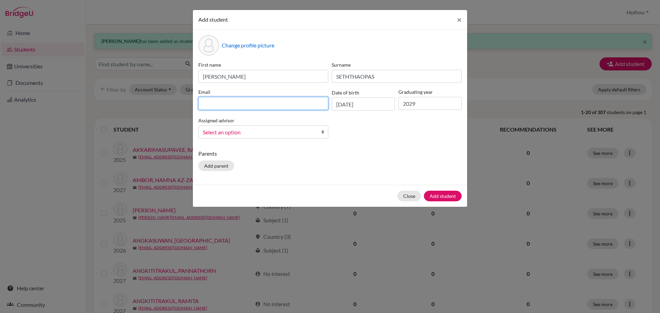
click at [238, 100] on input at bounding box center [263, 103] width 130 height 13
paste input "[PERSON_NAME] [PERSON_NAME] <[EMAIL_ADDRESS][DOMAIN_NAME]>"
drag, startPoint x: 266, startPoint y: 104, endPoint x: 191, endPoint y: 104, distance: 74.9
click at [191, 104] on div "Add student × Change profile picture First name [PERSON_NAME] Surname [PERSON_N…" at bounding box center [330, 156] width 660 height 313
click at [263, 106] on input "[EMAIL_ADDRESS][DOMAIN_NAME]>" at bounding box center [263, 103] width 130 height 13
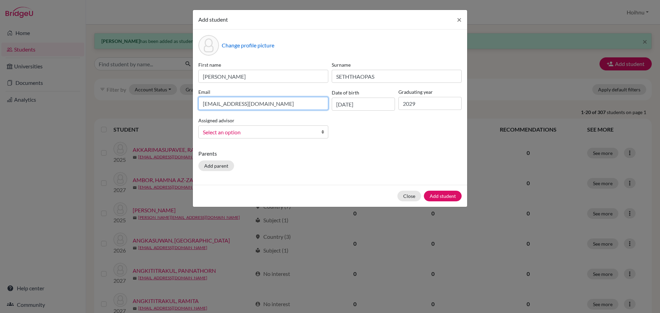
type input "[EMAIL_ADDRESS][DOMAIN_NAME]"
click at [321, 131] on b at bounding box center [324, 132] width 7 height 12
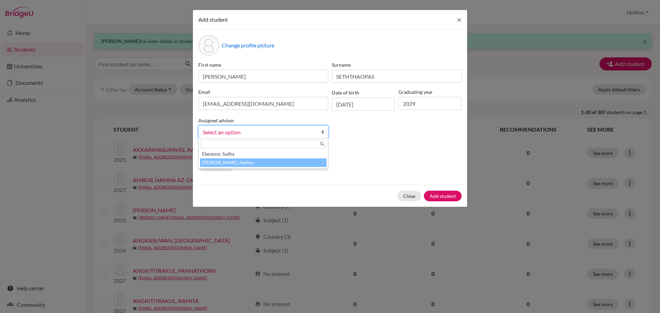
click at [215, 158] on li "[PERSON_NAME], Hoihnu" at bounding box center [263, 162] width 126 height 9
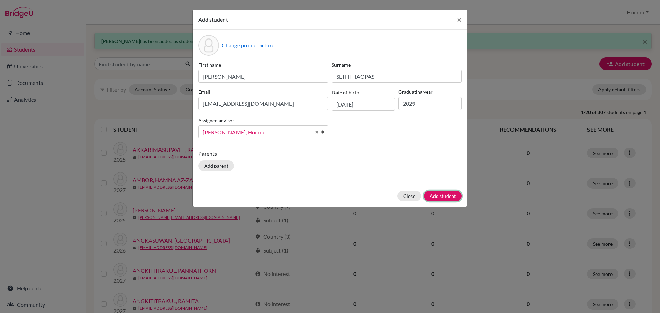
click at [445, 196] on button "Add student" at bounding box center [443, 196] width 38 height 11
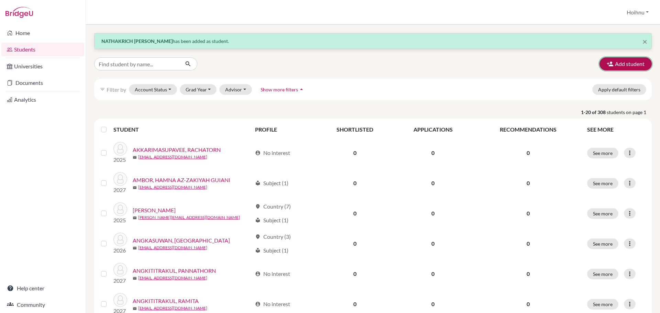
click at [621, 62] on button "Add student" at bounding box center [625, 63] width 52 height 13
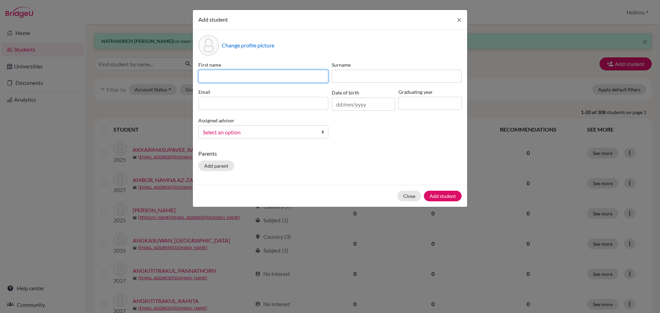
click at [215, 76] on input at bounding box center [263, 76] width 130 height 13
paste input "KITTIKHUN PUNNAVES"
type input "KITTIKHUN PUNNAVES"
click at [339, 106] on input "text" at bounding box center [363, 104] width 63 height 13
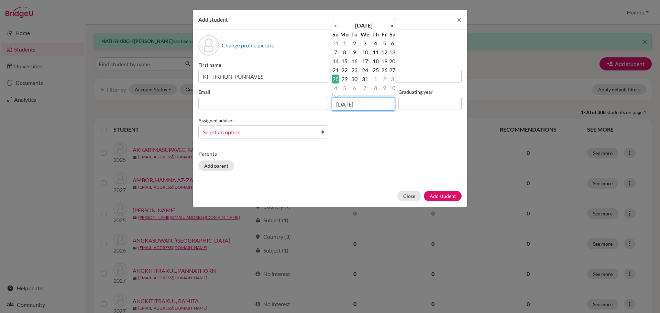
type input "[DATE]"
click at [428, 103] on input at bounding box center [429, 103] width 63 height 13
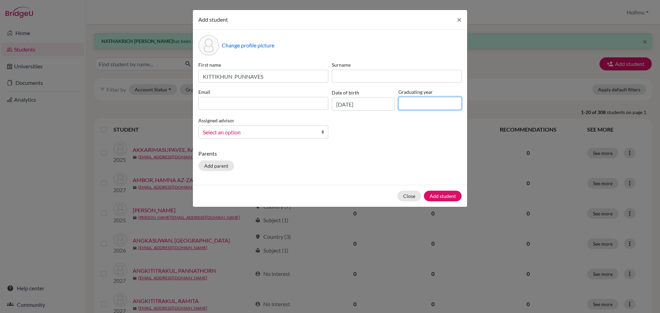
type input "2029"
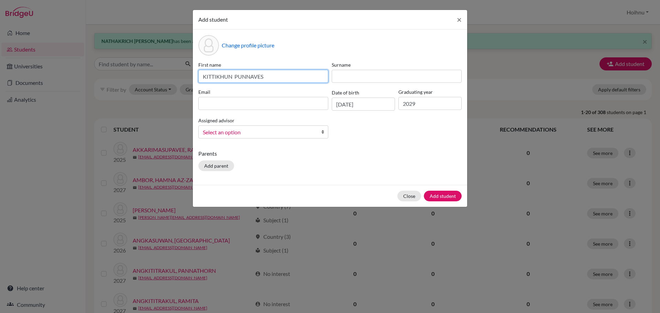
drag, startPoint x: 275, startPoint y: 75, endPoint x: 235, endPoint y: 78, distance: 40.0
click at [235, 78] on input "KITTIKHUN PUNNAVES" at bounding box center [263, 76] width 130 height 13
type input "KITTIKHUN"
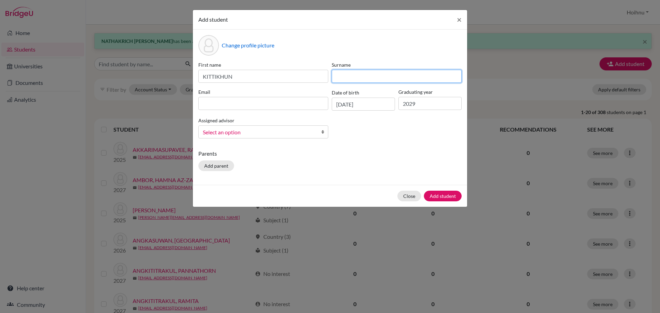
click at [348, 77] on input at bounding box center [397, 76] width 130 height 13
paste input "PUNNAVES"
type input "PUNNAVES"
click at [325, 133] on b at bounding box center [324, 132] width 7 height 12
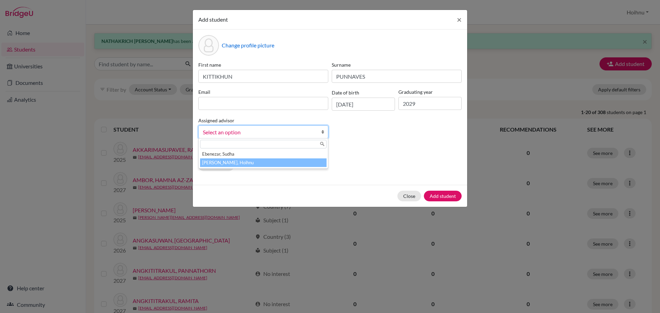
click at [251, 161] on li "[PERSON_NAME], Hoihnu" at bounding box center [263, 162] width 126 height 9
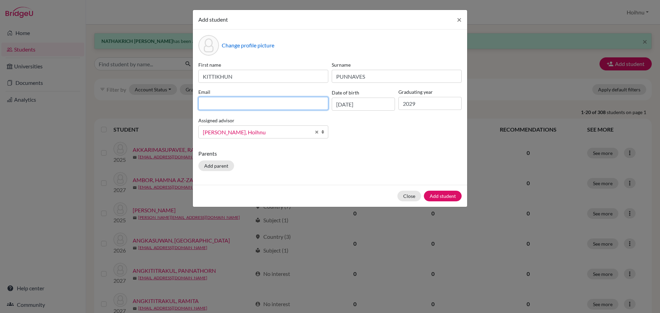
click at [252, 100] on input at bounding box center [263, 103] width 130 height 13
paste input "Holy KITTIKHUN PUNNAVES <[EMAIL_ADDRESS][DOMAIN_NAME]>"
drag, startPoint x: 268, startPoint y: 103, endPoint x: 187, endPoint y: 103, distance: 81.8
click at [187, 103] on div "Add student × Change profile picture First name KITTIKHUN Surname PUNNAVES Emai…" at bounding box center [330, 156] width 660 height 313
click at [272, 102] on input "[EMAIL_ADDRESS][DOMAIN_NAME]>" at bounding box center [263, 103] width 130 height 13
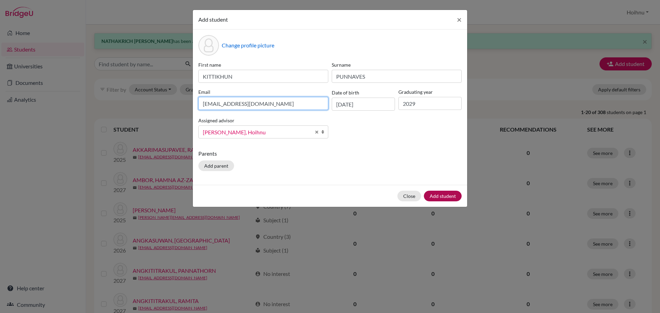
type input "[EMAIL_ADDRESS][DOMAIN_NAME]"
click at [442, 197] on button "Add student" at bounding box center [443, 196] width 38 height 11
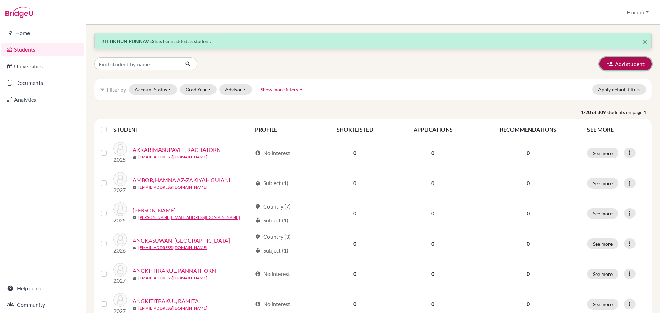
click at [626, 61] on button "Add student" at bounding box center [625, 63] width 52 height 13
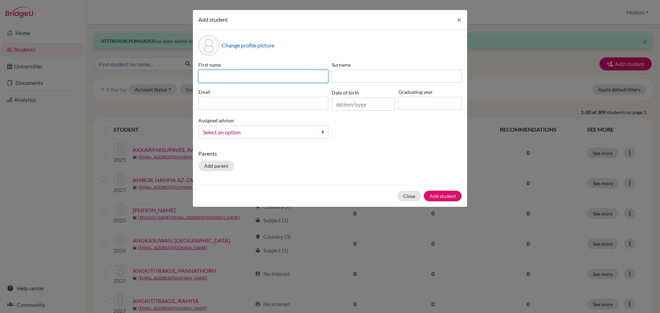
click at [229, 74] on input at bounding box center [263, 76] width 130 height 13
paste input "[PERSON_NAME] ENERES EDODOLLON"
type input "[PERSON_NAME] ENERES EDODOLLON"
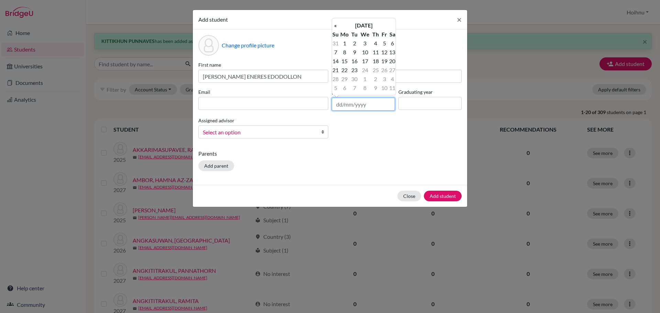
click at [337, 105] on input "text" at bounding box center [363, 104] width 63 height 13
type input "[DATE]"
click at [414, 104] on input at bounding box center [429, 103] width 63 height 13
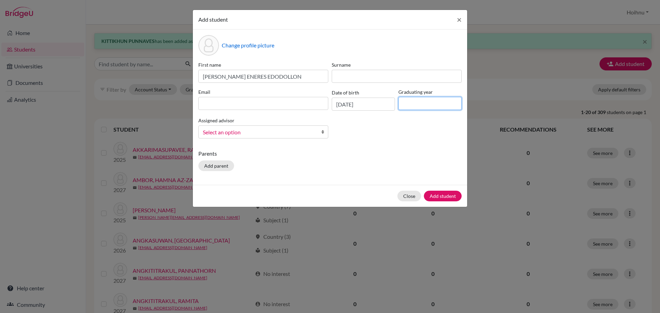
type input "2029"
drag, startPoint x: 312, startPoint y: 75, endPoint x: 247, endPoint y: 82, distance: 64.6
click at [247, 82] on input "[PERSON_NAME] ENERES EDODOLLON" at bounding box center [263, 76] width 130 height 13
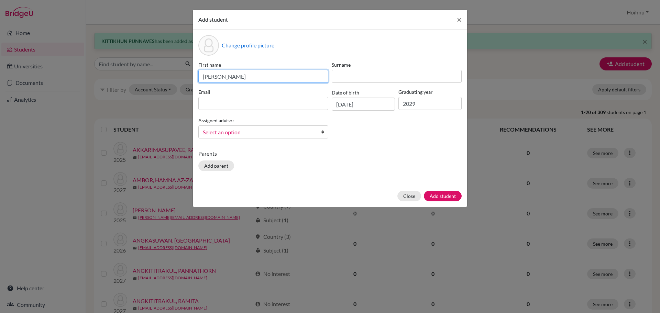
type input "[PERSON_NAME]"
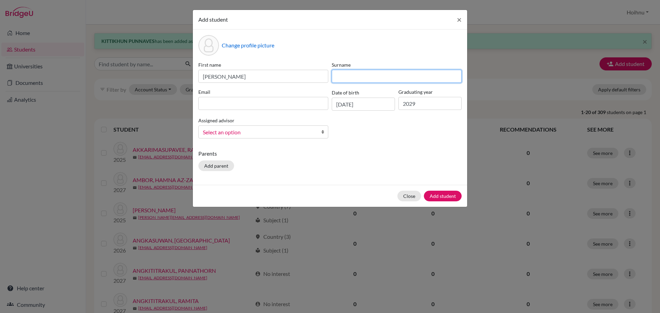
click at [348, 76] on input at bounding box center [397, 76] width 130 height 13
paste input "ENERES EDODOLLON"
type input "ENERES EDODOLLON"
click at [325, 132] on b at bounding box center [324, 132] width 7 height 12
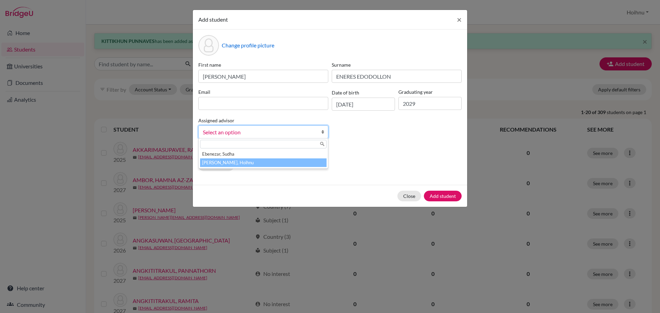
click at [242, 161] on li "[PERSON_NAME], Hoihnu" at bounding box center [263, 162] width 126 height 9
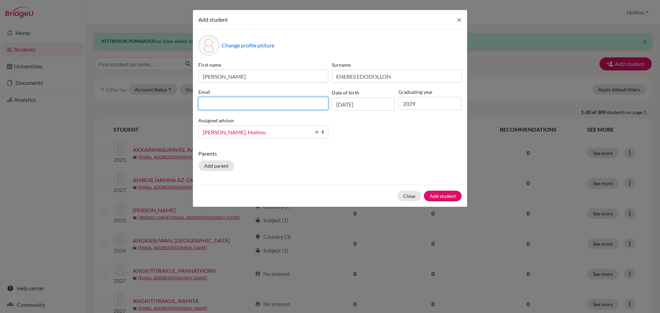
click at [204, 105] on input at bounding box center [263, 103] width 130 height 13
paste input "[PERSON_NAME] [PERSON_NAME] <[EMAIL_ADDRESS][DOMAIN_NAME]>"
drag, startPoint x: 265, startPoint y: 104, endPoint x: 190, endPoint y: 107, distance: 74.6
click at [190, 107] on div "Add student × Change profile picture First name [PERSON_NAME] Surname [PERSON_N…" at bounding box center [330, 156] width 660 height 313
click at [267, 105] on input "[EMAIL_ADDRESS][DOMAIN_NAME]>" at bounding box center [263, 103] width 130 height 13
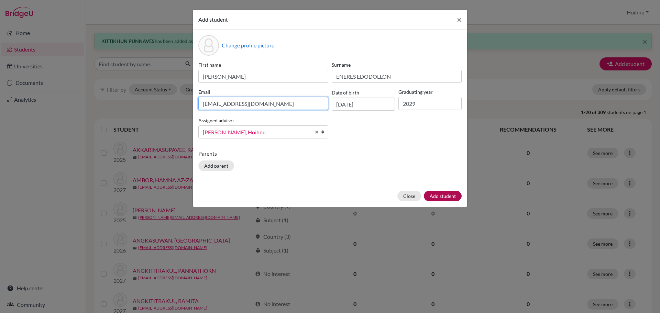
type input "[EMAIL_ADDRESS][DOMAIN_NAME]"
click at [441, 198] on button "Add student" at bounding box center [443, 196] width 38 height 11
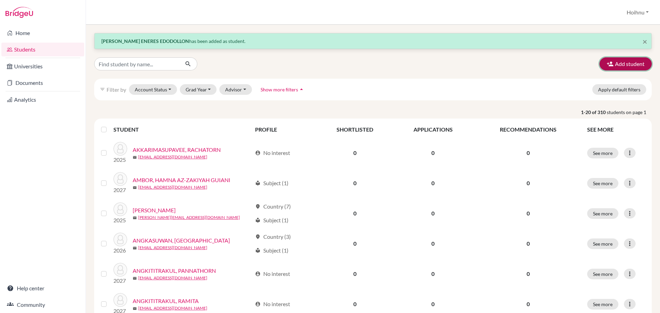
click at [621, 66] on button "Add student" at bounding box center [625, 63] width 52 height 13
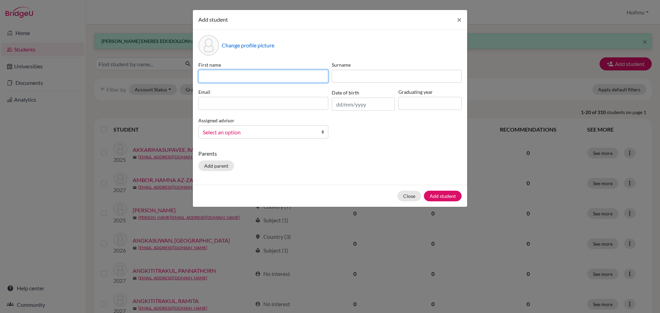
click at [218, 79] on input at bounding box center [263, 76] width 130 height 13
paste input "CHANANCHITA MONGKOLRATANA"
type input "CHANANCHITA MONGKOLRATANA"
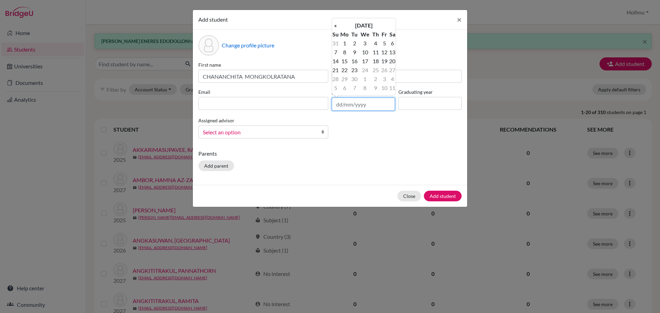
click at [336, 104] on input "text" at bounding box center [363, 104] width 63 height 13
type input "[DATE]"
click at [412, 102] on input at bounding box center [429, 103] width 63 height 13
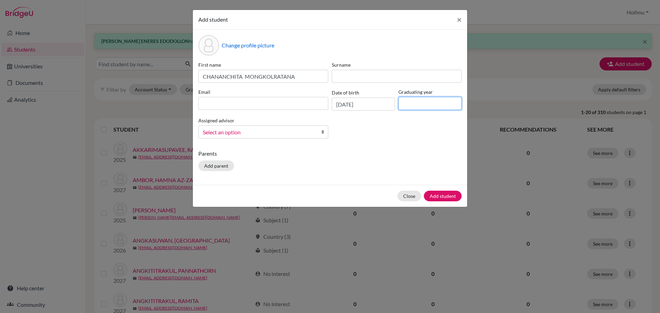
type input "2029"
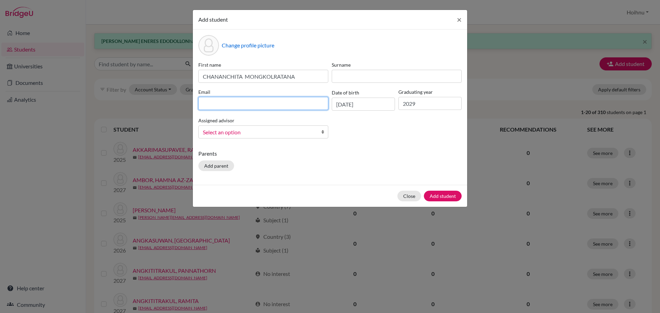
paste input "[PERSON_NAME] CHANANCHITA MONGKOLRATANA <[EMAIL_ADDRESS][DOMAIN_NAME]>"
drag, startPoint x: 267, startPoint y: 104, endPoint x: 162, endPoint y: 103, distance: 104.8
click at [162, 103] on div "Add student × Change profile picture First name [PERSON_NAME] Surname Email [PE…" at bounding box center [330, 156] width 660 height 313
click at [263, 102] on input "[EMAIL_ADDRESS][DOMAIN_NAME]>" at bounding box center [263, 103] width 130 height 13
type input "[EMAIL_ADDRESS][DOMAIN_NAME]"
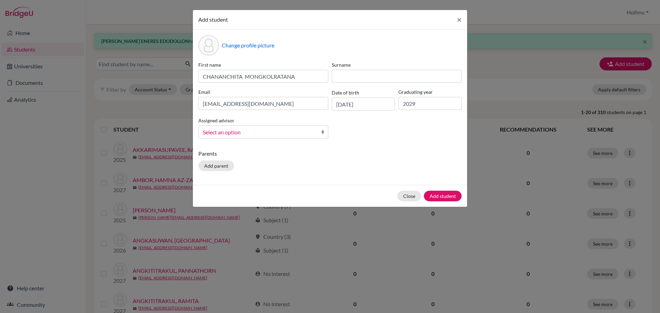
click at [321, 134] on link "Select an option" at bounding box center [263, 131] width 130 height 13
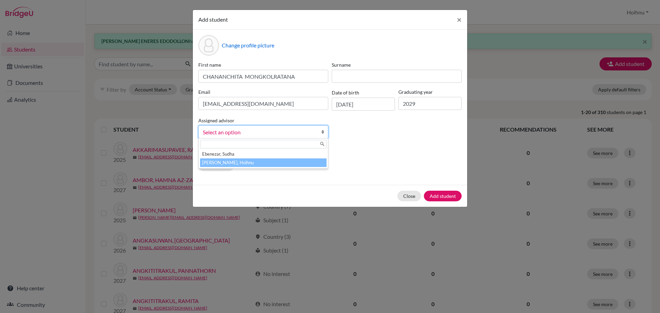
click at [203, 163] on li "[PERSON_NAME], Hoihnu" at bounding box center [263, 162] width 126 height 9
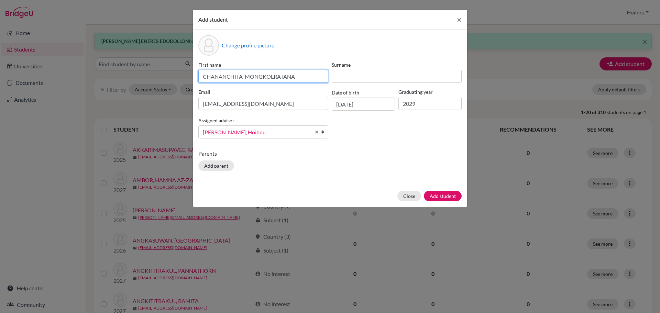
drag, startPoint x: 305, startPoint y: 77, endPoint x: 245, endPoint y: 79, distance: 59.8
click at [245, 79] on input "CHANANCHITA MONGKOLRATANA" at bounding box center [263, 76] width 130 height 13
type input "CHANANCHITA"
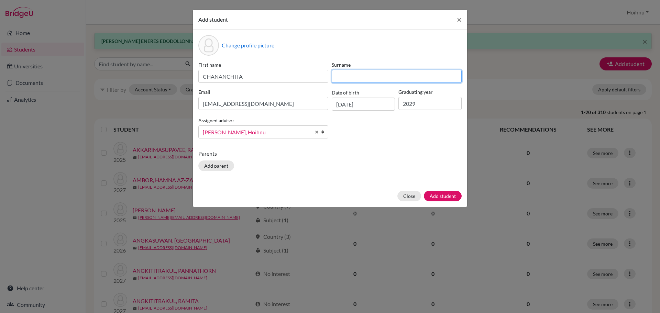
click at [370, 77] on input at bounding box center [397, 76] width 130 height 13
paste input "MONGKOLRATANA"
type input "MONGKOLRATANA"
click at [438, 198] on button "Add student" at bounding box center [443, 196] width 38 height 11
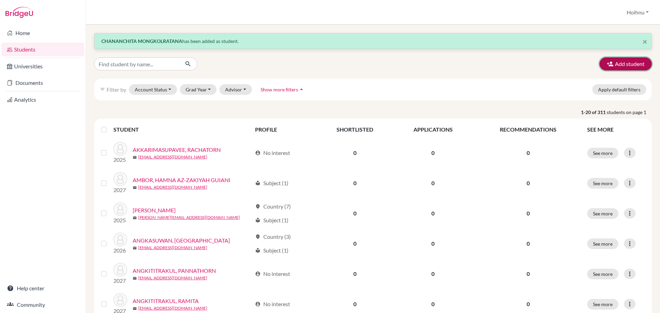
click at [625, 64] on button "Add student" at bounding box center [625, 63] width 52 height 13
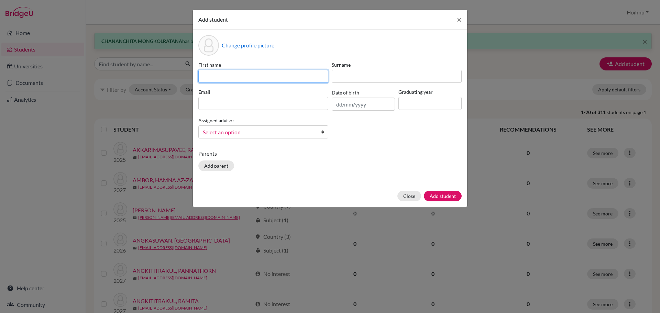
click at [226, 81] on input at bounding box center [263, 76] width 130 height 13
paste input "[PERSON_NAME] MARK"
type input "[PERSON_NAME] MARK"
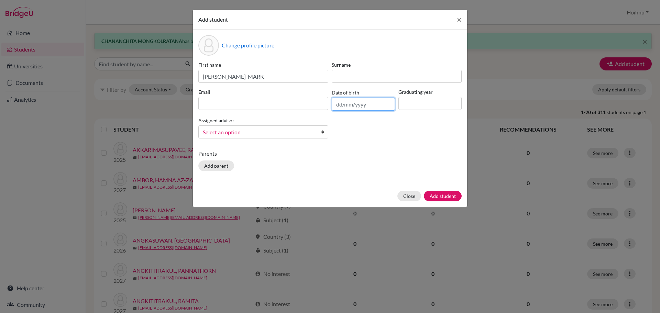
click at [336, 105] on input "text" at bounding box center [363, 104] width 63 height 13
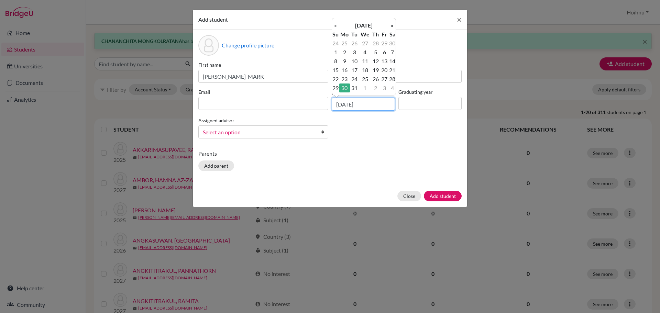
type input "[DATE]"
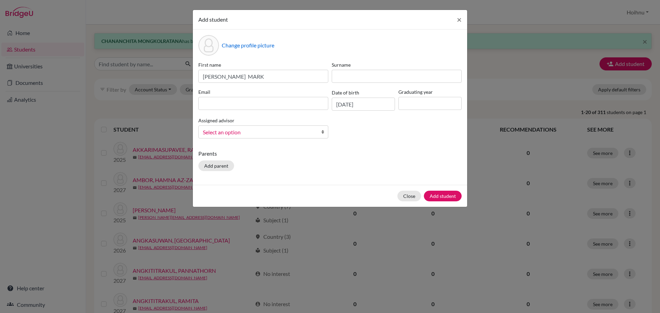
click at [373, 125] on div "First name [PERSON_NAME] MARK Surname Email Date of birth [DEMOGRAPHIC_DATA] Gr…" at bounding box center [330, 102] width 267 height 83
click at [405, 102] on input at bounding box center [429, 103] width 63 height 13
type input "2029"
drag, startPoint x: 278, startPoint y: 75, endPoint x: 258, endPoint y: 79, distance: 20.8
click at [258, 79] on input "[PERSON_NAME] MARK" at bounding box center [263, 76] width 130 height 13
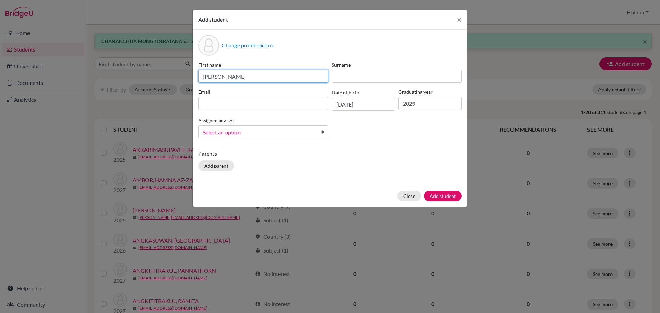
type input "[PERSON_NAME]"
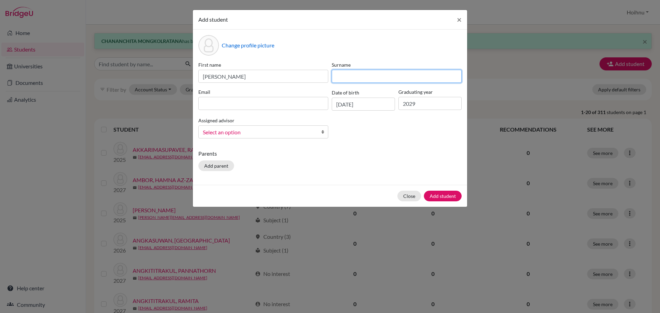
click at [356, 78] on input at bounding box center [397, 76] width 130 height 13
paste input "[PERSON_NAME]"
type input "[PERSON_NAME]"
click at [323, 131] on b at bounding box center [324, 132] width 7 height 12
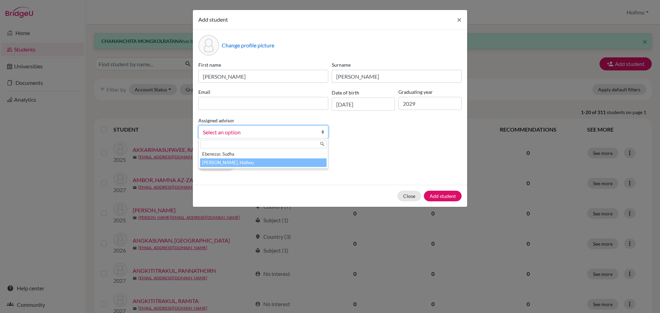
click at [249, 162] on li "[PERSON_NAME], Hoihnu" at bounding box center [263, 162] width 126 height 9
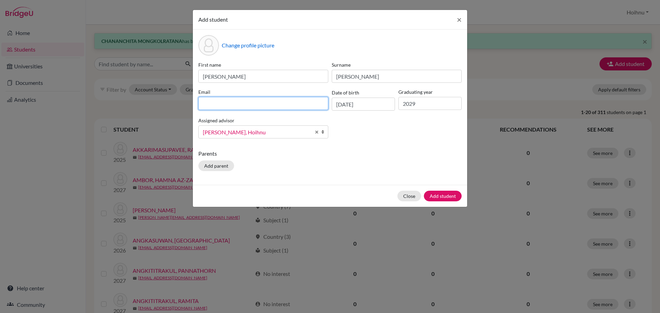
click at [246, 102] on input at bounding box center [263, 103] width 130 height 13
paste input "[PERSON_NAME] MARK <[EMAIL_ADDRESS][DOMAIN_NAME]>"
drag, startPoint x: 267, startPoint y: 105, endPoint x: 182, endPoint y: 105, distance: 85.5
click at [182, 105] on div "Add student × Change profile picture First name [PERSON_NAME] Surname [PERSON_N…" at bounding box center [330, 156] width 660 height 313
click at [276, 104] on input "[EMAIL_ADDRESS][DOMAIN_NAME]>" at bounding box center [263, 103] width 130 height 13
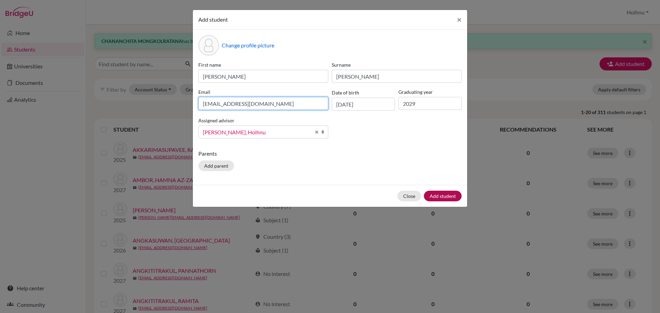
type input "[EMAIL_ADDRESS][DOMAIN_NAME]"
click at [443, 197] on button "Add student" at bounding box center [443, 196] width 38 height 11
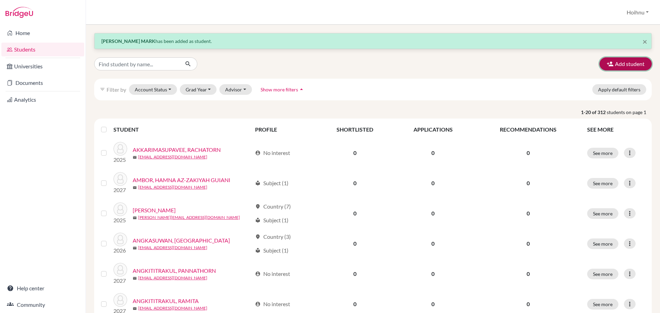
click at [627, 67] on button "Add student" at bounding box center [625, 63] width 52 height 13
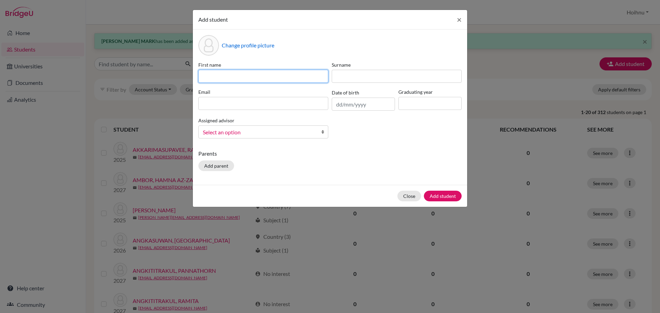
click at [232, 79] on input at bounding box center [263, 76] width 130 height 13
paste input "PENSUDA SIRAPORNPIRUN"
type input "PENSUDA SIRAPORNPIRUN"
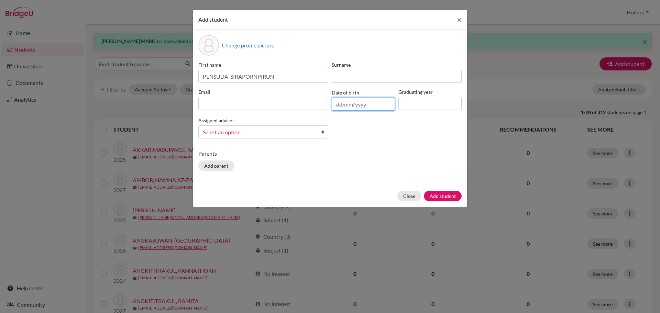
click at [337, 106] on input "text" at bounding box center [363, 104] width 63 height 13
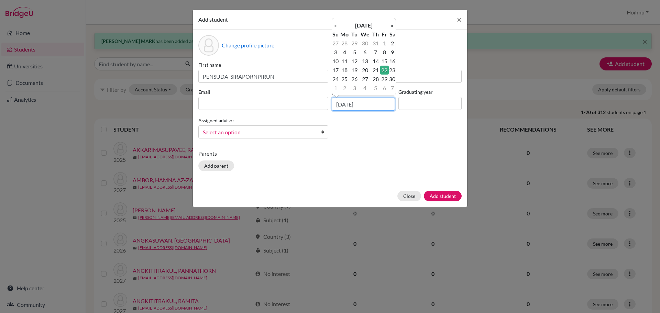
type input "[DATE]"
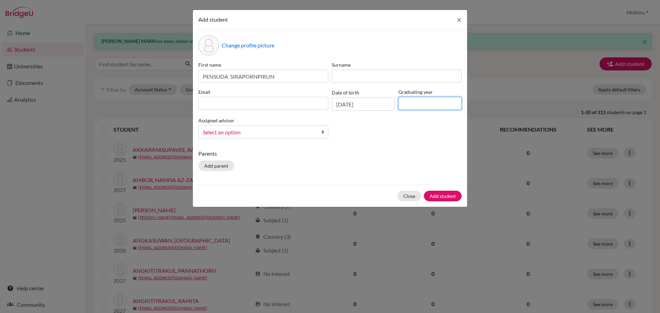
click at [407, 104] on input at bounding box center [429, 103] width 63 height 13
type input "2029"
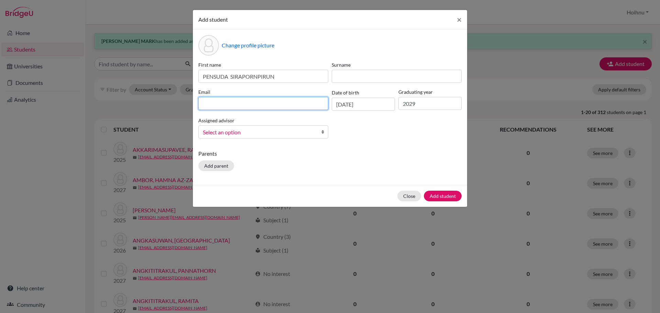
click at [223, 105] on input at bounding box center [263, 103] width 130 height 13
paste input "Liah PENSUDA SIRAPORNPIRUN <[EMAIL_ADDRESS][DOMAIN_NAME]>"
drag, startPoint x: 269, startPoint y: 104, endPoint x: 167, endPoint y: 104, distance: 101.4
click at [167, 104] on div "Add student × Change profile picture First name [PERSON_NAME] Surname Email [PE…" at bounding box center [330, 156] width 660 height 313
click at [266, 103] on input "[EMAIL_ADDRESS][DOMAIN_NAME]>" at bounding box center [263, 103] width 130 height 13
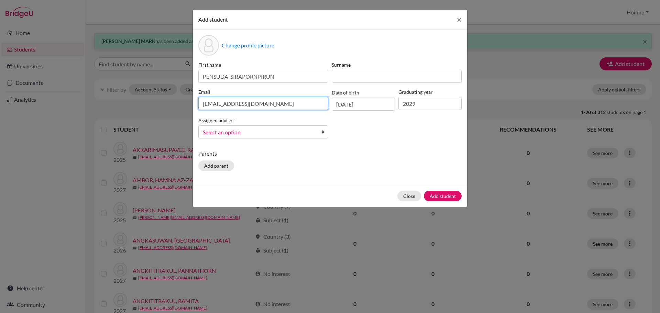
type input "[EMAIL_ADDRESS][DOMAIN_NAME]"
click at [321, 133] on b at bounding box center [324, 132] width 7 height 12
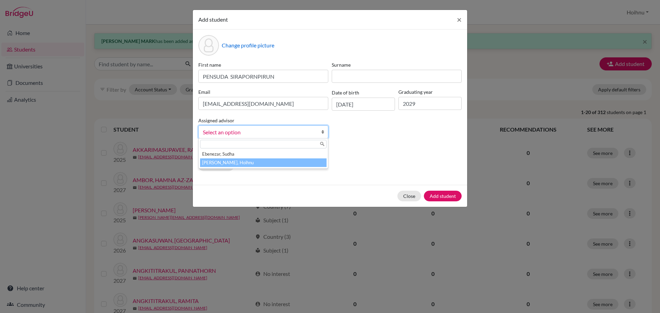
click at [251, 164] on li "[PERSON_NAME], Hoihnu" at bounding box center [263, 162] width 126 height 9
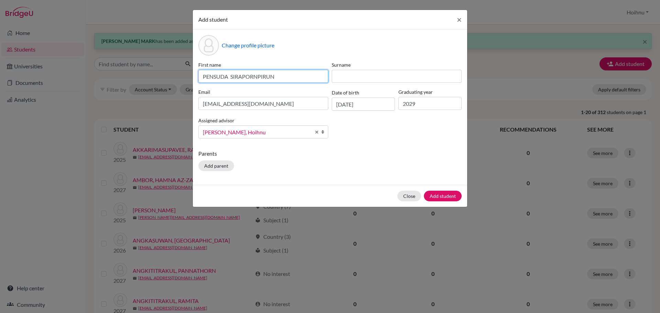
drag, startPoint x: 278, startPoint y: 76, endPoint x: 227, endPoint y: 83, distance: 51.3
click at [227, 83] on div "First name [PERSON_NAME] Surname Email [EMAIL_ADDRESS][DOMAIN_NAME] Date of bir…" at bounding box center [330, 102] width 267 height 83
type input "PENSUDA"
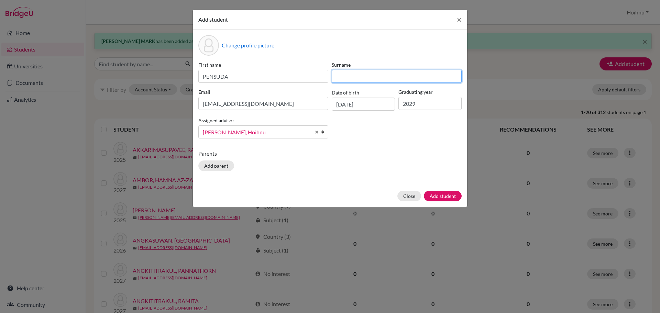
click at [346, 75] on input at bounding box center [397, 76] width 130 height 13
paste input "SIRAPORNPIRUN"
type input "SIRAPORNPIRUN"
click at [364, 154] on p "Parents" at bounding box center [329, 153] width 263 height 8
click at [439, 198] on button "Add student" at bounding box center [443, 196] width 38 height 11
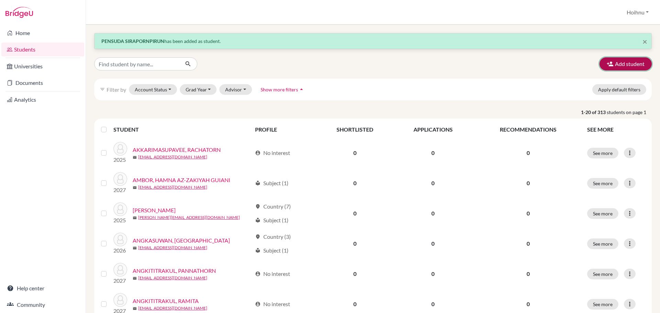
click at [630, 70] on button "Add student" at bounding box center [625, 63] width 52 height 13
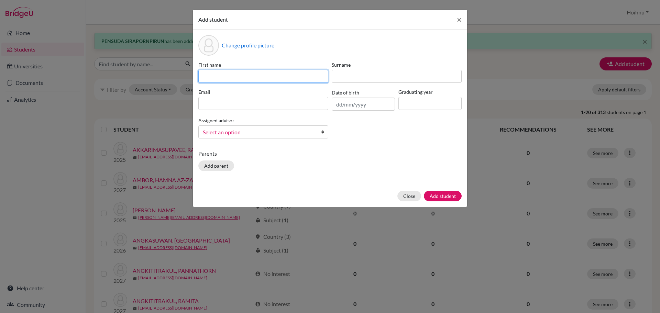
click at [253, 75] on input at bounding box center [263, 76] width 130 height 13
paste input "JESHEREY BROÑOLA PACULANANG"
type input "JESHEREY BROÑOLA PACULANANG"
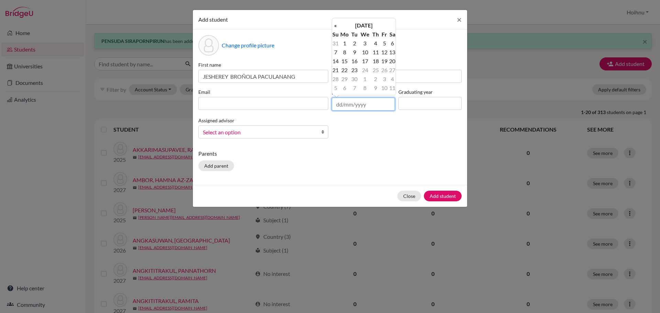
click at [336, 104] on input "text" at bounding box center [363, 104] width 63 height 13
type input "[DATE]"
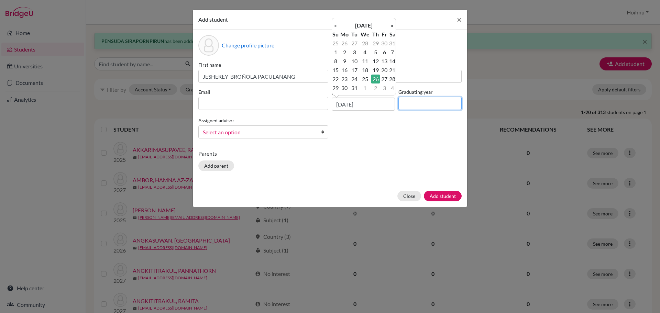
click at [402, 102] on input at bounding box center [429, 103] width 63 height 13
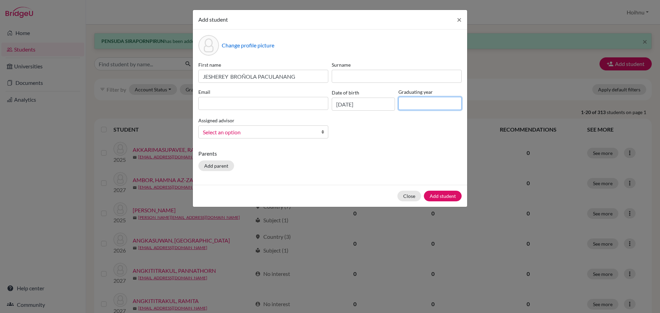
type input "2029"
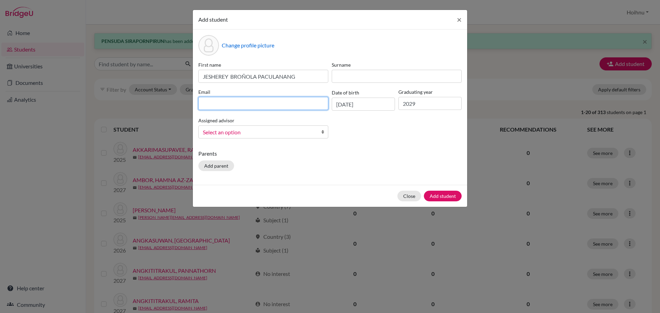
click at [266, 100] on input at bounding box center [263, 103] width 130 height 13
paste input "[PERSON_NAME] <[EMAIL_ADDRESS][DOMAIN_NAME]>"
drag, startPoint x: 240, startPoint y: 104, endPoint x: 174, endPoint y: 106, distance: 66.7
click at [174, 106] on div "Add student × Change profile picture First name [PERSON_NAME] PACULANANG Surnam…" at bounding box center [330, 156] width 660 height 313
click at [262, 103] on input "[EMAIL_ADDRESS][DOMAIN_NAME]>" at bounding box center [263, 103] width 130 height 13
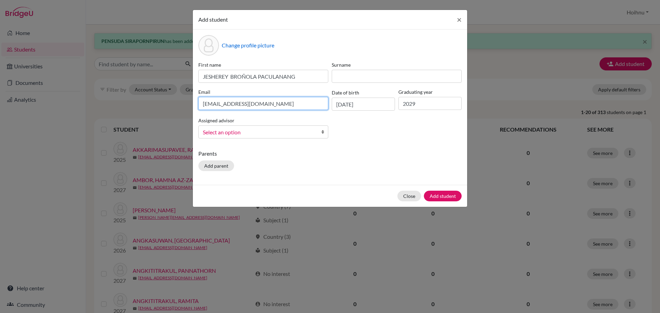
type input "[EMAIL_ADDRESS][DOMAIN_NAME]"
click at [322, 133] on b at bounding box center [324, 132] width 7 height 12
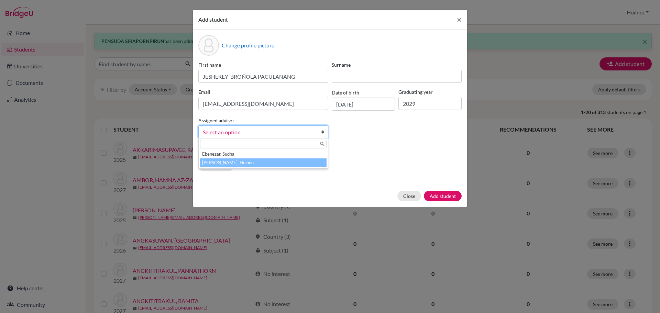
click at [254, 163] on li "[PERSON_NAME], Hoihnu" at bounding box center [263, 162] width 126 height 9
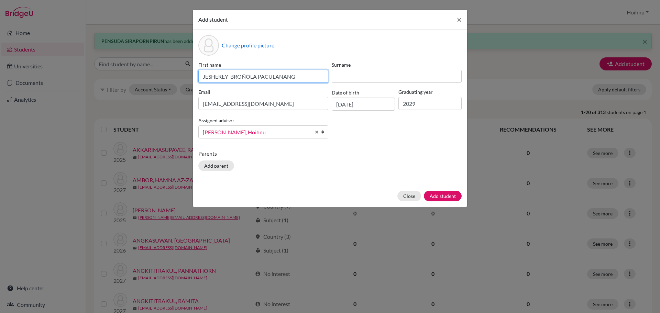
drag, startPoint x: 298, startPoint y: 76, endPoint x: 259, endPoint y: 82, distance: 38.9
click at [259, 82] on input "JESHEREY BROÑOLA PACULANANG" at bounding box center [263, 76] width 130 height 13
type input "[PERSON_NAME]"
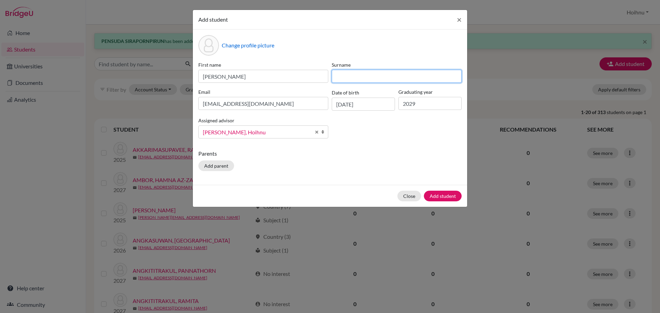
click at [367, 78] on input at bounding box center [397, 76] width 130 height 13
paste input "PACULANANG"
type input "PACULANANG"
click at [447, 198] on button "Add student" at bounding box center [443, 196] width 38 height 11
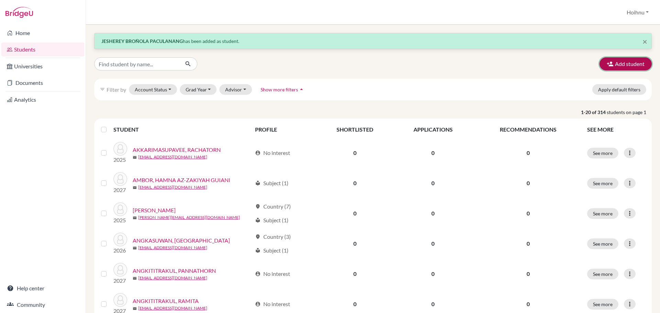
click at [612, 64] on button "Add student" at bounding box center [625, 63] width 52 height 13
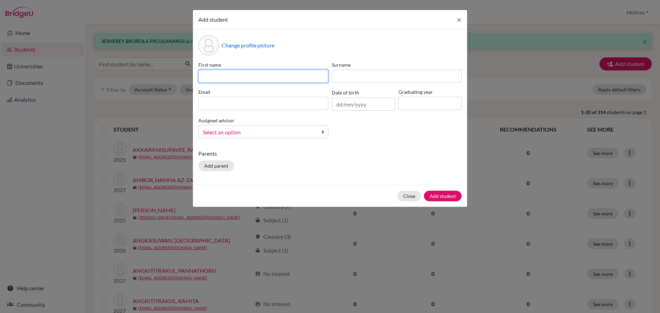
click at [221, 73] on input at bounding box center [263, 76] width 130 height 13
paste input "KORAPAT PUNYAPONGPAT"
type input "KORAPAT PUNYAPONGPAT"
click at [335, 106] on input "text" at bounding box center [363, 104] width 63 height 13
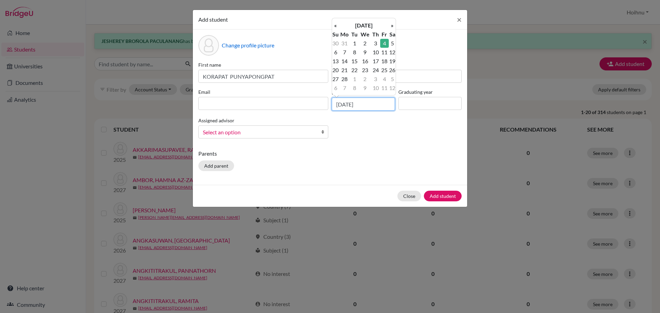
type input "[DATE]"
click at [422, 110] on input at bounding box center [429, 103] width 63 height 13
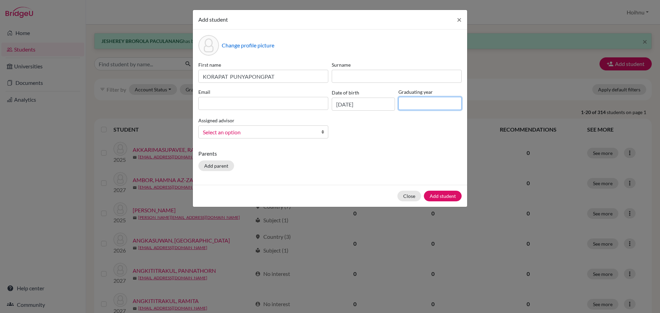
type input "2029"
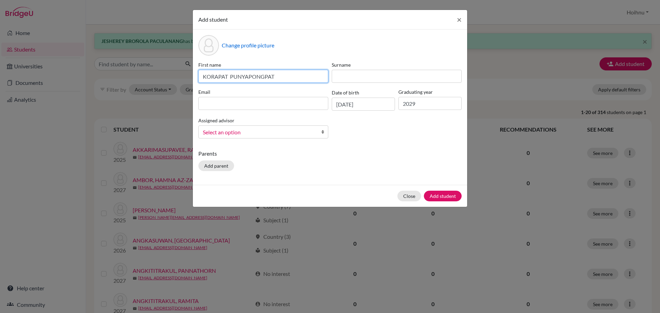
drag, startPoint x: 277, startPoint y: 77, endPoint x: 231, endPoint y: 77, distance: 46.4
click at [231, 77] on input "KORAPAT PUNYAPONGPAT" at bounding box center [263, 76] width 130 height 13
type input "KORAPAT"
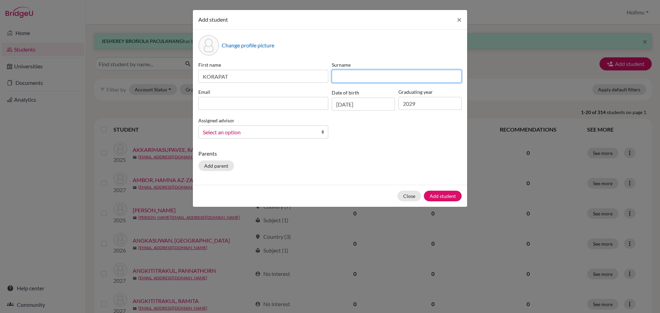
click at [346, 79] on input at bounding box center [397, 76] width 130 height 13
paste input "PUNYAPONGPAT"
type input "PUNYAPONGPAT"
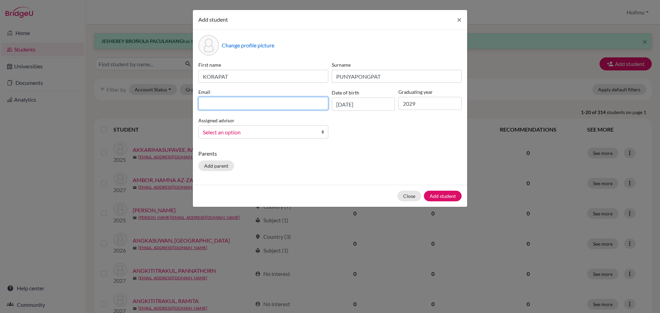
click at [221, 106] on input at bounding box center [263, 103] width 130 height 13
paste input "Yiw KORAPAT PUNYAPONGPAT <[EMAIL_ADDRESS][DOMAIN_NAME]>"
drag, startPoint x: 269, startPoint y: 105, endPoint x: 194, endPoint y: 108, distance: 75.3
click at [194, 108] on div "Change profile picture First name KORAPAT Surname PUNYAPONGPAT Email Yiw KORAPA…" at bounding box center [330, 107] width 274 height 155
click at [260, 108] on input "[EMAIL_ADDRESS][DOMAIN_NAME]>" at bounding box center [263, 103] width 130 height 13
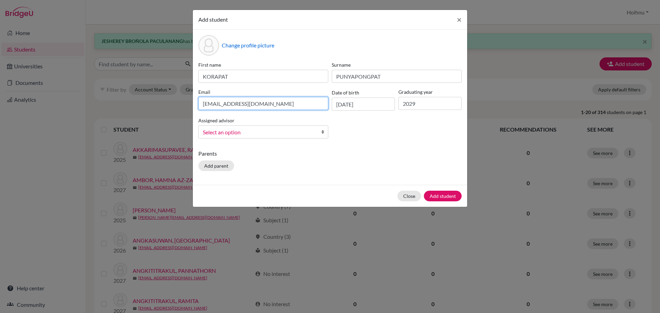
type input "[EMAIL_ADDRESS][DOMAIN_NAME]"
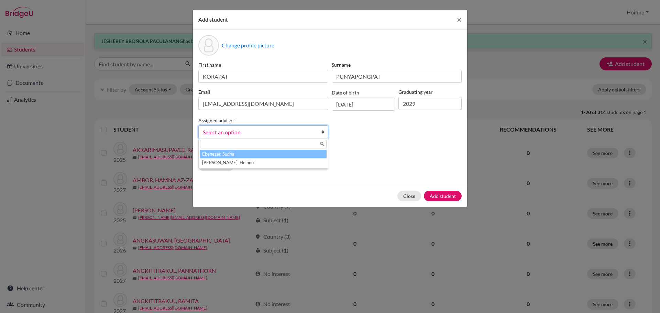
click at [323, 135] on b at bounding box center [324, 132] width 7 height 12
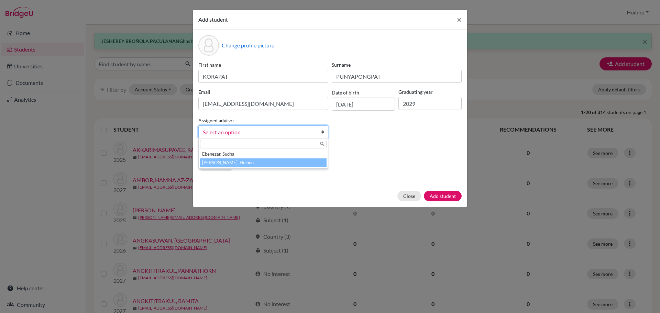
click at [263, 165] on li "[PERSON_NAME], Hoihnu" at bounding box center [263, 162] width 126 height 9
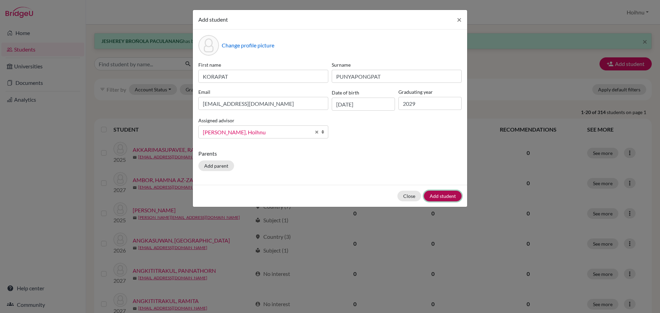
click at [442, 194] on button "Add student" at bounding box center [443, 196] width 38 height 11
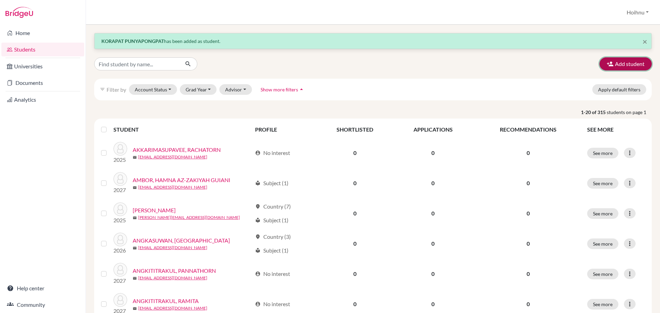
click at [624, 65] on button "Add student" at bounding box center [625, 63] width 52 height 13
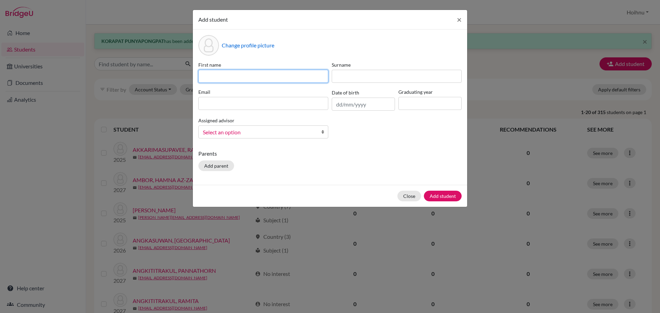
click at [244, 70] on input at bounding box center [263, 76] width 130 height 13
paste input "VACHIRAWIT CHINPHUMIWASANA"
type input "VACHIRAWIT CHINPHUMIWASANA"
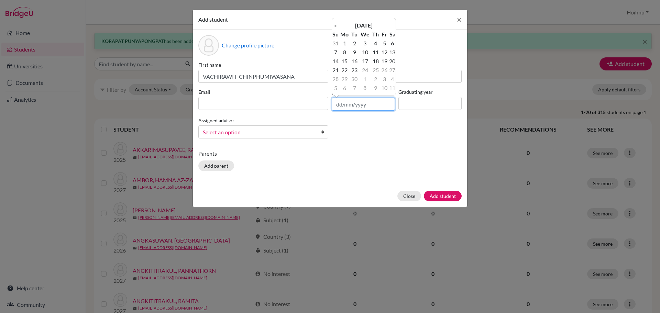
click at [338, 105] on input "text" at bounding box center [363, 104] width 63 height 13
type input "[DATE]"
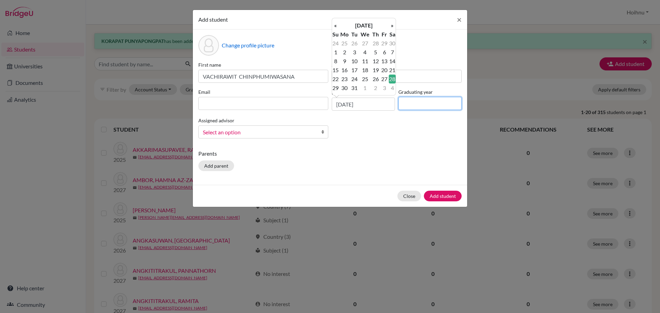
click at [411, 105] on input at bounding box center [429, 103] width 63 height 13
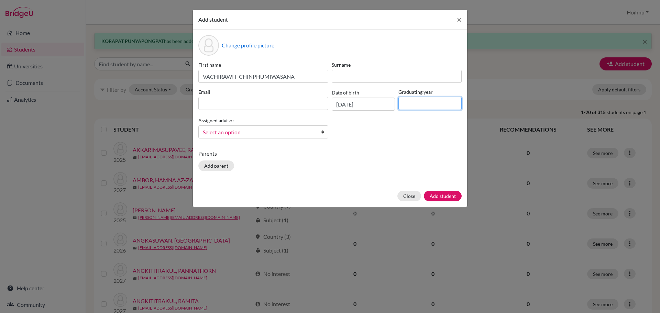
type input "2029"
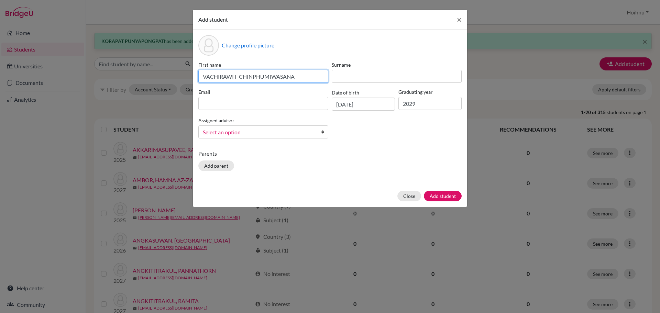
drag, startPoint x: 301, startPoint y: 80, endPoint x: 238, endPoint y: 75, distance: 63.4
click at [238, 75] on input "VACHIRAWIT CHINPHUMIWASANA" at bounding box center [263, 76] width 130 height 13
type input "VACHIRAWIT"
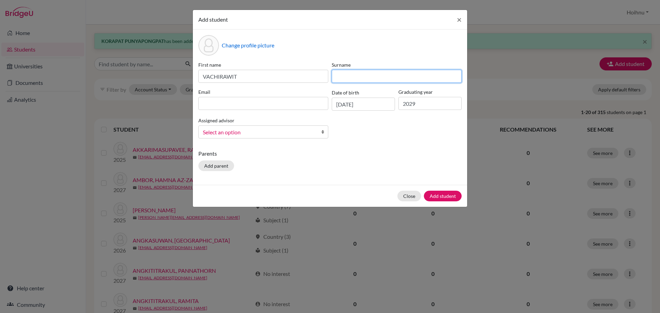
click at [355, 76] on input at bounding box center [397, 76] width 130 height 13
paste input "CHINPHUMIWASANA"
type input "CHINPHUMIWASANA"
click at [323, 130] on b at bounding box center [324, 132] width 7 height 12
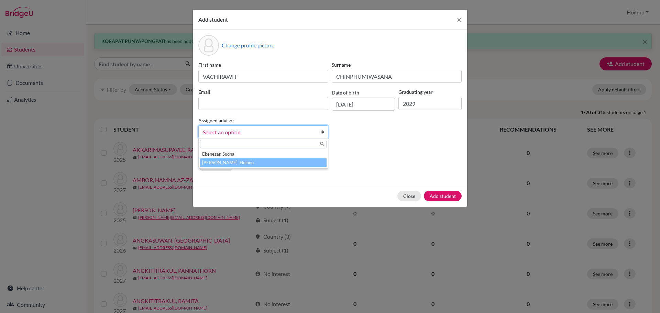
click at [225, 161] on li "[PERSON_NAME], Hoihnu" at bounding box center [263, 162] width 126 height 9
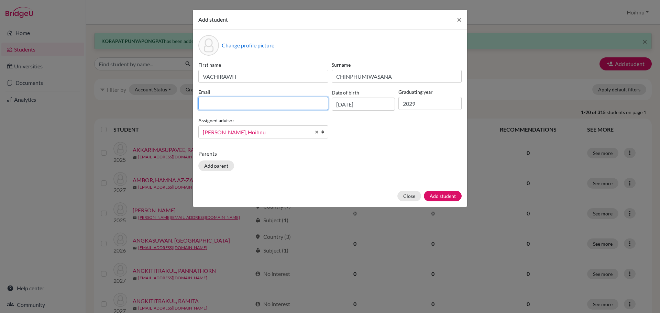
click at [212, 106] on input at bounding box center [263, 103] width 130 height 13
paste input "Ohm VACHIRAWIT CHINPHUMIWASANA <[EMAIL_ADDRESS][DOMAIN_NAME]>"
drag, startPoint x: 266, startPoint y: 104, endPoint x: 188, endPoint y: 100, distance: 78.5
click at [188, 100] on div "Add student × Change profile picture First name VACHIRAWIT Surname CHINPHUMIWAS…" at bounding box center [330, 156] width 660 height 313
click at [270, 108] on input "<[EMAIL_ADDRESS][DOMAIN_NAME]>" at bounding box center [263, 103] width 130 height 13
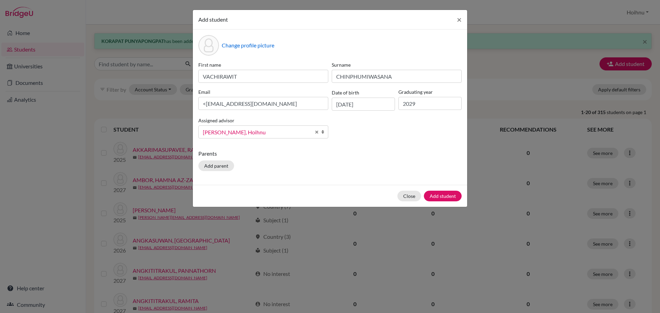
click at [290, 161] on div "Parents Add parent" at bounding box center [329, 161] width 263 height 24
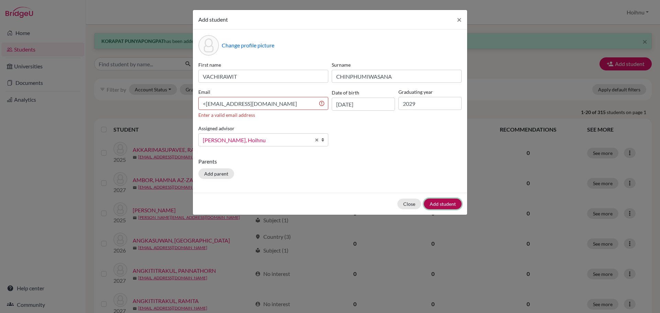
click at [446, 202] on button "Add student" at bounding box center [443, 204] width 38 height 11
click at [205, 104] on input "<[EMAIL_ADDRESS][DOMAIN_NAME]" at bounding box center [263, 103] width 130 height 13
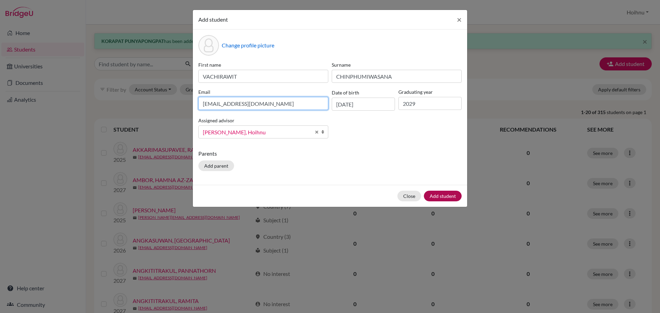
type input "[EMAIL_ADDRESS][DOMAIN_NAME]"
click at [432, 196] on button "Add student" at bounding box center [443, 196] width 38 height 11
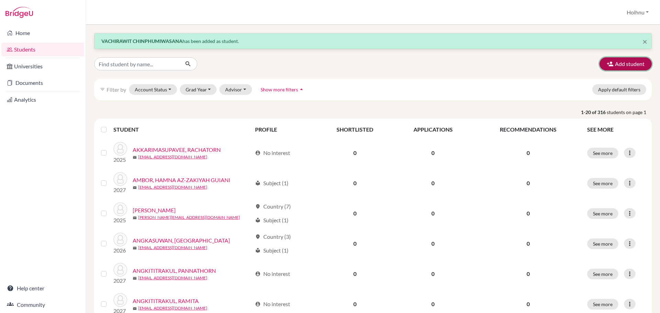
click at [624, 61] on button "Add student" at bounding box center [625, 63] width 52 height 13
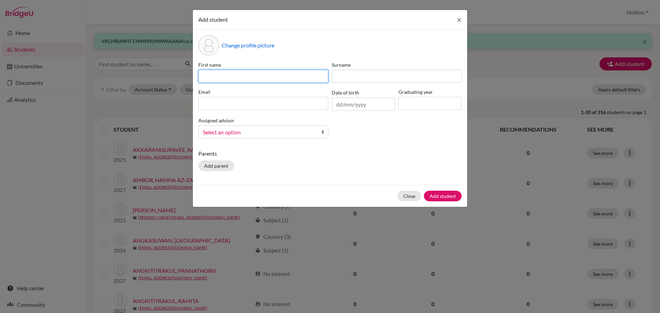
click at [232, 75] on input at bounding box center [263, 76] width 130 height 13
paste input "THEE YIMKAEW"
type input "THEE YIMKAEW"
click at [336, 107] on input "text" at bounding box center [363, 104] width 63 height 13
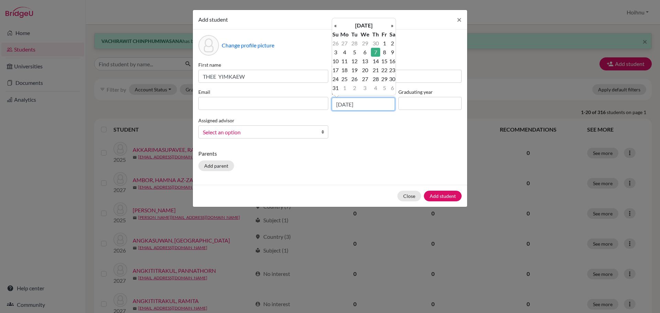
type input "[DATE]"
click at [420, 103] on input at bounding box center [429, 103] width 63 height 13
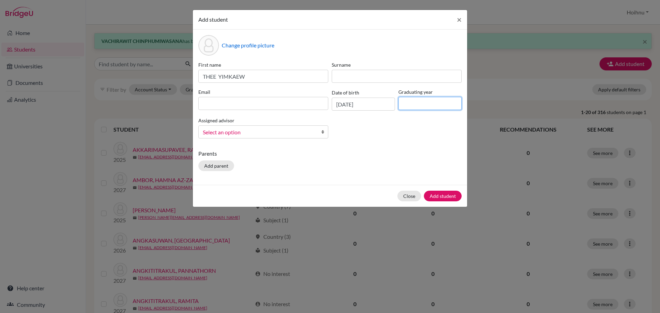
type input "2029"
click at [324, 133] on b at bounding box center [324, 132] width 7 height 12
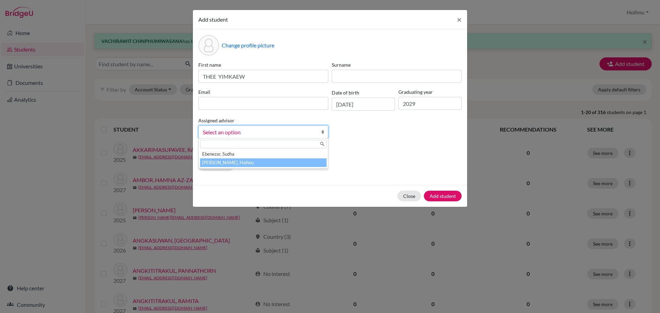
click at [230, 161] on li "[PERSON_NAME], Hoihnu" at bounding box center [263, 162] width 126 height 9
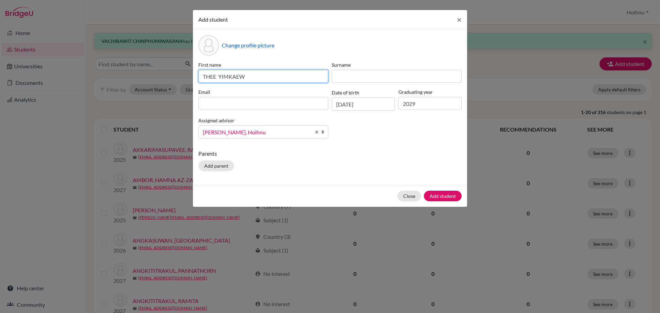
drag, startPoint x: 251, startPoint y: 77, endPoint x: 219, endPoint y: 77, distance: 31.6
click at [219, 77] on input "THEE YIMKAEW" at bounding box center [263, 76] width 130 height 13
type input "THEE"
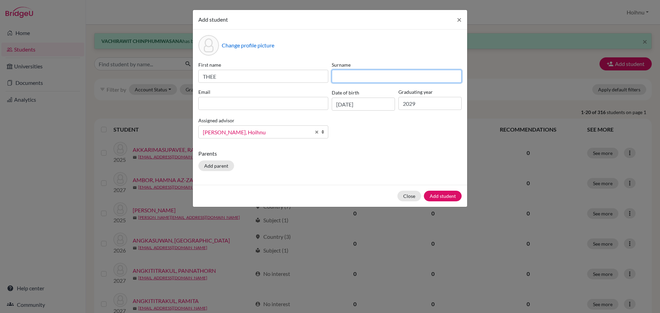
click at [358, 77] on input at bounding box center [397, 76] width 130 height 13
paste
type input "YIMKAEW"
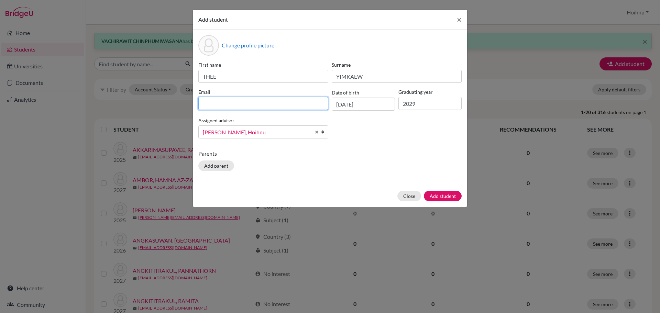
click at [219, 107] on input at bounding box center [263, 103] width 130 height 13
drag, startPoint x: 256, startPoint y: 105, endPoint x: 188, endPoint y: 107, distance: 68.4
click at [188, 107] on div "Add student × Change profile picture First name THEE Surname [PERSON_NAME] Thee…" at bounding box center [330, 156] width 660 height 313
click at [257, 105] on input "[EMAIL_ADDRESS][DOMAIN_NAME]>" at bounding box center [263, 103] width 130 height 13
type input "[EMAIL_ADDRESS][DOMAIN_NAME]"
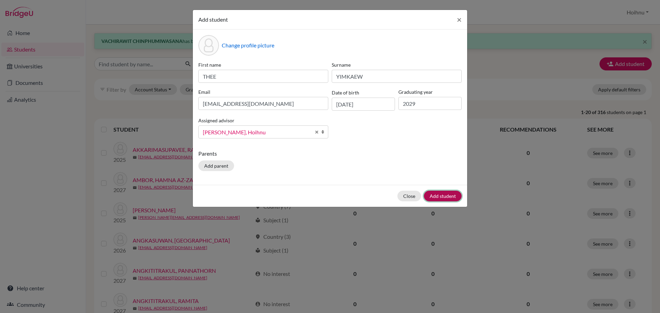
click at [446, 196] on button "Add student" at bounding box center [443, 196] width 38 height 11
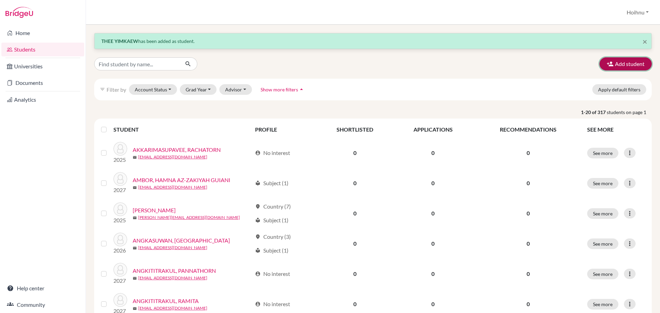
click at [624, 66] on button "Add student" at bounding box center [625, 63] width 52 height 13
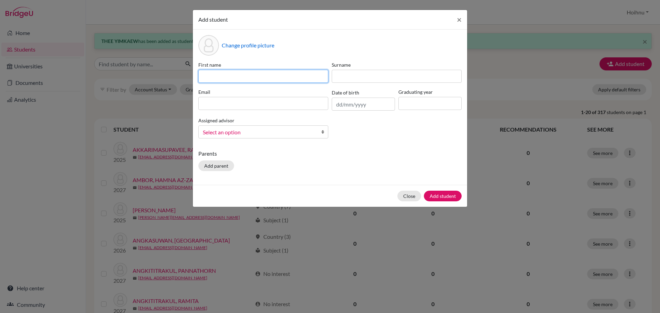
click at [241, 76] on input at bounding box center [263, 76] width 130 height 13
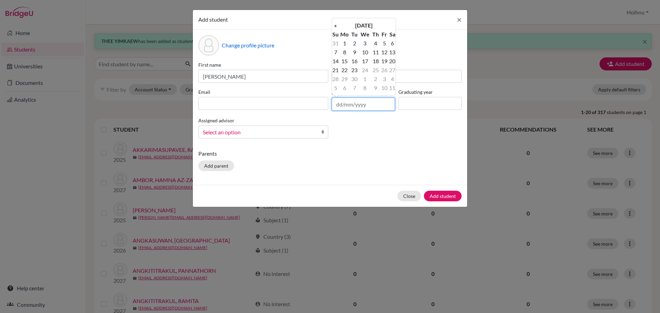
click at [338, 104] on input "text" at bounding box center [363, 104] width 63 height 13
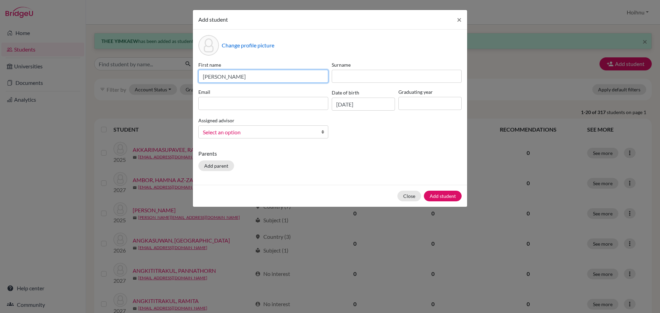
click at [275, 79] on input "[PERSON_NAME]" at bounding box center [263, 76] width 130 height 13
click at [421, 105] on input at bounding box center [429, 103] width 63 height 13
drag, startPoint x: 285, startPoint y: 74, endPoint x: 223, endPoint y: 77, distance: 61.9
click at [223, 77] on input "[PERSON_NAME]" at bounding box center [263, 76] width 130 height 13
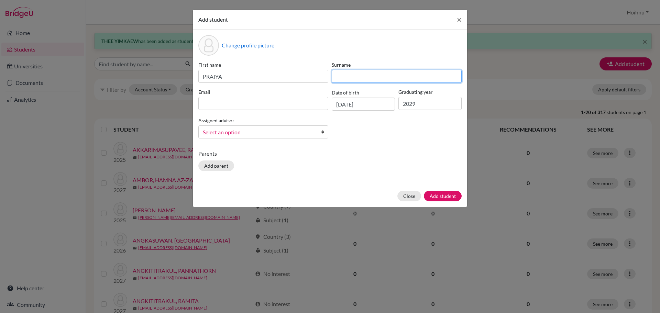
click at [352, 78] on input at bounding box center [397, 76] width 130 height 13
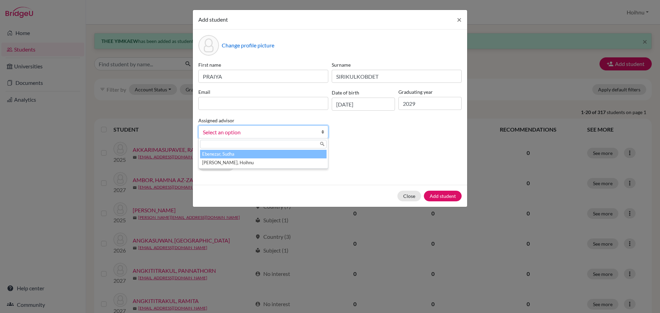
click at [322, 132] on b at bounding box center [324, 132] width 7 height 12
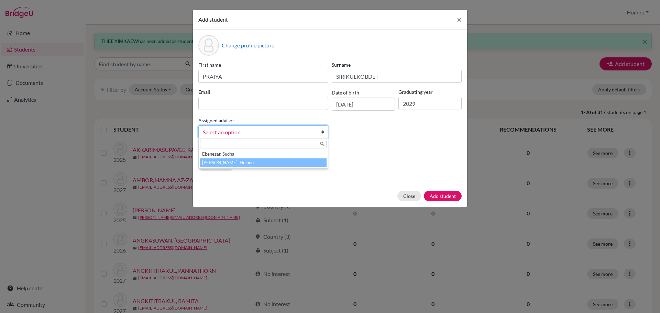
click at [235, 164] on li "[PERSON_NAME], Hoihnu" at bounding box center [263, 162] width 126 height 9
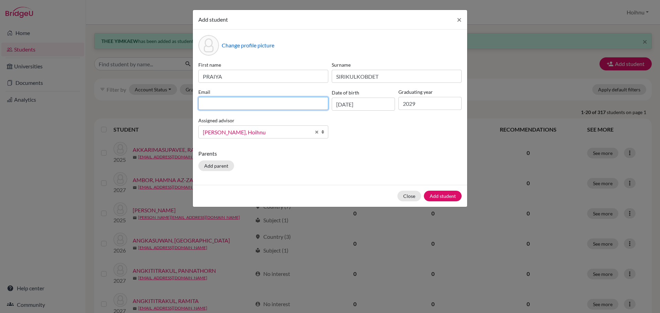
click at [213, 103] on input at bounding box center [263, 103] width 130 height 13
drag, startPoint x: 267, startPoint y: 103, endPoint x: 195, endPoint y: 103, distance: 71.5
click at [195, 103] on div "Change profile picture First name PRAIYA Surname [PERSON_NAME] Email [PERSON_NA…" at bounding box center [330, 107] width 274 height 155
click at [264, 104] on input "[EMAIL_ADDRESS][DOMAIN_NAME]>" at bounding box center [263, 103] width 130 height 13
click at [438, 197] on button "Add student" at bounding box center [443, 196] width 38 height 11
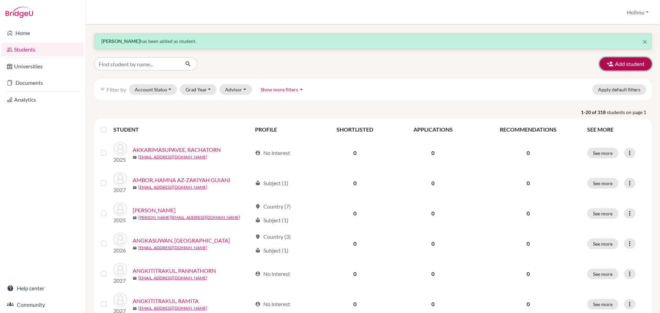
click at [619, 62] on button "Add student" at bounding box center [625, 63] width 52 height 13
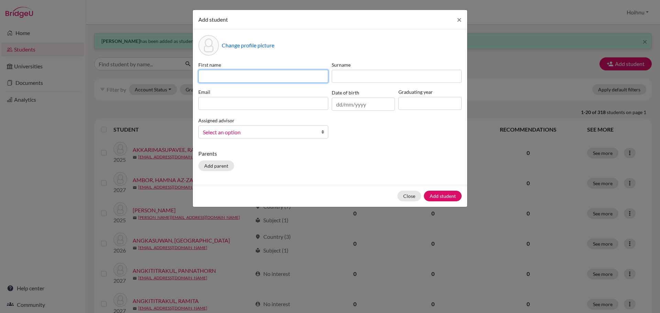
click at [212, 73] on input at bounding box center [263, 76] width 130 height 13
drag, startPoint x: 244, startPoint y: 77, endPoint x: 273, endPoint y: 81, distance: 29.5
click at [273, 81] on input "[PERSON_NAME] [PERSON_NAME]" at bounding box center [263, 76] width 130 height 13
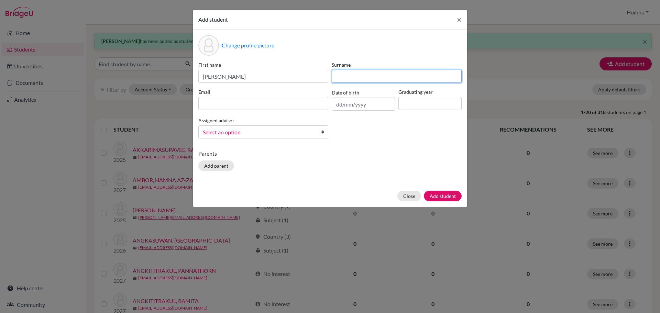
click at [345, 78] on input at bounding box center [397, 76] width 130 height 13
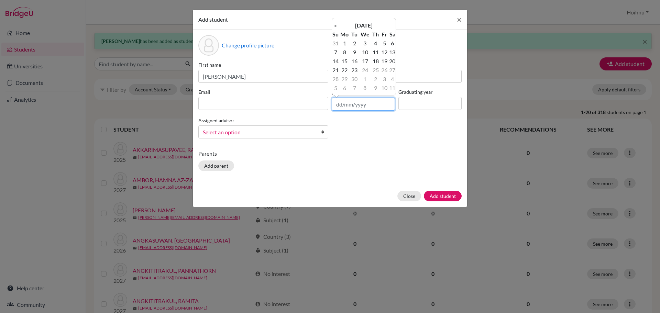
click at [337, 105] on input "text" at bounding box center [363, 104] width 63 height 13
click at [418, 102] on input at bounding box center [429, 103] width 63 height 13
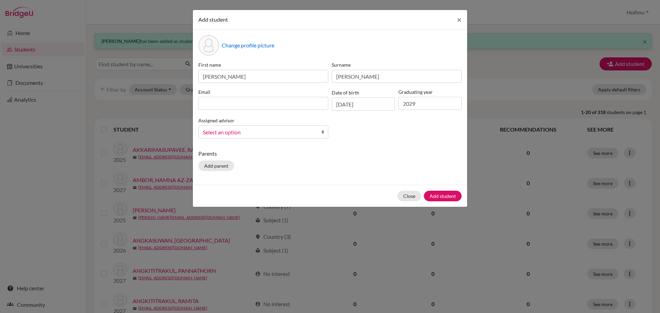
click at [320, 129] on link "Select an option" at bounding box center [263, 131] width 130 height 13
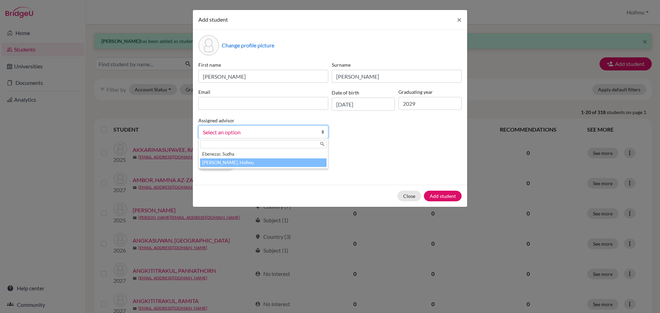
click at [246, 161] on li "[PERSON_NAME], Hoihnu" at bounding box center [263, 162] width 126 height 9
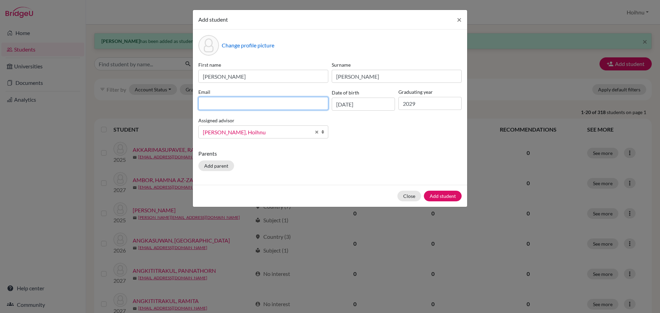
click at [225, 102] on input at bounding box center [263, 103] width 130 height 13
drag, startPoint x: 268, startPoint y: 104, endPoint x: 166, endPoint y: 104, distance: 101.7
click at [166, 104] on div "Add student × Change profile picture First name [PERSON_NAME] Surname [PERSON_N…" at bounding box center [330, 156] width 660 height 313
click at [262, 102] on input "[EMAIL_ADDRESS][DOMAIN_NAME]>" at bounding box center [263, 103] width 130 height 13
click at [445, 198] on button "Add student" at bounding box center [443, 196] width 38 height 11
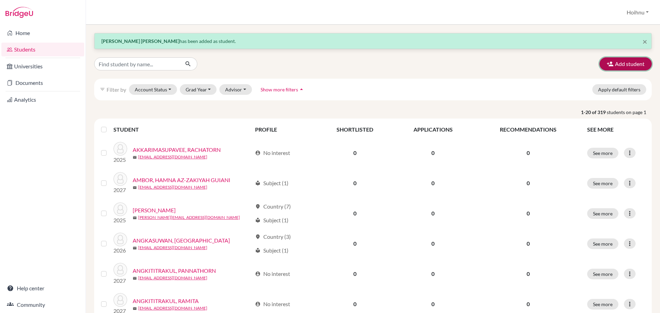
click at [619, 66] on button "Add student" at bounding box center [625, 63] width 52 height 13
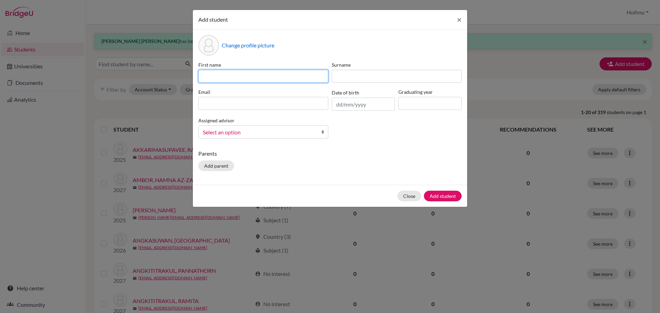
click at [254, 75] on input at bounding box center [263, 76] width 130 height 13
click at [340, 104] on input "text" at bounding box center [363, 104] width 63 height 13
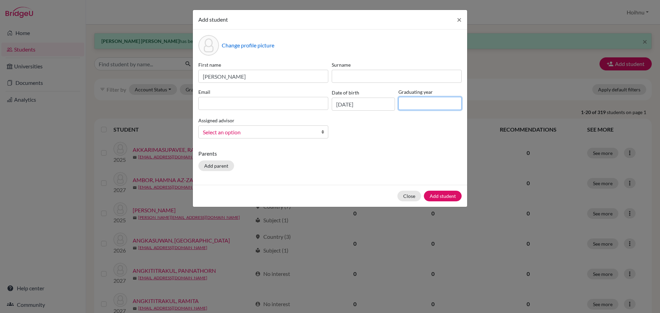
click at [414, 101] on input at bounding box center [429, 103] width 63 height 13
drag, startPoint x: 268, startPoint y: 76, endPoint x: 233, endPoint y: 80, distance: 34.6
click at [233, 80] on input "[PERSON_NAME]" at bounding box center [263, 76] width 130 height 13
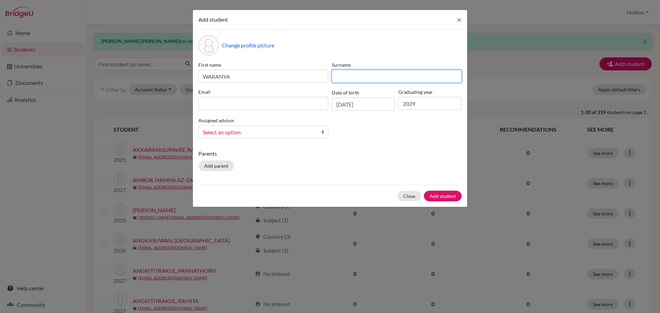
click at [349, 81] on input at bounding box center [397, 76] width 130 height 13
click at [321, 131] on link "Select an option" at bounding box center [263, 131] width 130 height 13
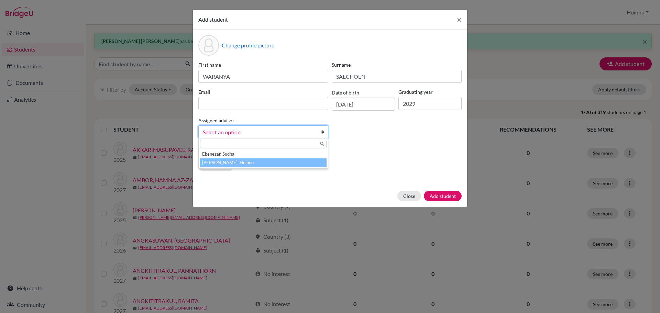
click at [231, 163] on li "[PERSON_NAME], Hoihnu" at bounding box center [263, 162] width 126 height 9
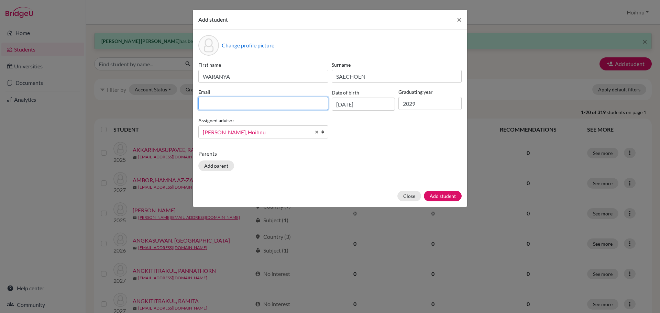
click at [225, 109] on input at bounding box center [263, 103] width 130 height 13
drag, startPoint x: 267, startPoint y: 103, endPoint x: 180, endPoint y: 96, distance: 87.9
click at [180, 96] on div "Add student × Change profile picture First name WARANYA Surname [PERSON_NAME] E…" at bounding box center [330, 156] width 660 height 313
click at [293, 101] on input "[EMAIL_ADDRESS][DOMAIN_NAME]>" at bounding box center [263, 103] width 130 height 13
click at [434, 194] on button "Add student" at bounding box center [443, 196] width 38 height 11
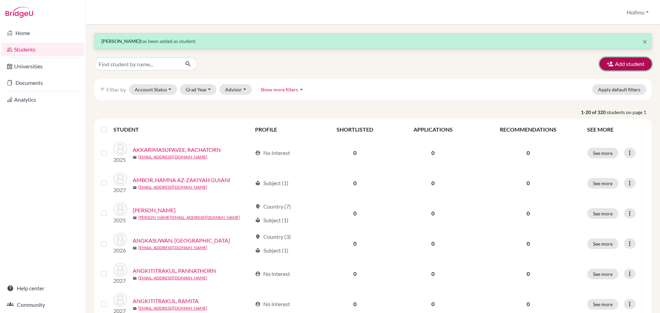
click at [616, 61] on button "Add student" at bounding box center [625, 63] width 52 height 13
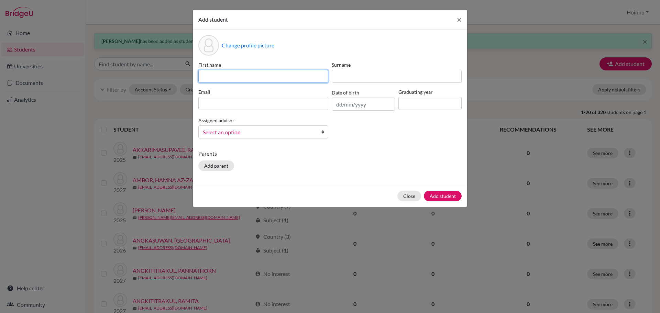
click at [212, 76] on input at bounding box center [263, 76] width 130 height 13
click at [337, 105] on input "text" at bounding box center [363, 104] width 63 height 13
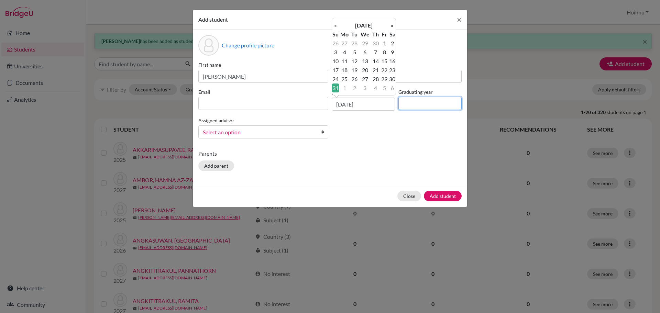
click at [427, 107] on input at bounding box center [429, 103] width 63 height 13
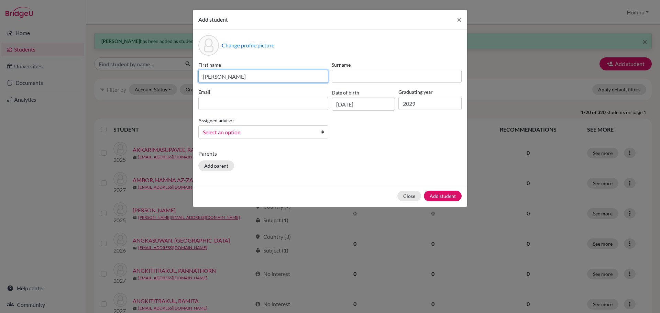
drag, startPoint x: 255, startPoint y: 75, endPoint x: 223, endPoint y: 79, distance: 32.2
click at [223, 79] on input "[PERSON_NAME]" at bounding box center [263, 76] width 130 height 13
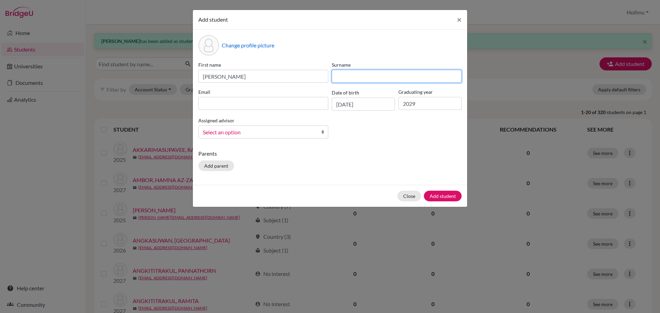
click at [341, 78] on input at bounding box center [397, 76] width 130 height 13
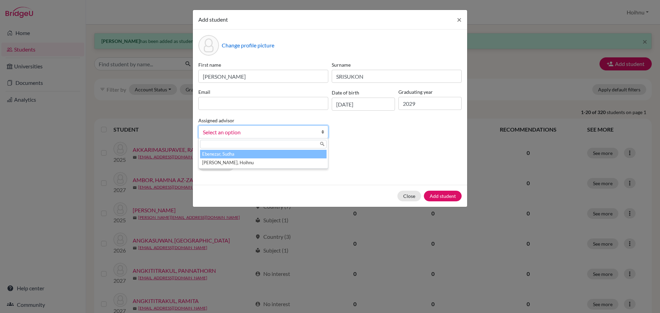
click at [322, 132] on b at bounding box center [324, 132] width 7 height 12
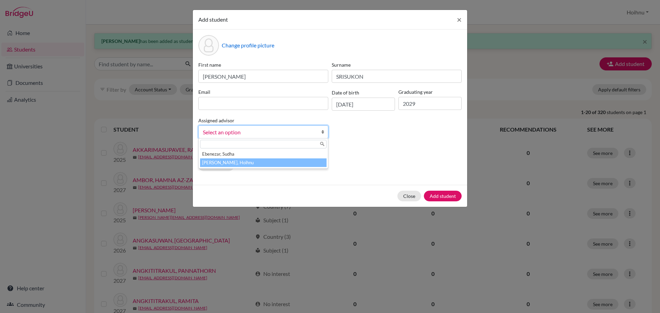
click at [233, 163] on li "[PERSON_NAME], Hoihnu" at bounding box center [263, 162] width 126 height 9
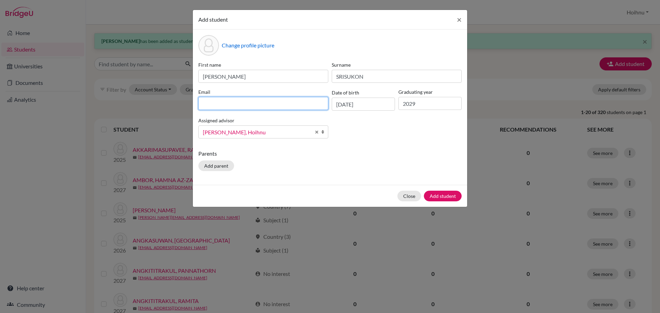
click at [234, 106] on input at bounding box center [263, 103] width 130 height 13
drag, startPoint x: 264, startPoint y: 104, endPoint x: 189, endPoint y: 108, distance: 75.0
click at [189, 108] on div "Add student × Change profile picture First name [PERSON_NAME] Surname [PERSON_N…" at bounding box center [330, 156] width 660 height 313
click at [259, 102] on input "[EMAIL_ADDRESS][DOMAIN_NAME]>" at bounding box center [263, 103] width 130 height 13
click at [443, 194] on button "Add student" at bounding box center [443, 196] width 38 height 11
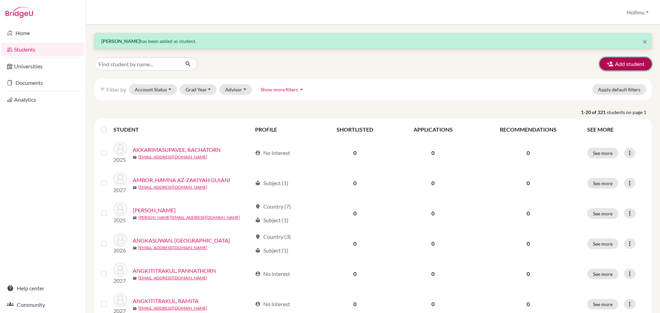
click at [618, 64] on button "Add student" at bounding box center [625, 63] width 52 height 13
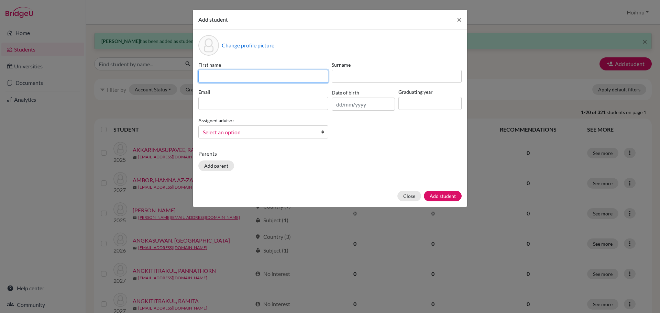
click at [224, 74] on input at bounding box center [263, 76] width 130 height 13
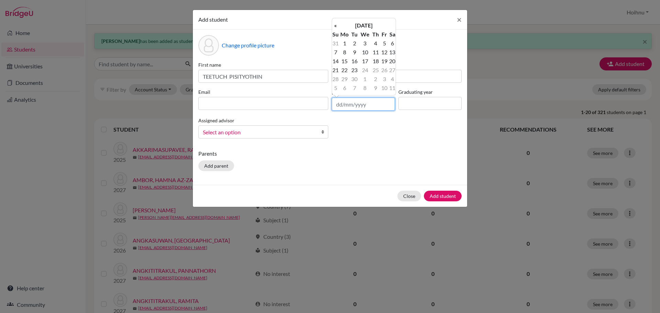
click at [337, 104] on input "text" at bounding box center [363, 104] width 63 height 13
click at [426, 105] on input at bounding box center [429, 103] width 63 height 13
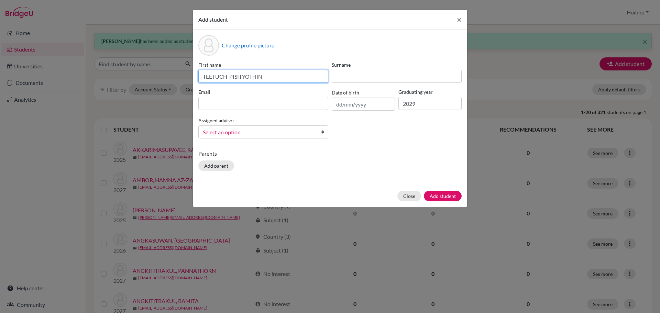
drag, startPoint x: 278, startPoint y: 73, endPoint x: 231, endPoint y: 78, distance: 48.0
click at [231, 78] on input "TEETUCH PISITYOTHIN" at bounding box center [263, 76] width 130 height 13
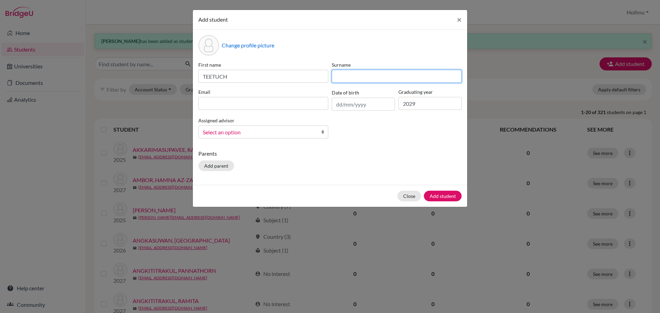
click at [348, 78] on input at bounding box center [397, 76] width 130 height 13
click at [325, 130] on b at bounding box center [324, 132] width 7 height 12
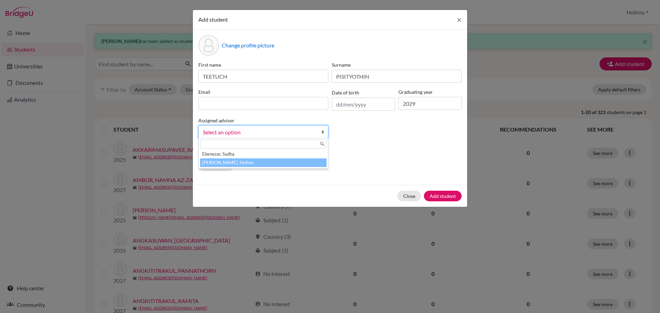
click at [244, 164] on li "[PERSON_NAME], Hoihnu" at bounding box center [263, 162] width 126 height 9
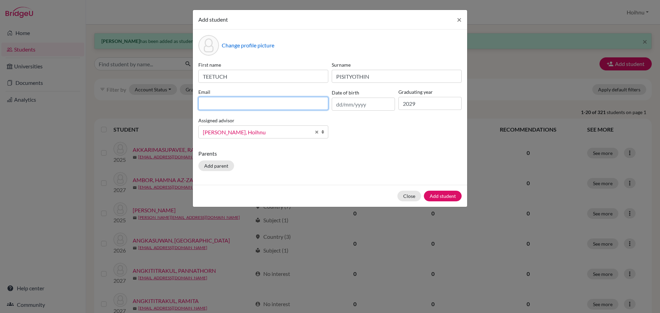
click at [217, 101] on input at bounding box center [263, 103] width 130 height 13
drag, startPoint x: 272, startPoint y: 103, endPoint x: 191, endPoint y: 103, distance: 80.4
click at [191, 103] on div "Add student × Change profile picture First name TEETUCH Surname [PERSON_NAME] E…" at bounding box center [330, 156] width 660 height 313
click at [261, 102] on input "[EMAIL_ADDRESS][DOMAIN_NAME]>" at bounding box center [263, 103] width 130 height 13
click at [338, 104] on input "text" at bounding box center [363, 104] width 63 height 13
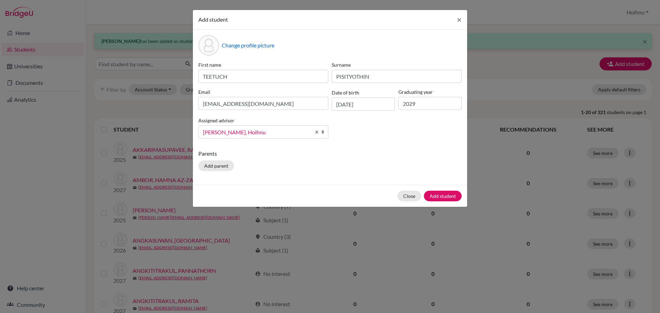
click at [382, 153] on p "Parents" at bounding box center [329, 153] width 263 height 8
click at [440, 195] on button "Add student" at bounding box center [443, 196] width 38 height 11
